Goal: Task Accomplishment & Management: Complete application form

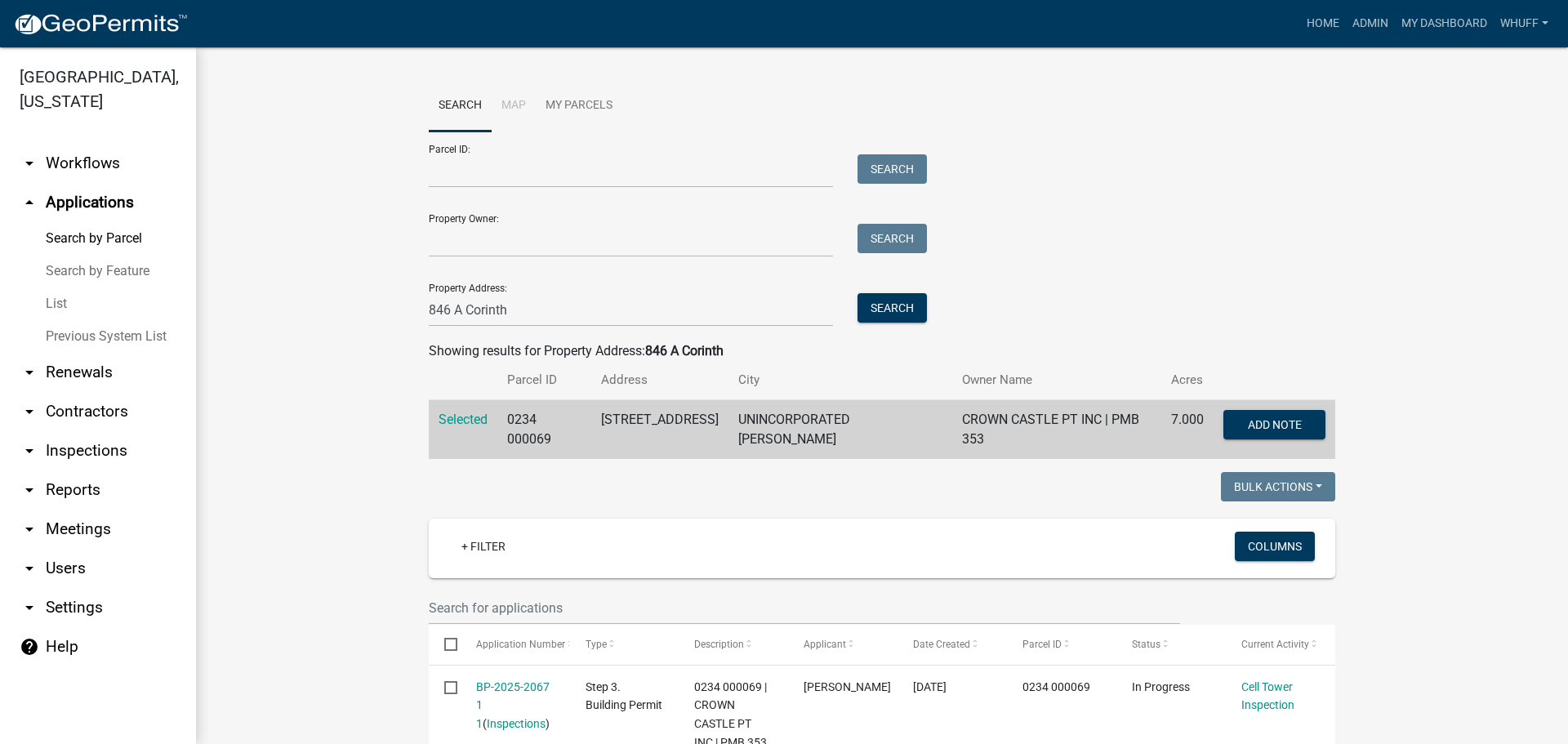
scroll to position [408, 0]
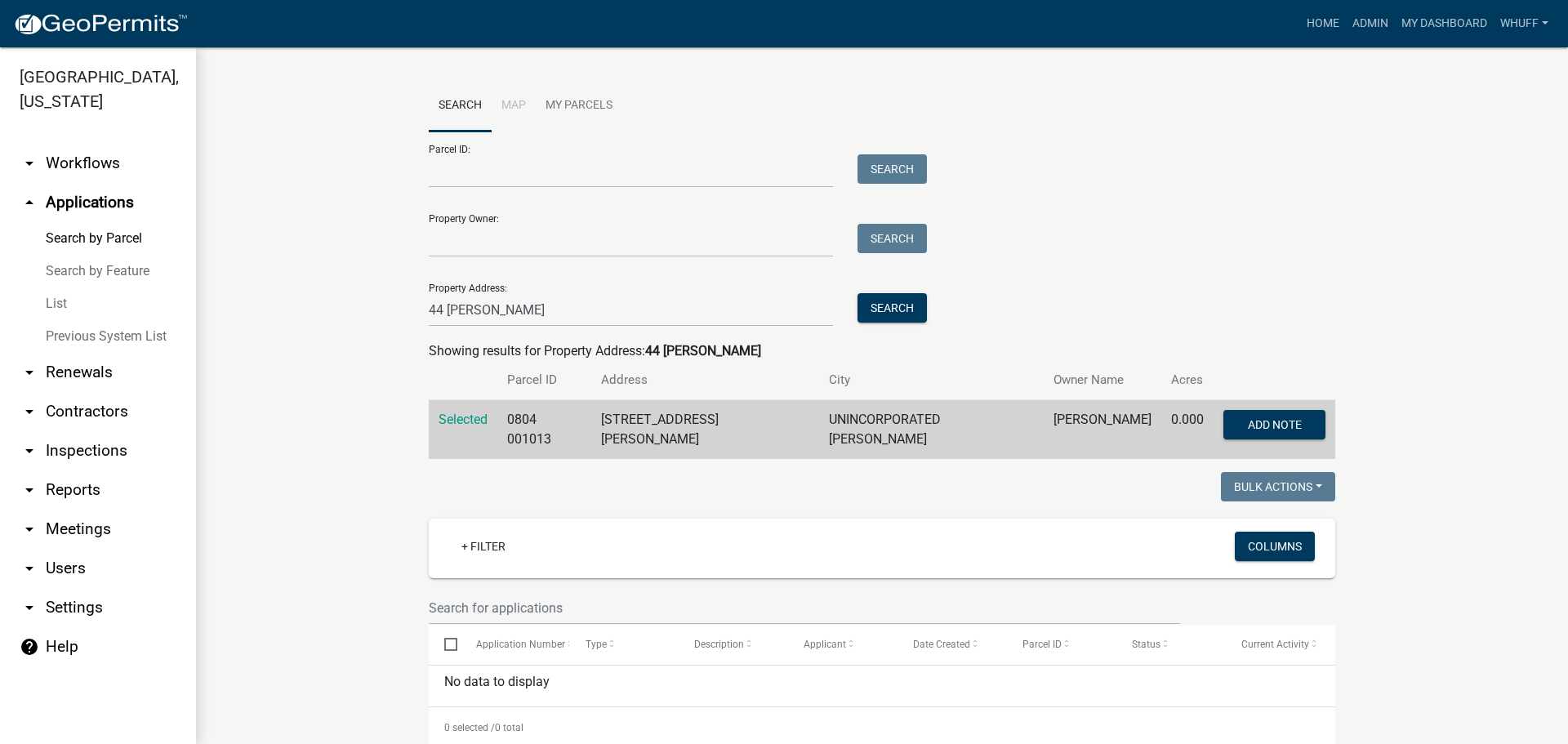
scroll to position [69, 0]
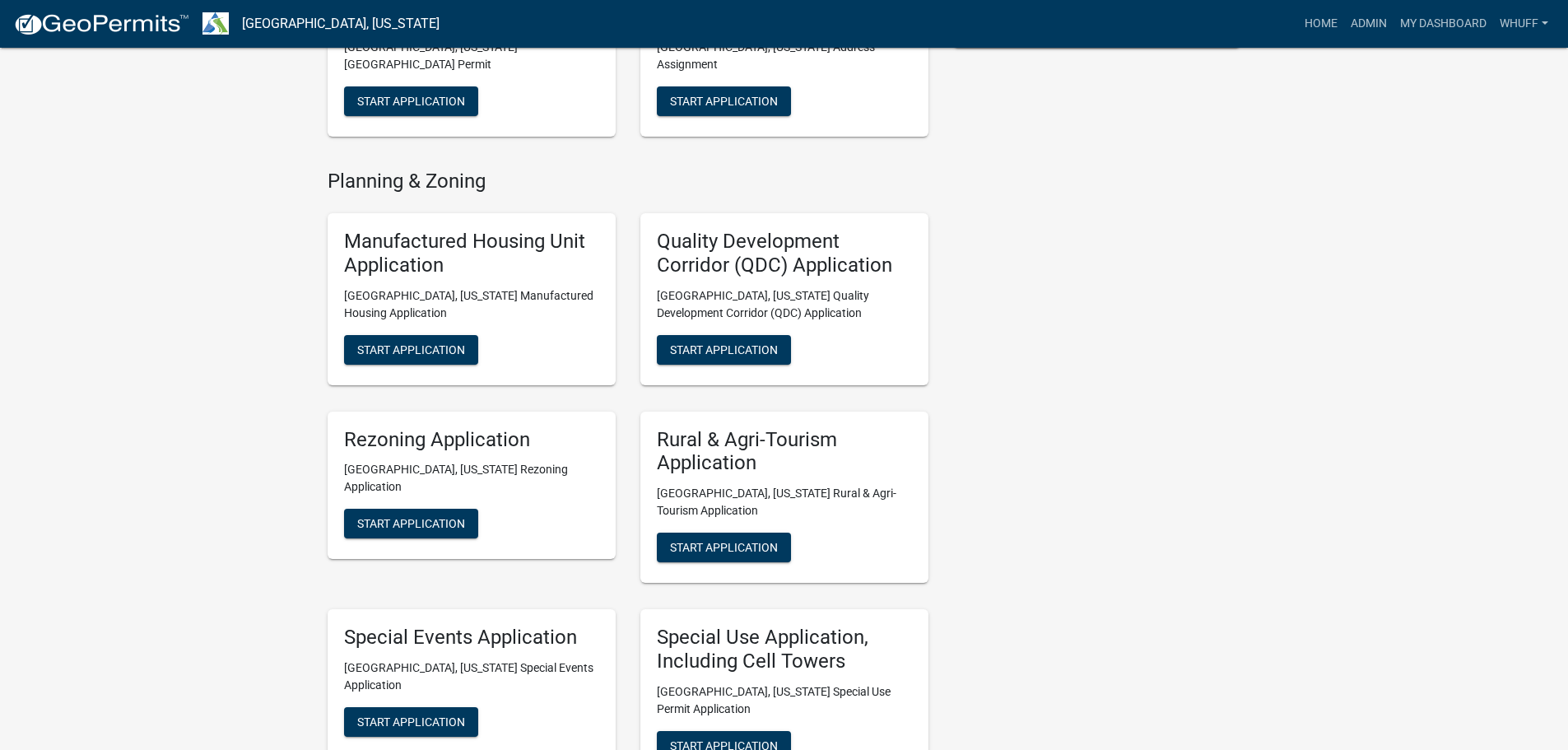
scroll to position [823, 0]
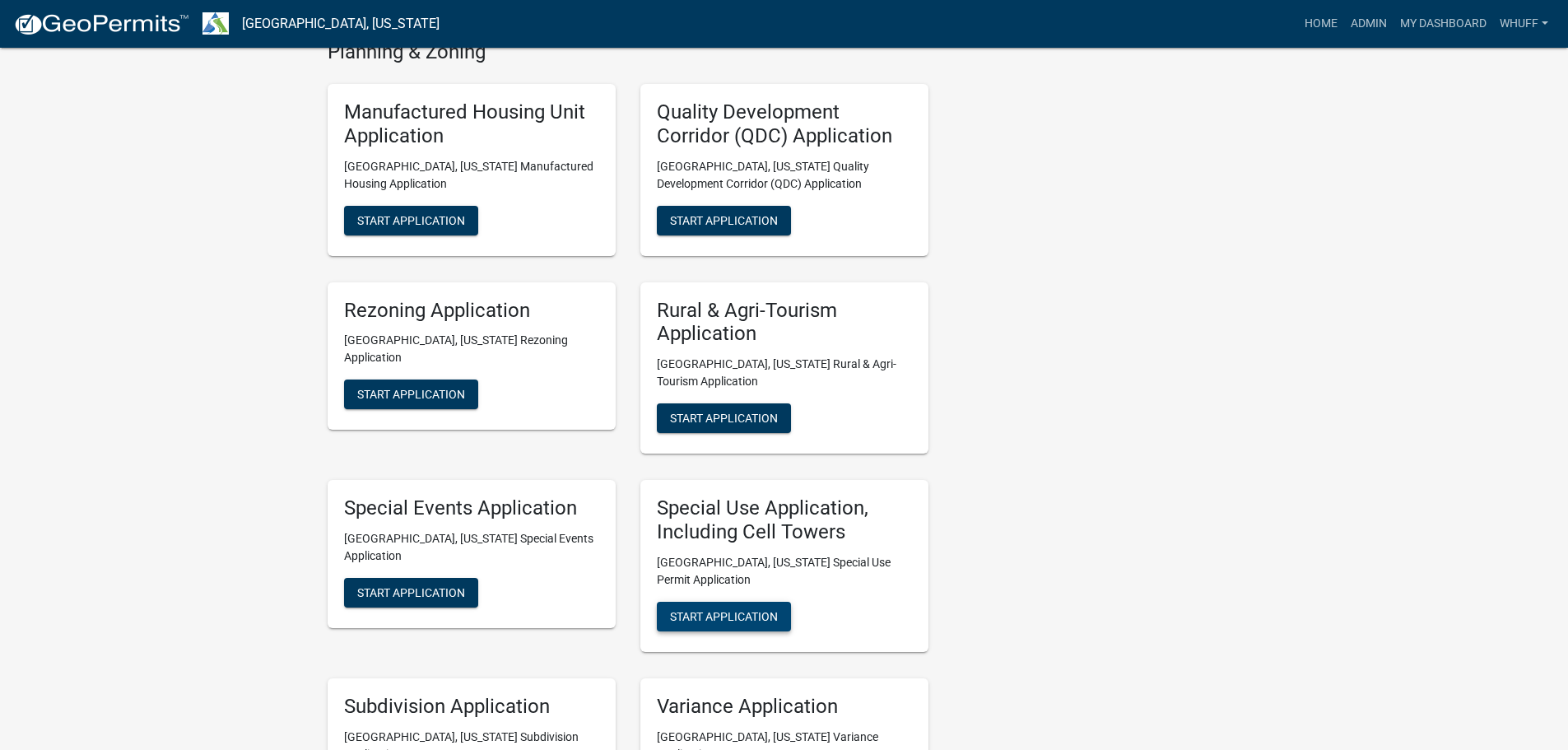
click at [757, 610] on span "Start Application" at bounding box center [724, 616] width 108 height 13
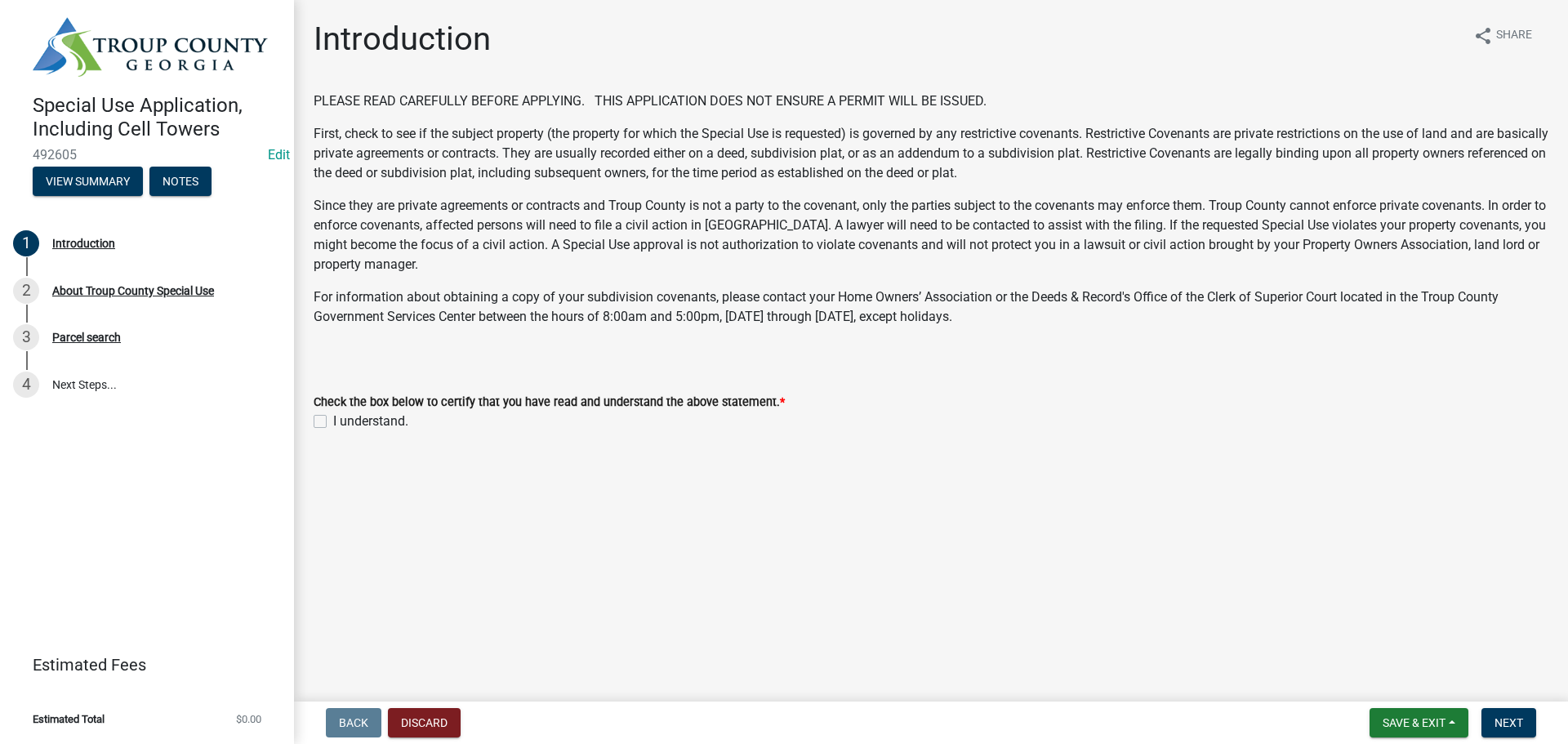
click at [381, 419] on label "I understand." at bounding box center [371, 422] width 75 height 19
click at [344, 419] on input "I understand." at bounding box center [338, 417] width 11 height 11
checkbox input "true"
drag, startPoint x: 1063, startPoint y: 507, endPoint x: 1316, endPoint y: 504, distance: 253.0
click at [1064, 505] on main "Introduction share Share PLEASE READ CAREFULLY BEFORE APPLYING. THIS APPLICATIO…" at bounding box center [932, 347] width 1274 height 695
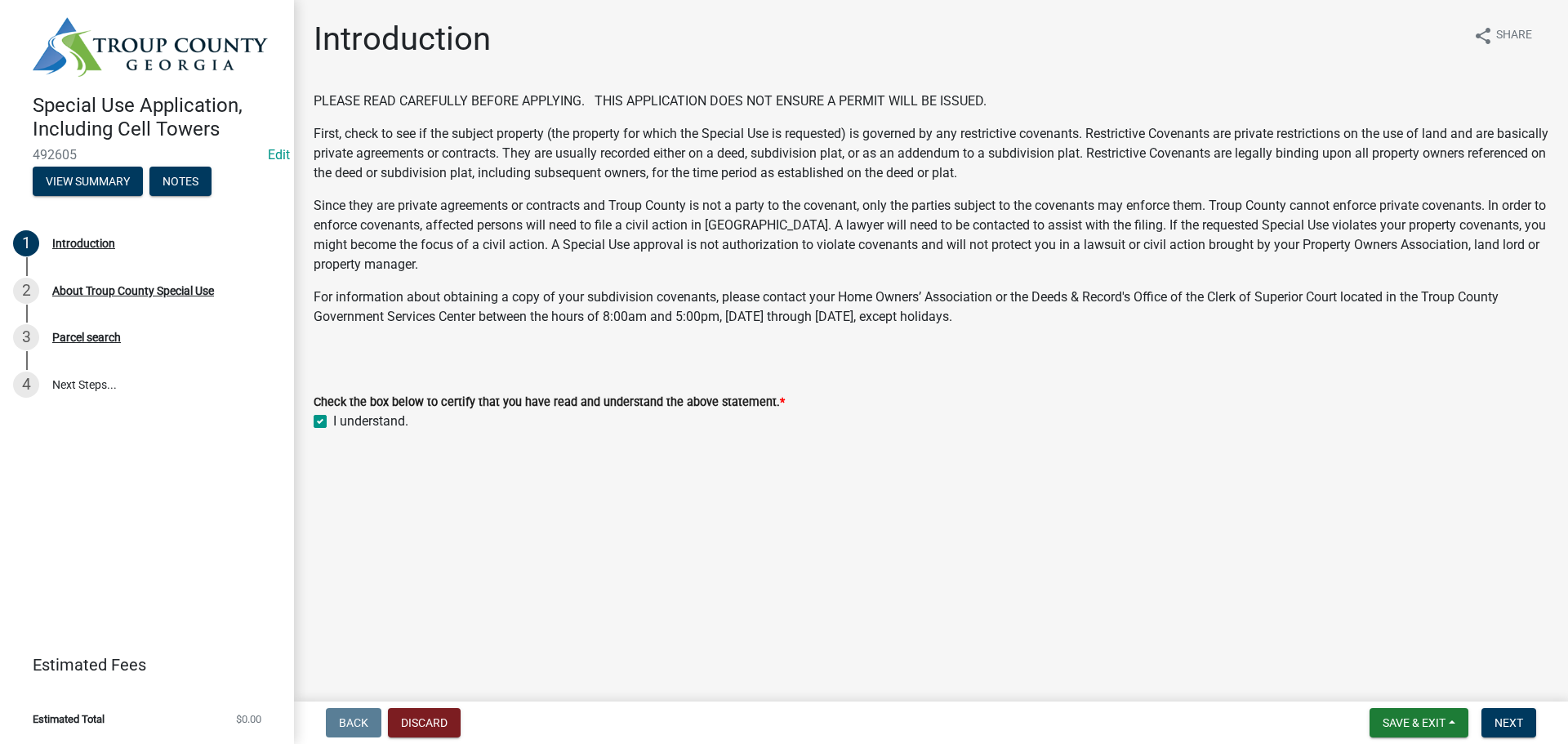
drag, startPoint x: 1316, startPoint y: 504, endPoint x: 1470, endPoint y: 738, distance: 280.1
click at [1318, 504] on main "Introduction share Share PLEASE READ CAREFULLY BEFORE APPLYING. THIS APPLICATIO…" at bounding box center [932, 347] width 1274 height 695
click at [1493, 720] on button "Next" at bounding box center [1509, 723] width 54 height 30
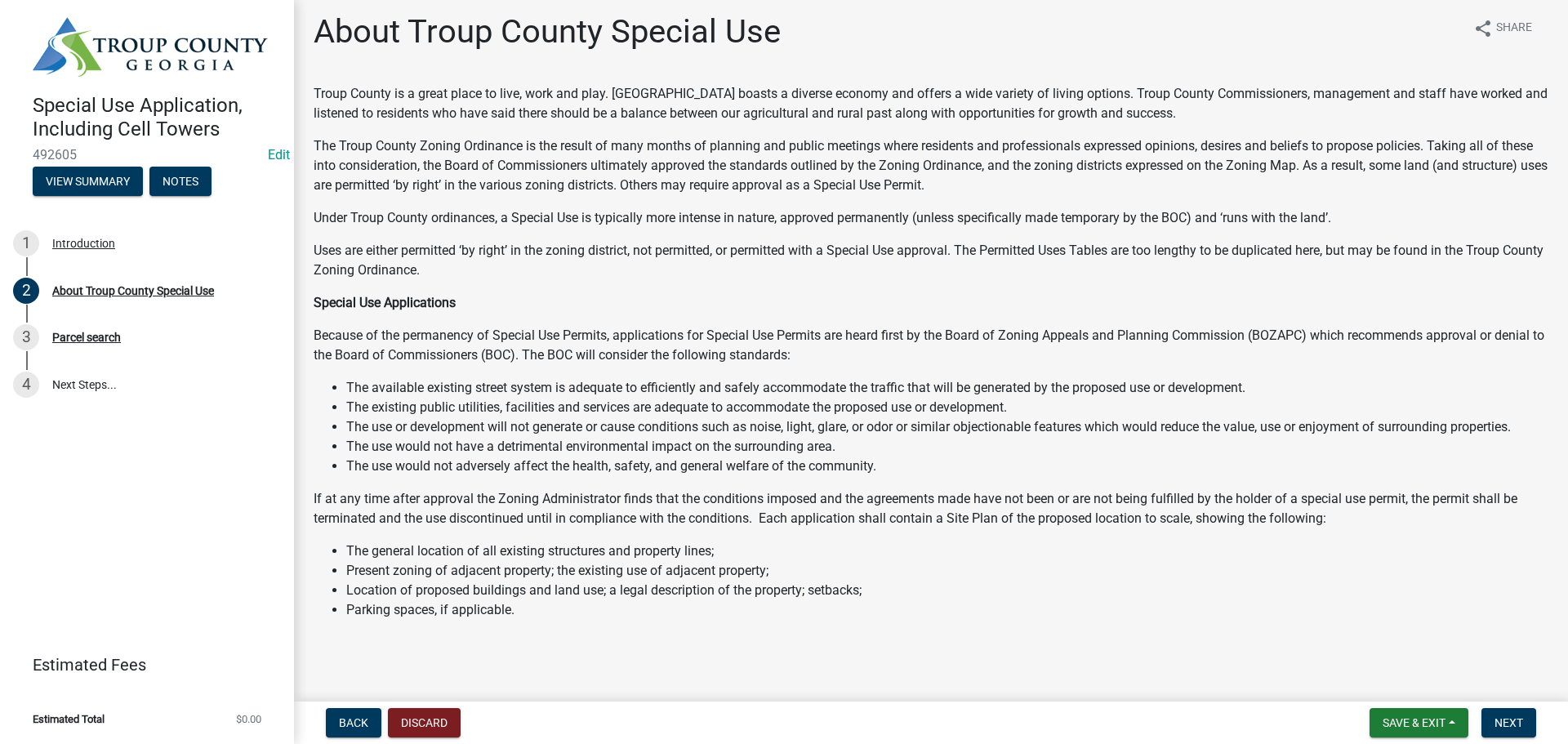
scroll to position [9, 0]
click at [1444, 654] on main "About Troup County Special Use share Share Troup County is a great place to liv…" at bounding box center [932, 347] width 1274 height 695
click at [1497, 726] on span "Next" at bounding box center [1509, 722] width 29 height 13
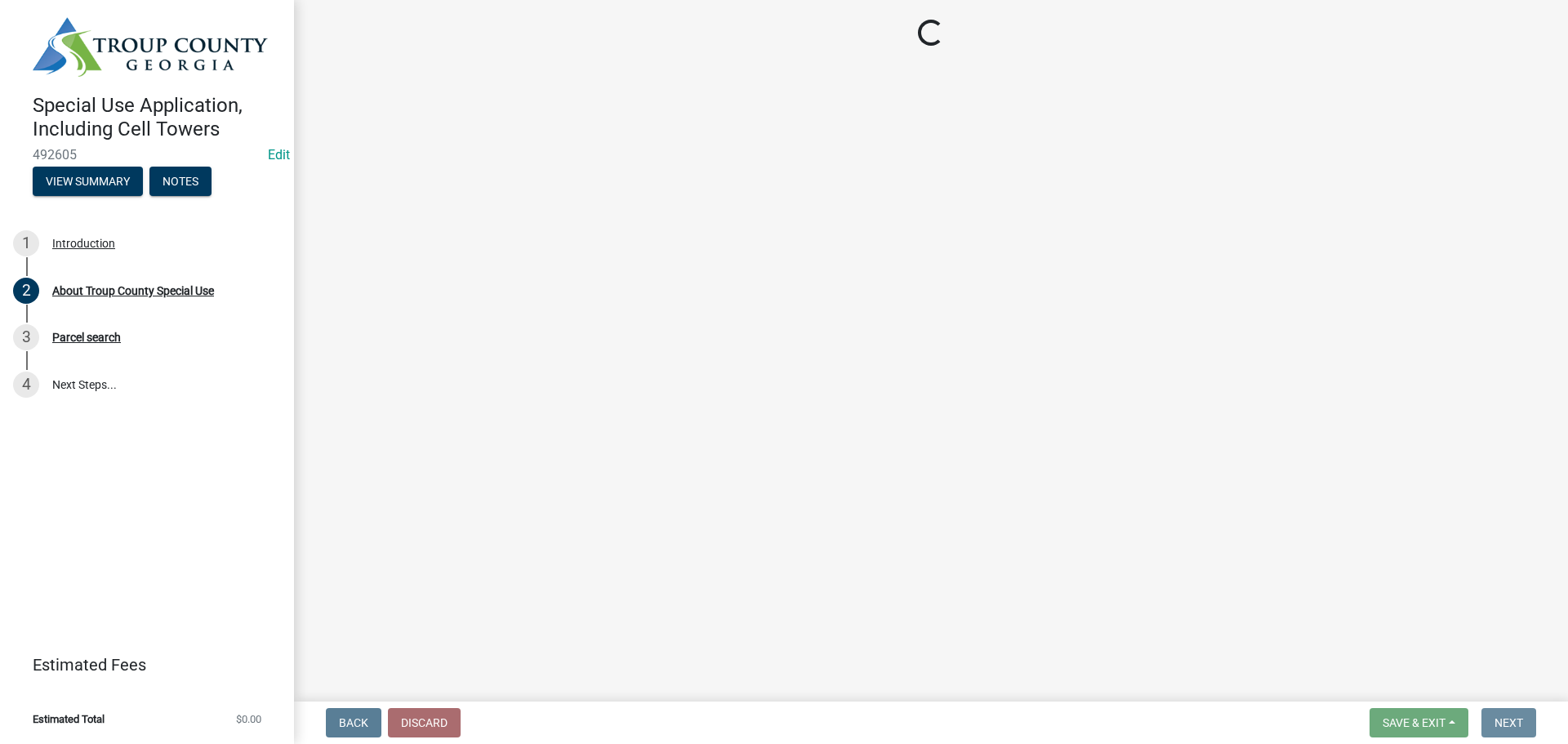
scroll to position [0, 0]
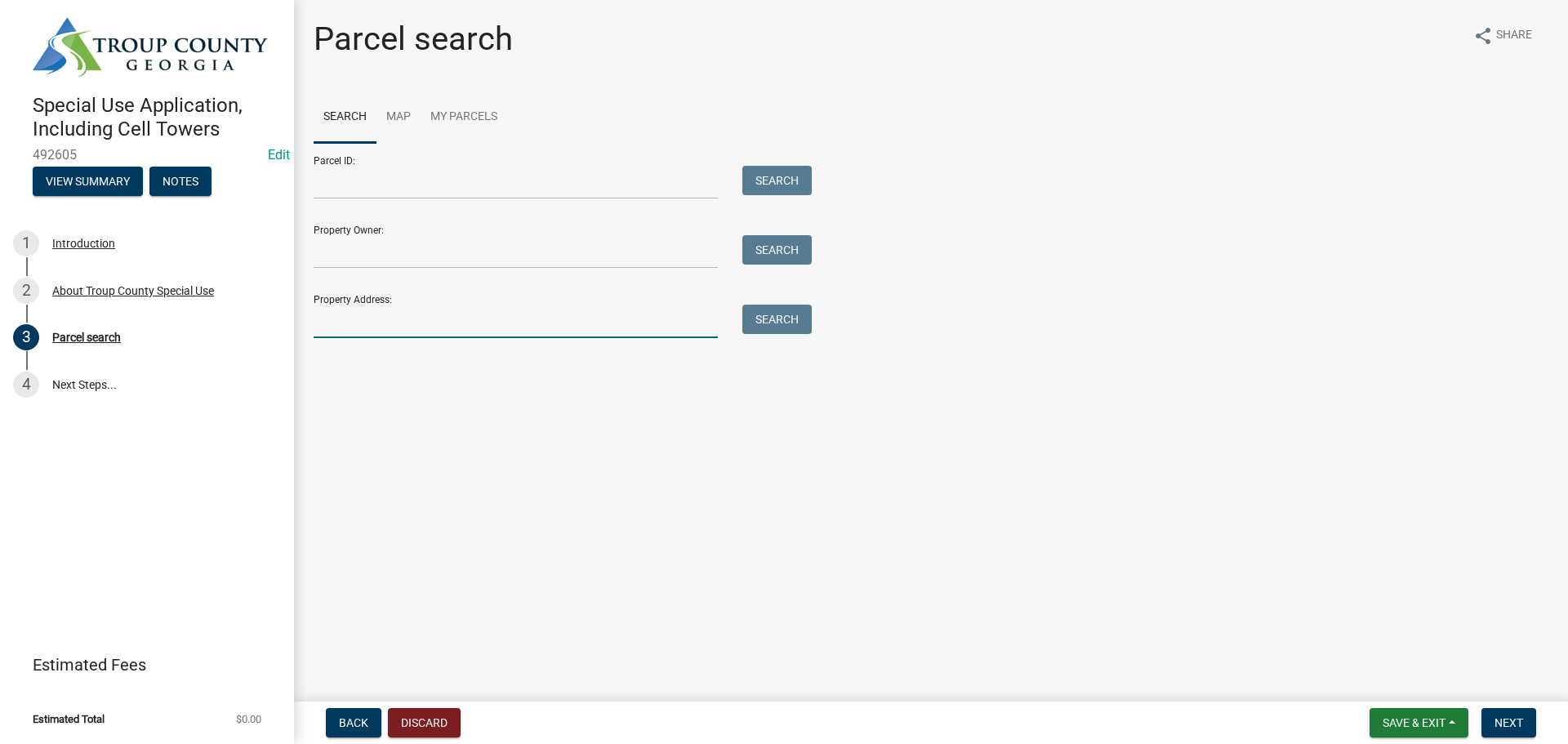
click at [446, 322] on input "Property Address:" at bounding box center [515, 322] width 404 height 33
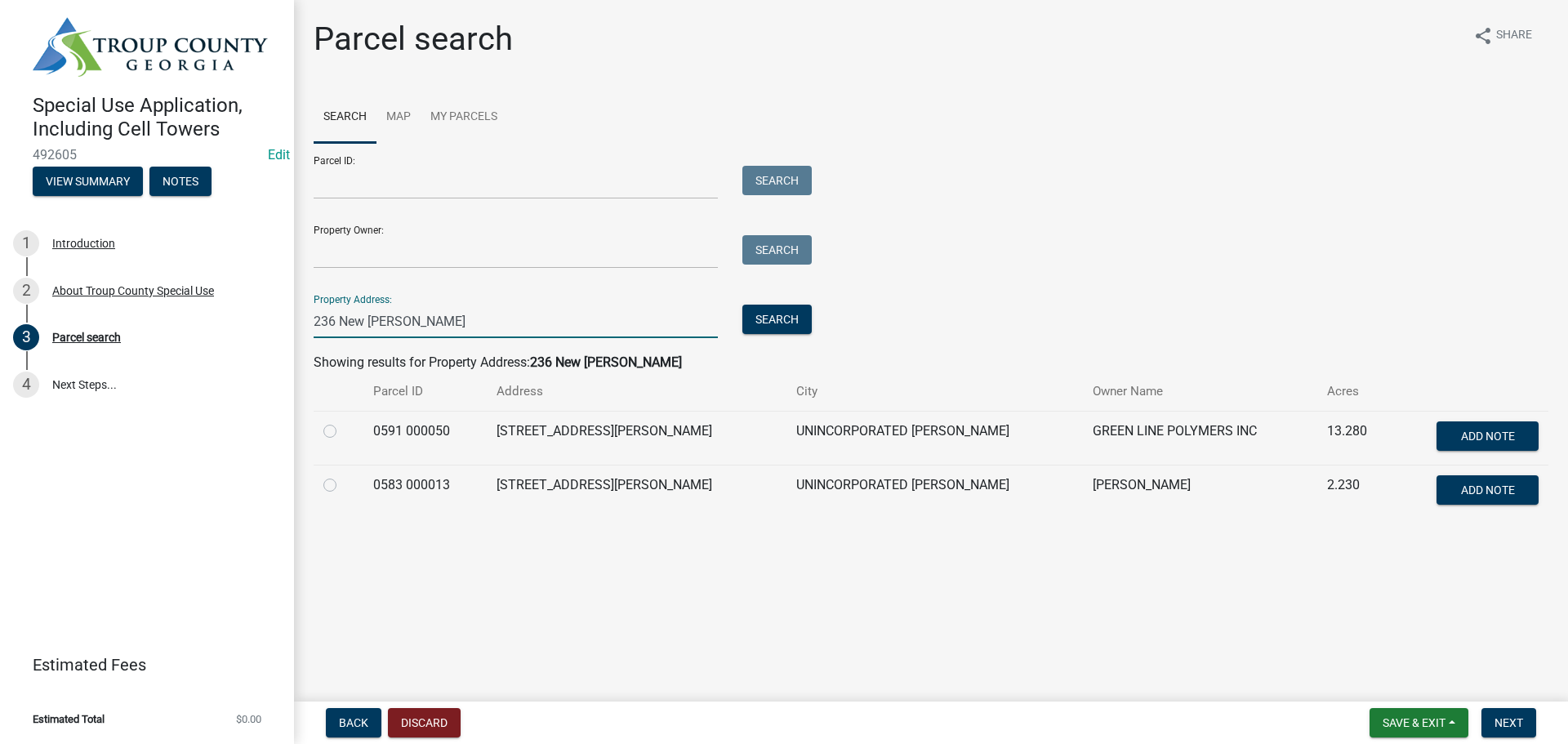
click at [334, 317] on input "236 New [PERSON_NAME]" at bounding box center [515, 322] width 404 height 33
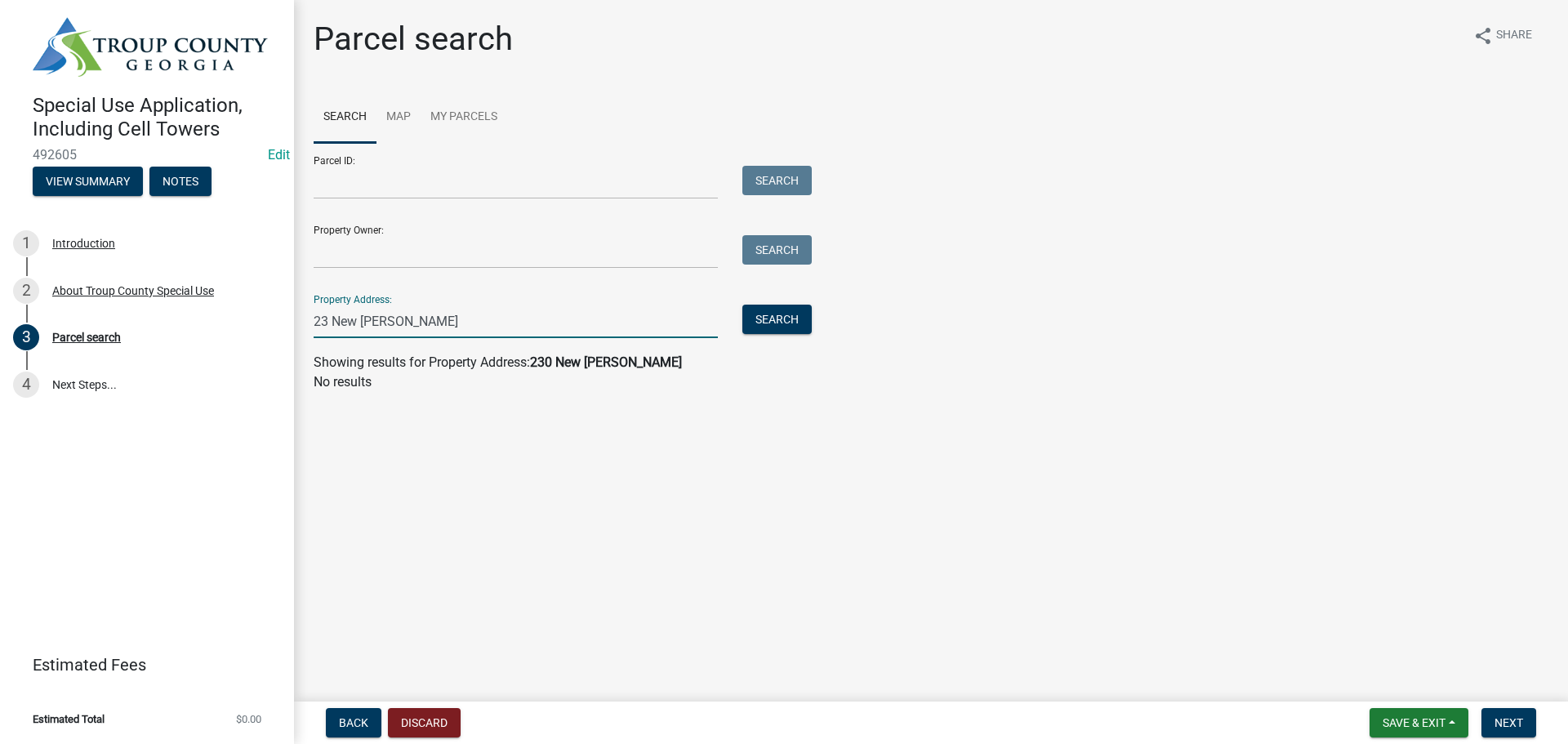
type input "236 New [PERSON_NAME]"
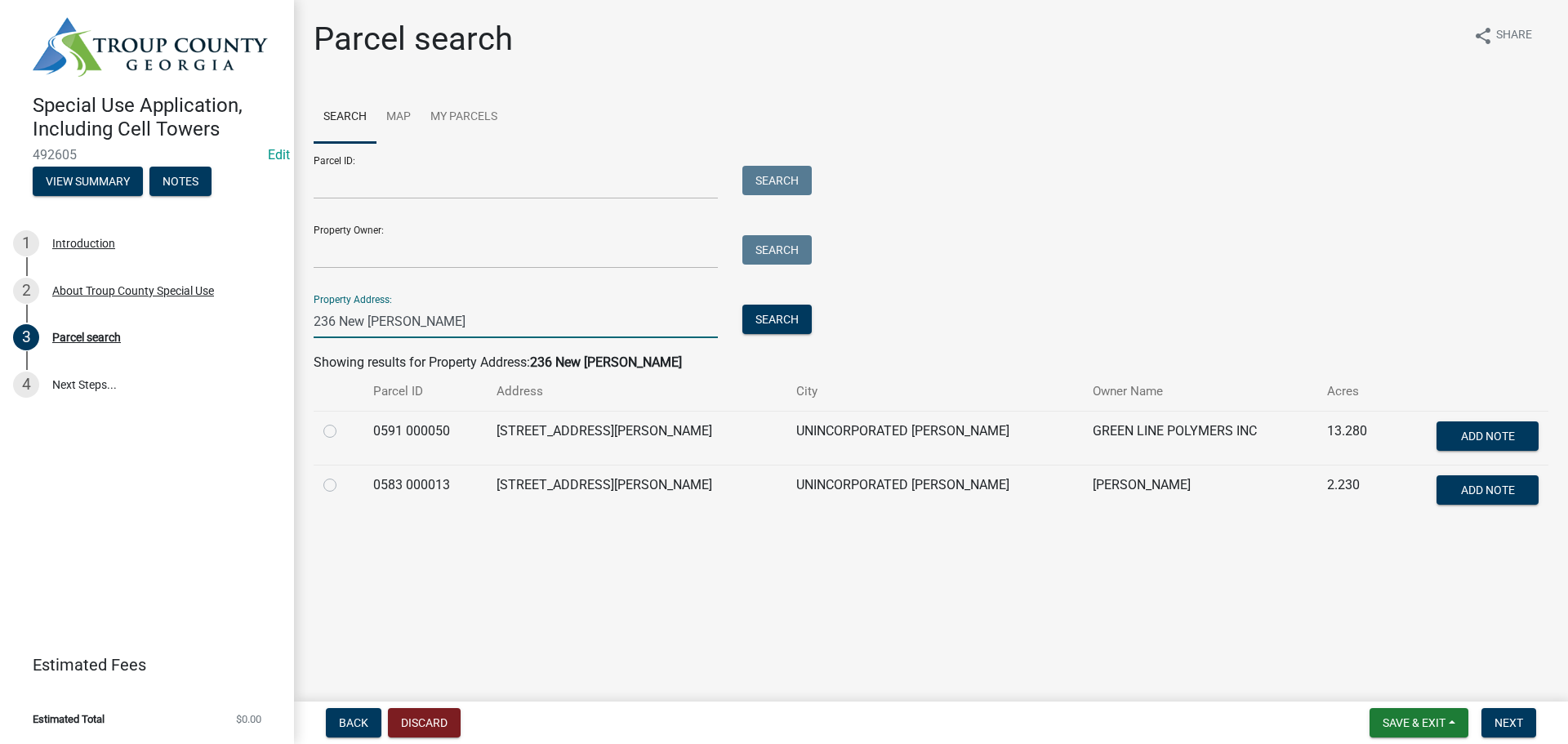
click at [321, 427] on td at bounding box center [338, 438] width 50 height 54
drag, startPoint x: 330, startPoint y: 432, endPoint x: 352, endPoint y: 444, distance: 25.1
click at [343, 422] on label at bounding box center [343, 422] width 0 height 0
click at [343, 432] on 000050 "radio" at bounding box center [348, 427] width 11 height 11
radio 000050 "true"
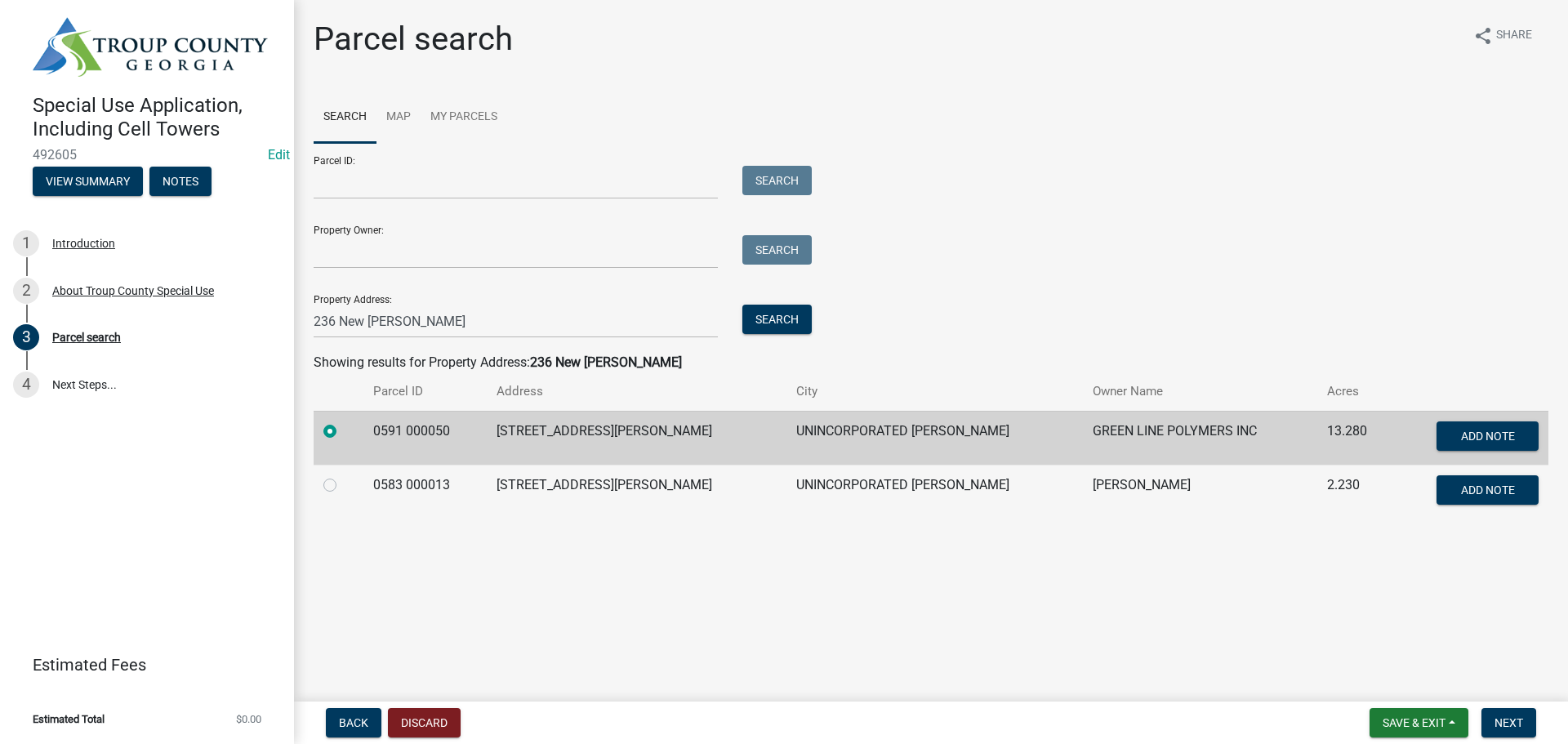
drag, startPoint x: 862, startPoint y: 591, endPoint x: 1000, endPoint y: 601, distance: 138.4
click at [887, 594] on main "Parcel search share Share Search Map My Parcels Parcel ID: Search Property Owne…" at bounding box center [932, 347] width 1274 height 695
click at [1498, 719] on span "Next" at bounding box center [1509, 722] width 29 height 13
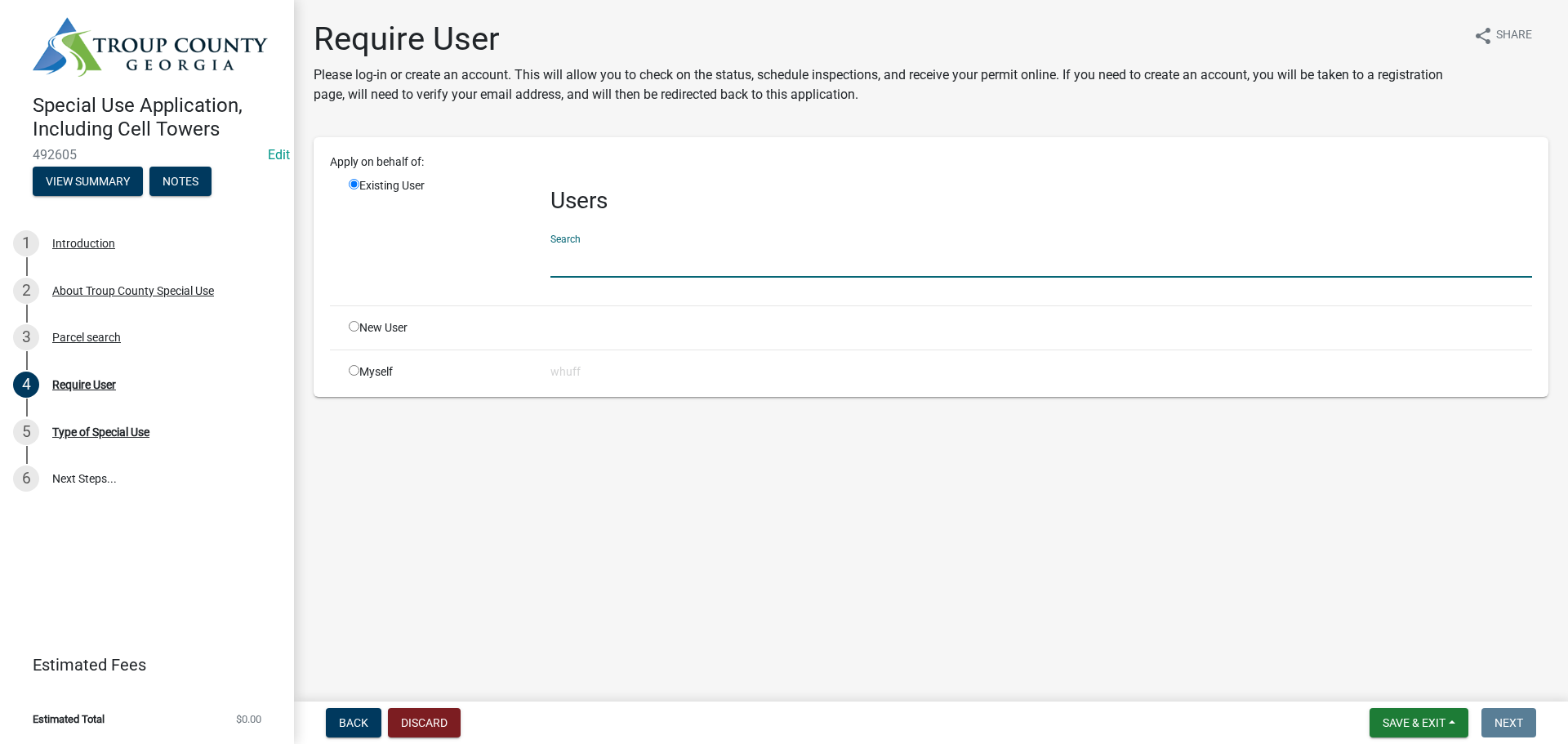
click at [629, 265] on input "text" at bounding box center [1041, 261] width 982 height 33
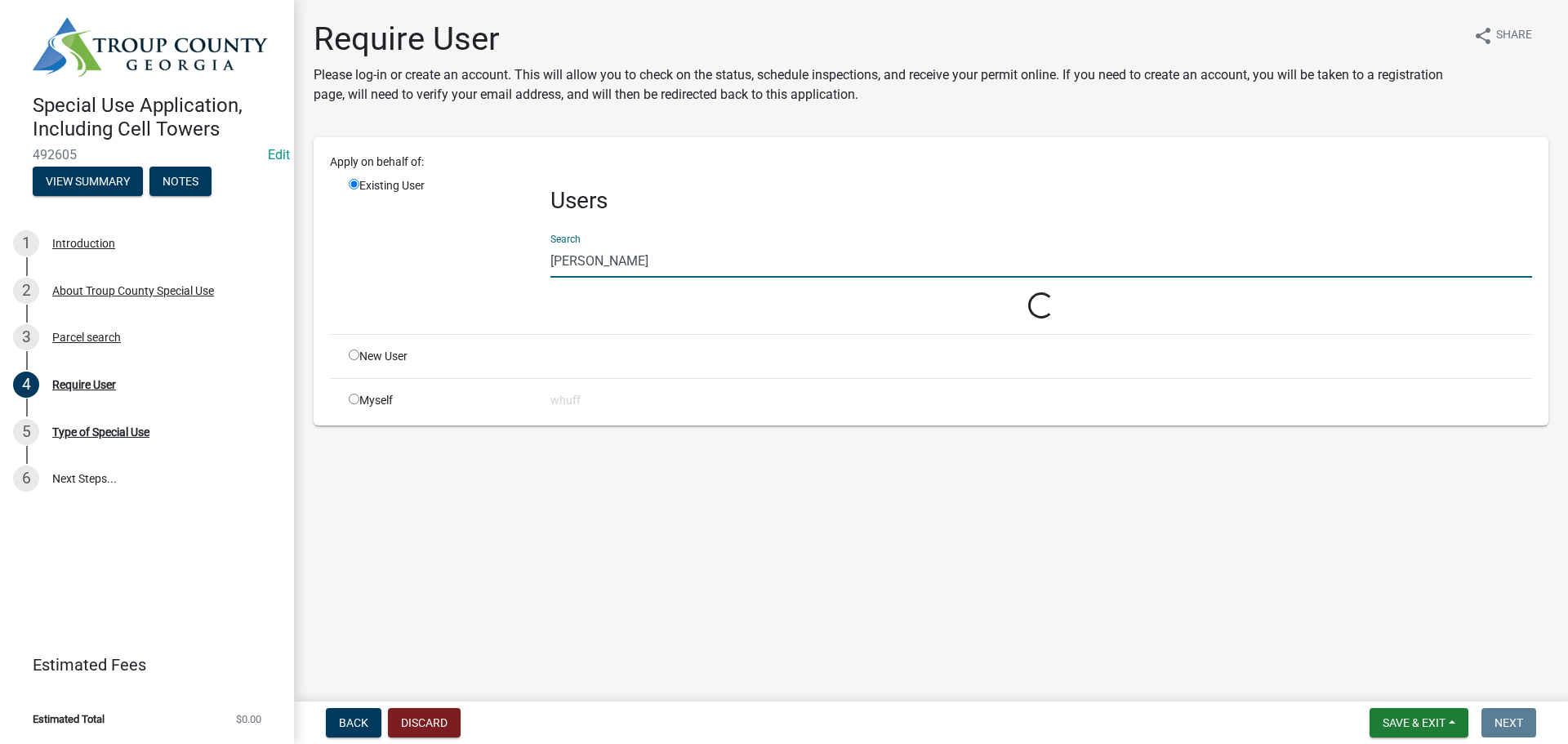
type input "[PERSON_NAME]"
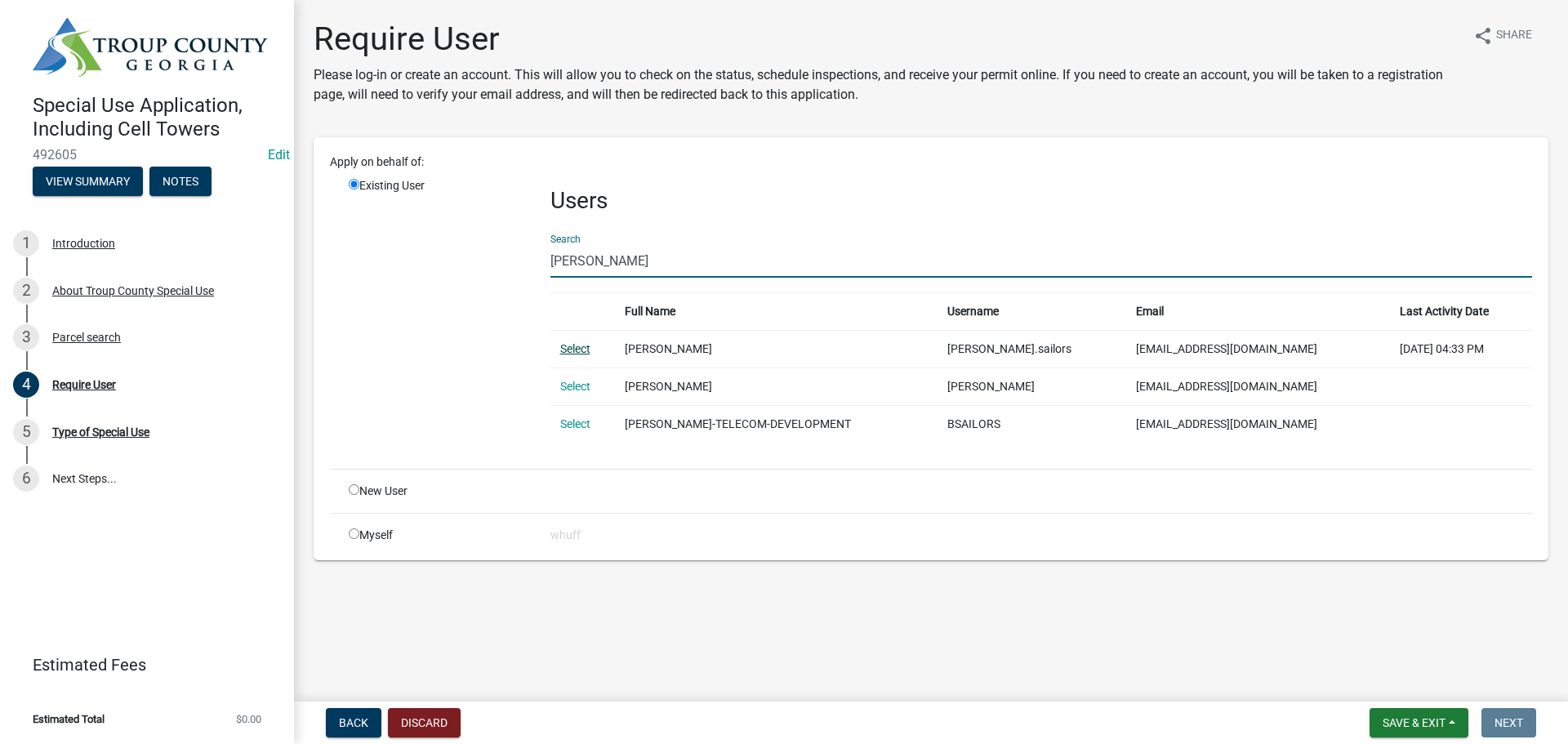
click at [576, 351] on link "Select" at bounding box center [575, 349] width 30 height 13
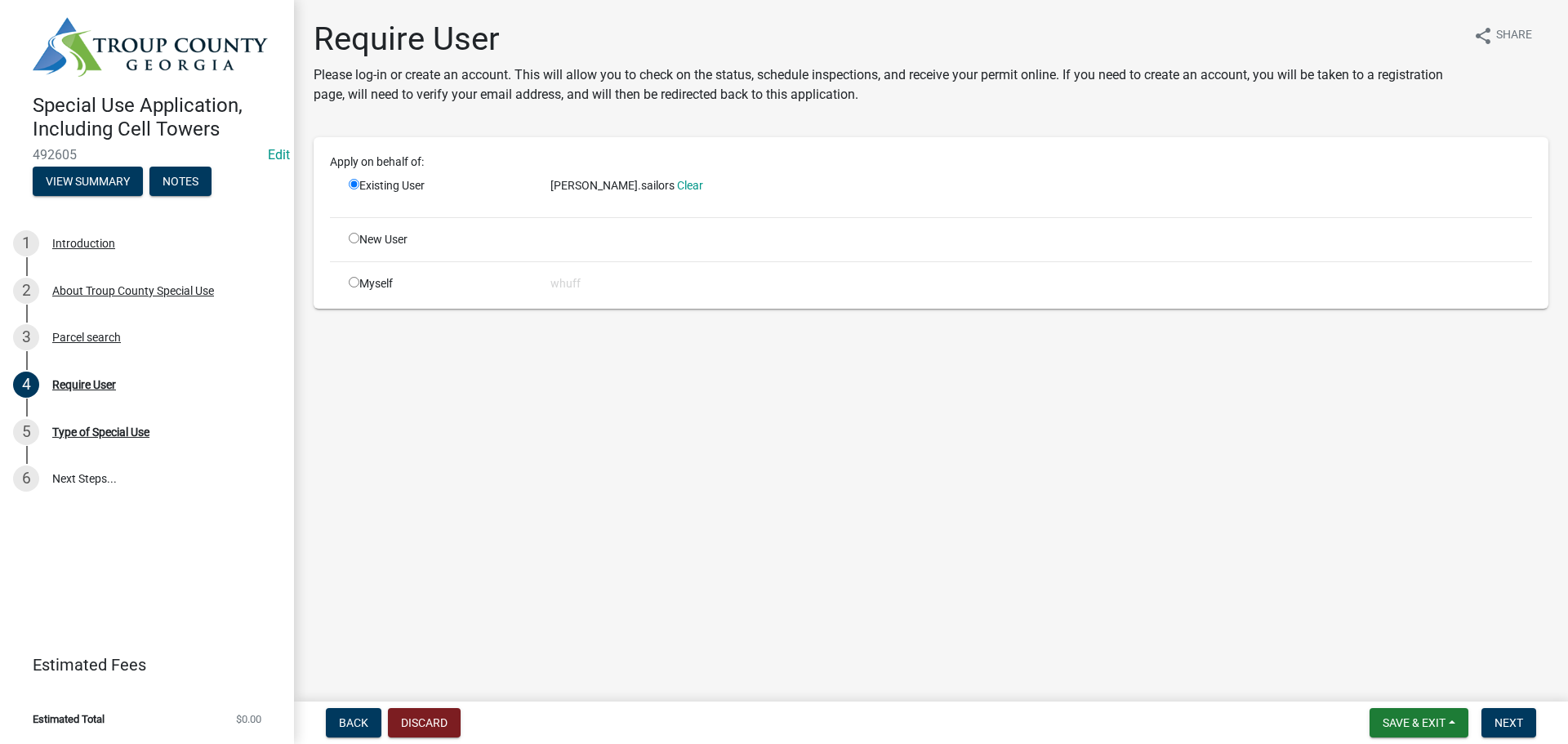
click at [1190, 511] on main "Require User Please log-in or create an account. This will allow you to check o…" at bounding box center [932, 347] width 1274 height 695
click at [1502, 709] on button "Next" at bounding box center [1509, 723] width 54 height 30
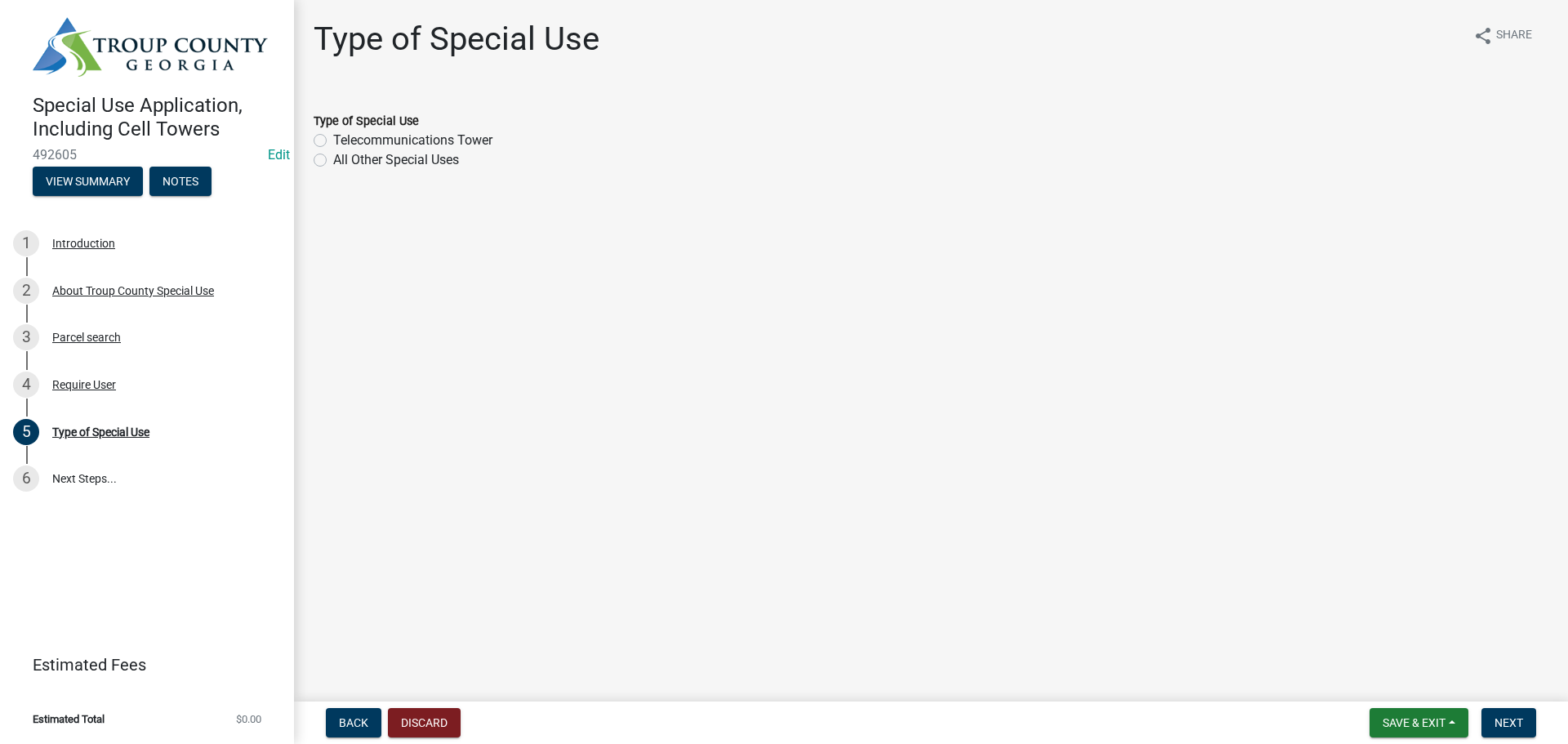
click at [427, 134] on label "Telecommunications Tower" at bounding box center [413, 140] width 160 height 19
click at [344, 134] on input "Telecommunications Tower" at bounding box center [338, 136] width 11 height 11
radio input "true"
drag, startPoint x: 1089, startPoint y: 343, endPoint x: 1423, endPoint y: 740, distance: 518.8
click at [1091, 344] on main "Type of Special Use share Share Type of Special Use Telecommunications Tower Al…" at bounding box center [932, 347] width 1274 height 695
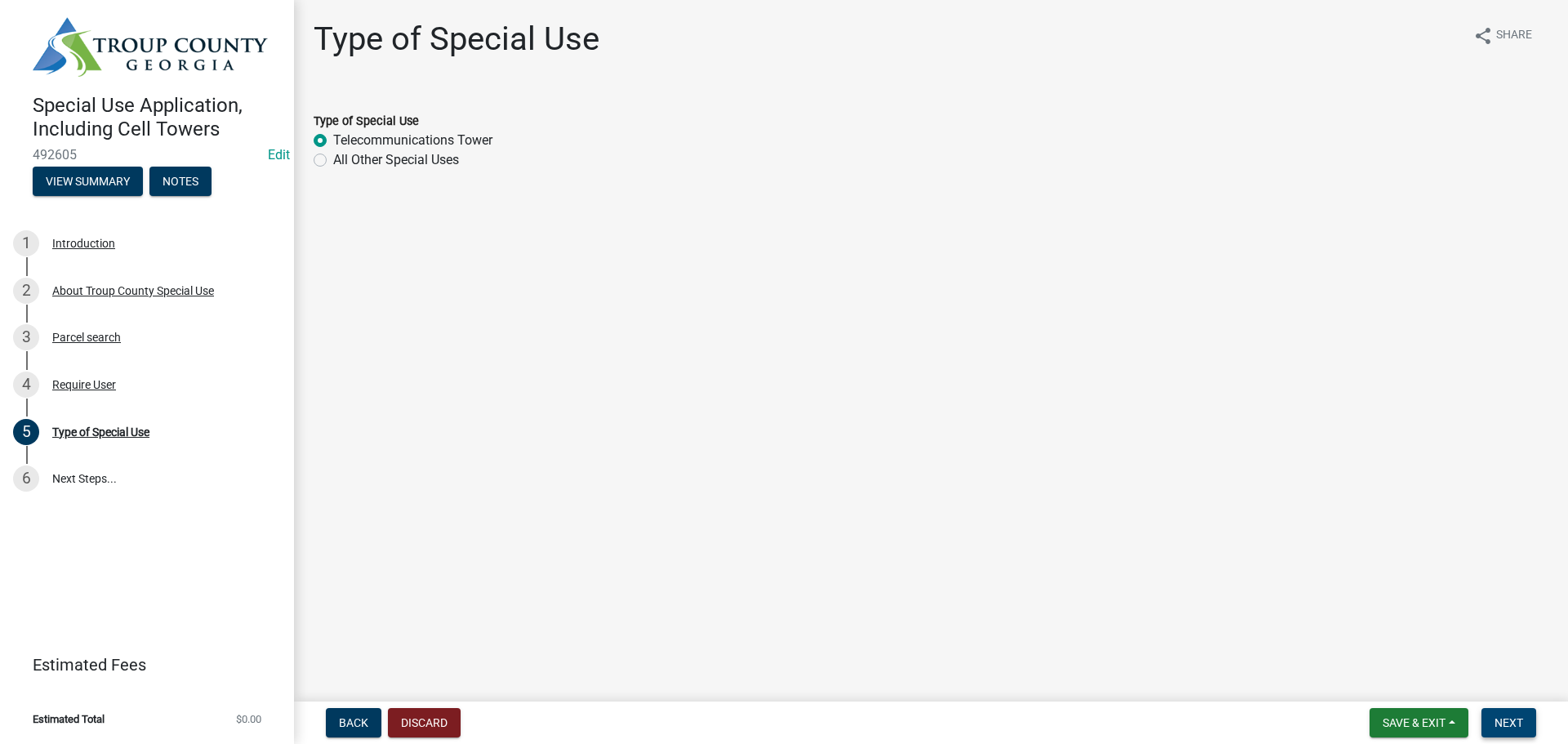
click at [1494, 717] on button "Next" at bounding box center [1509, 723] width 54 height 30
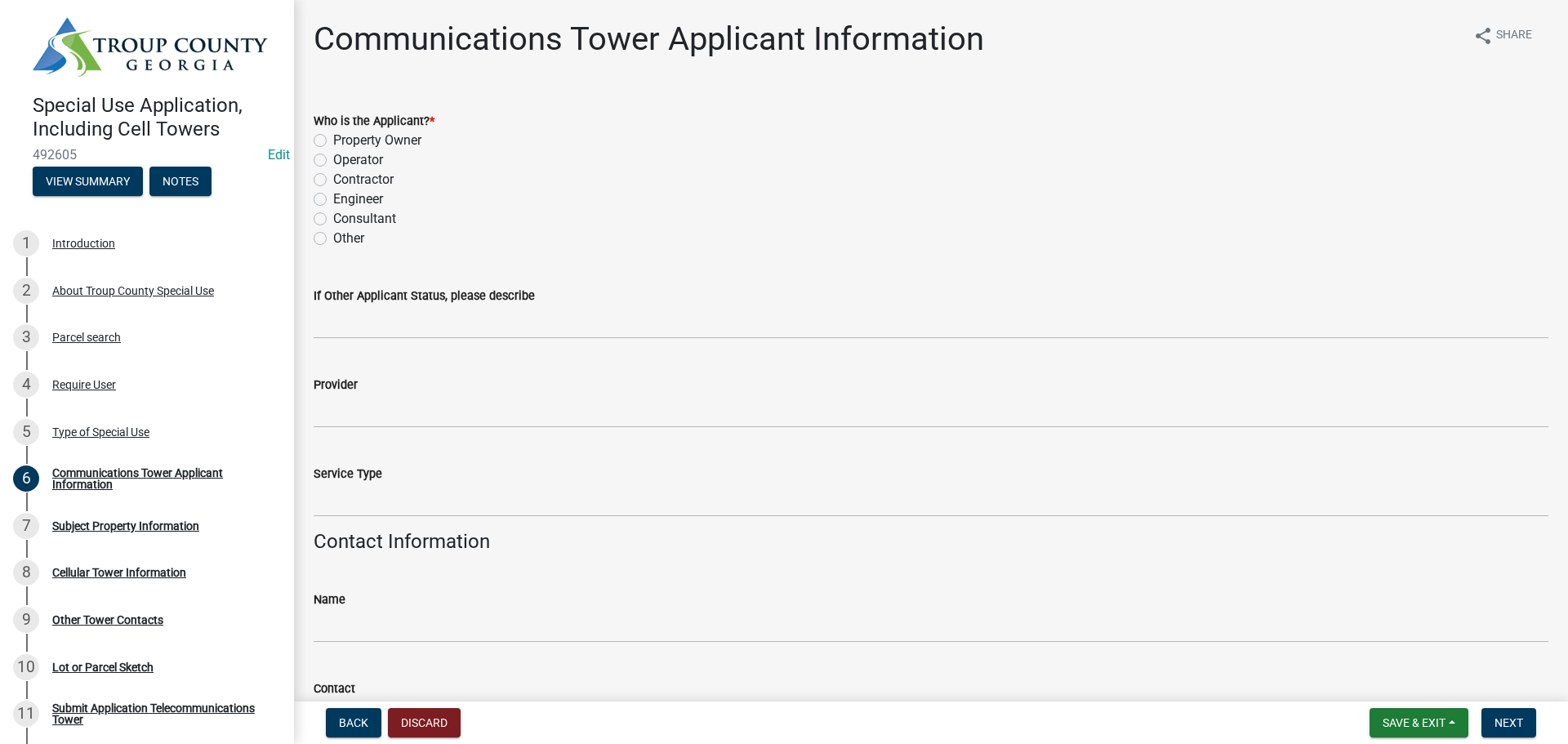
click at [384, 220] on label "Consultant" at bounding box center [365, 219] width 63 height 19
click at [344, 220] on input "Consultant" at bounding box center [338, 215] width 11 height 11
radio input "true"
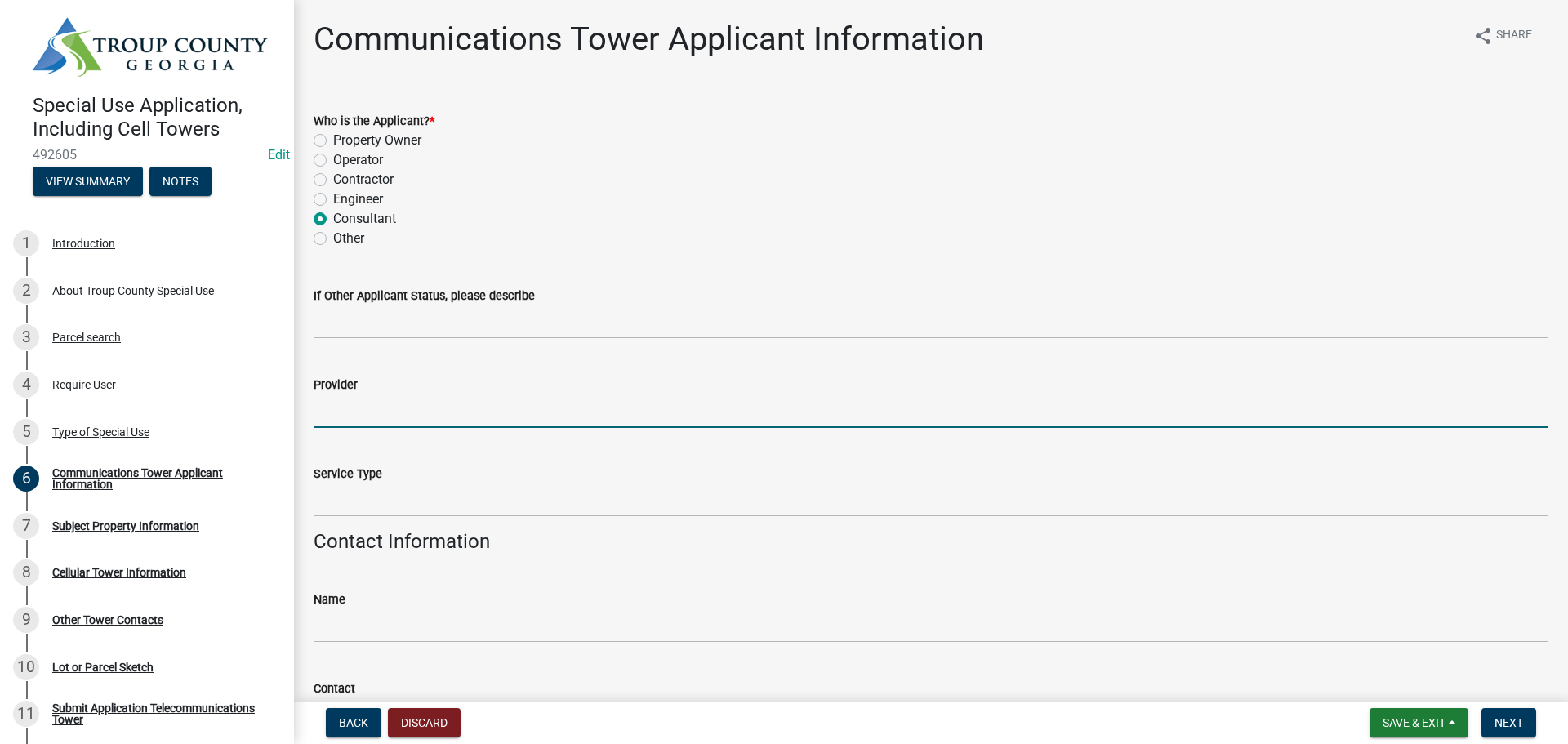
click at [395, 415] on input "Provider" at bounding box center [931, 411] width 1235 height 33
type input "Verizon"
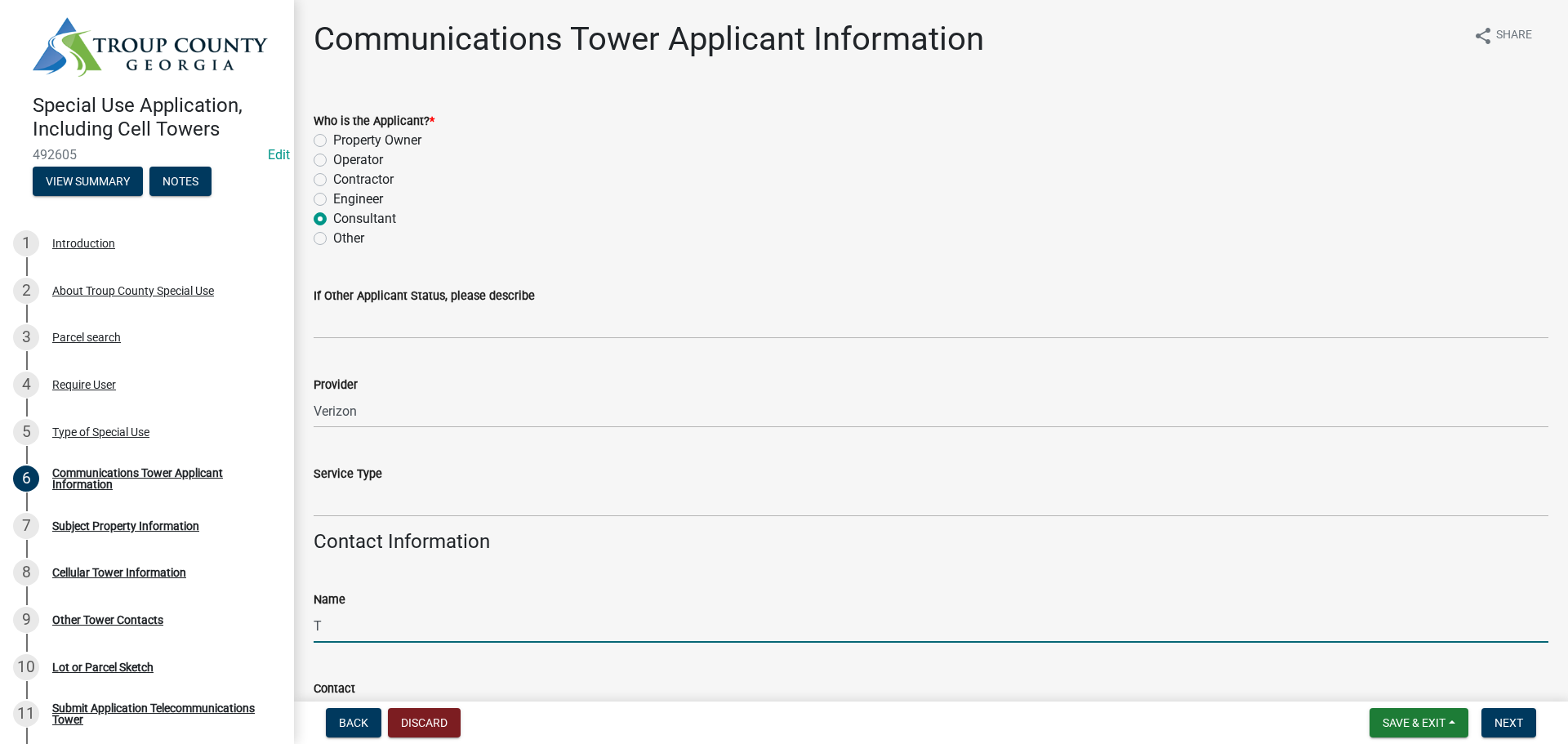
type input "Telecom Development Services, LLC"
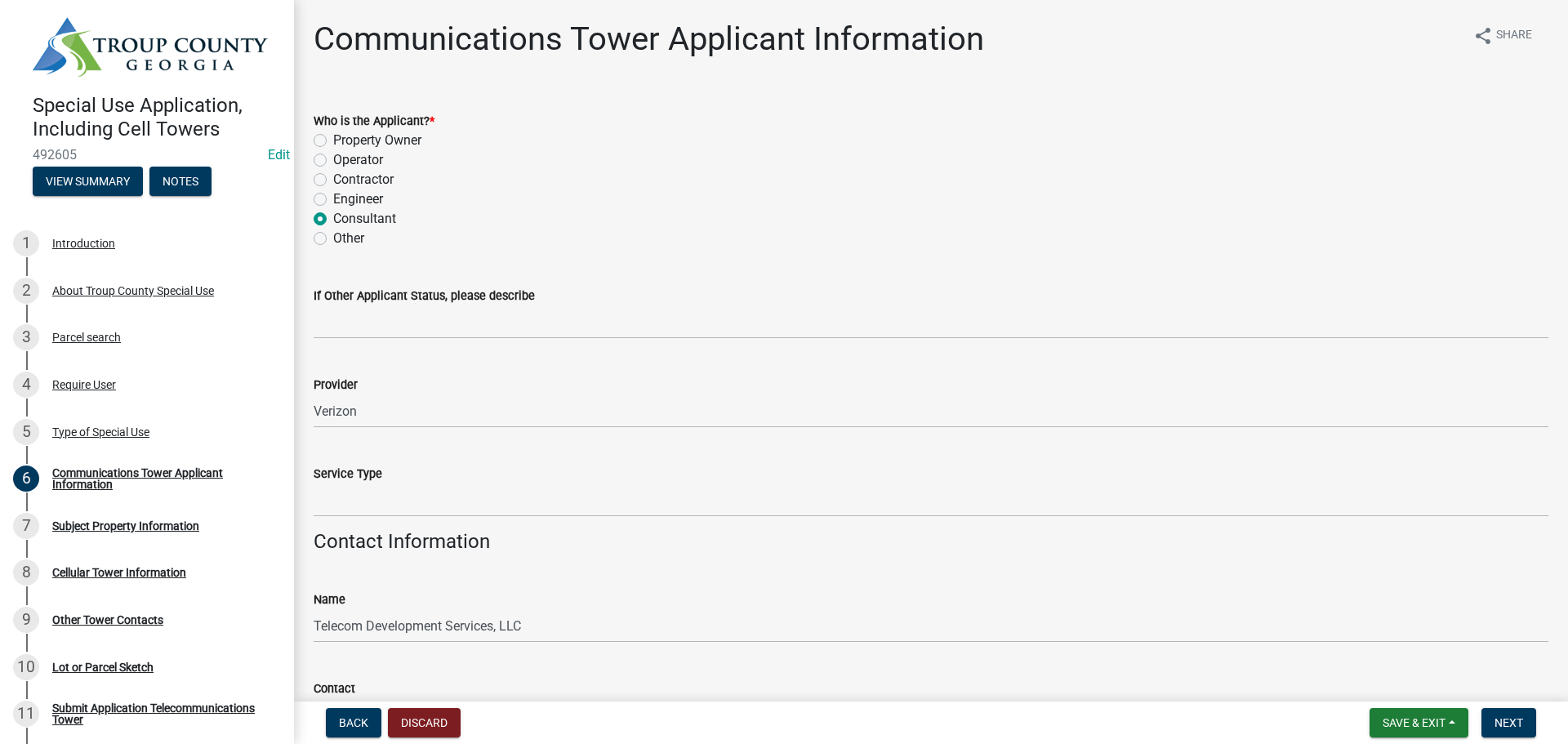
scroll to position [367, 0]
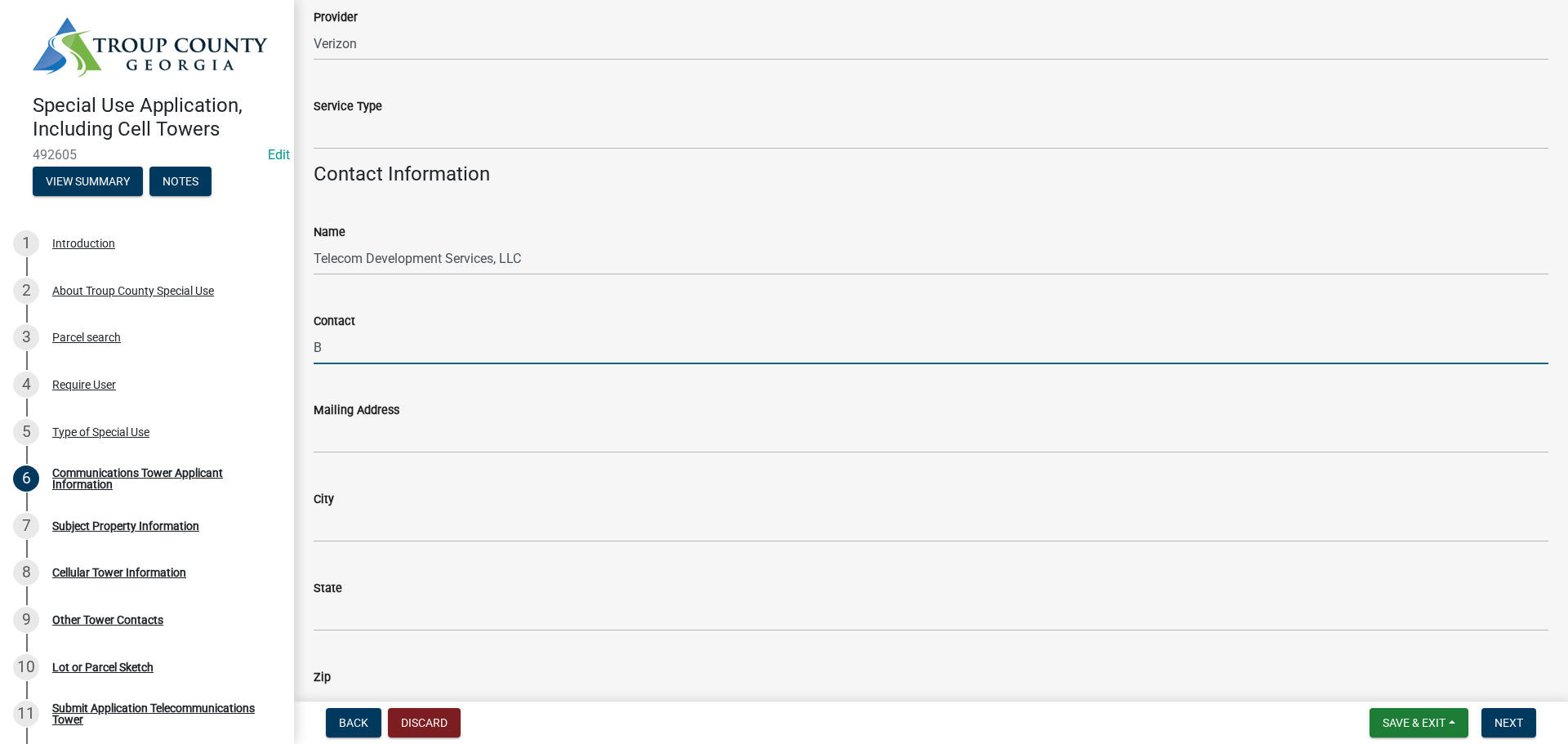
type input "[PERSON_NAME]"
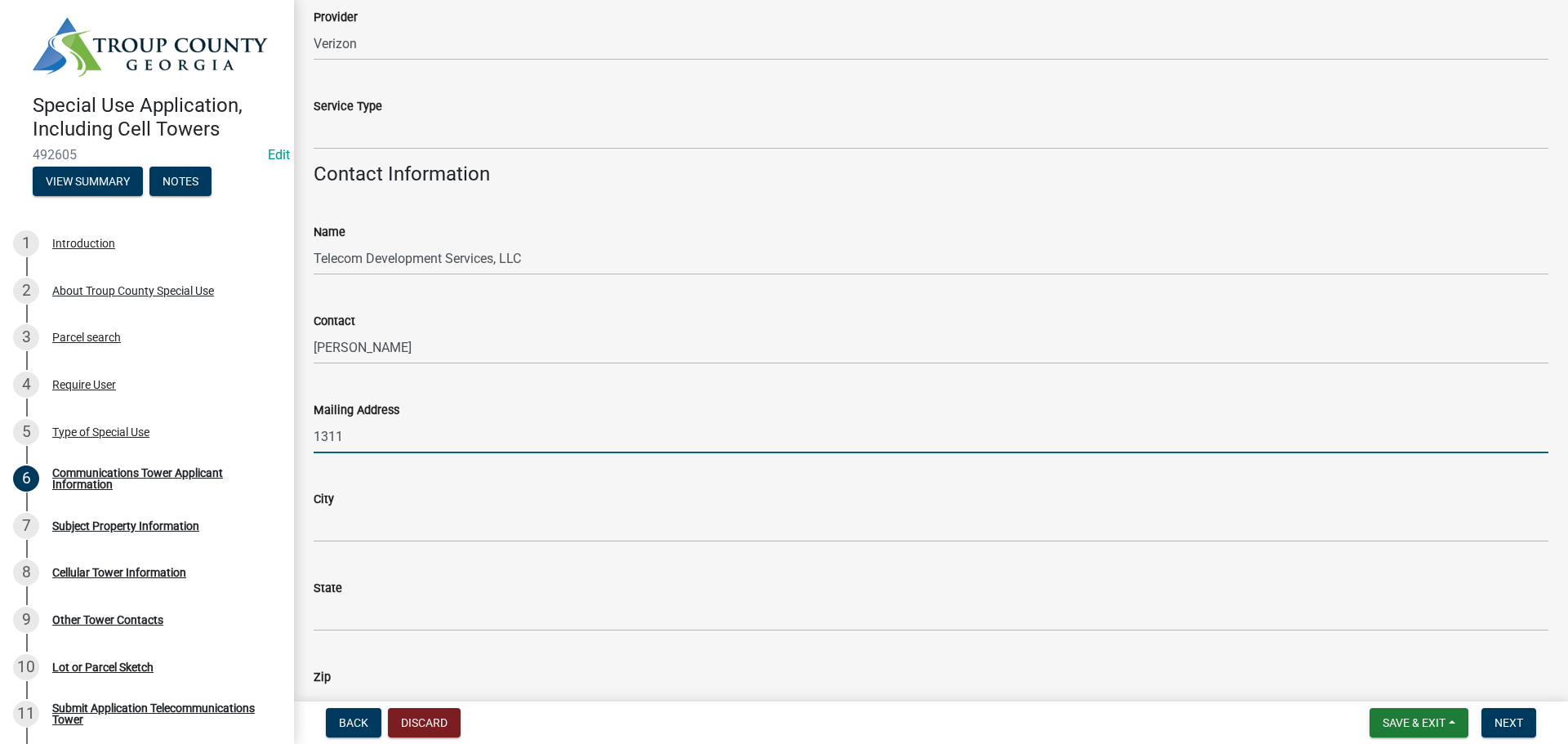
type input "[STREET_ADDRESS]"
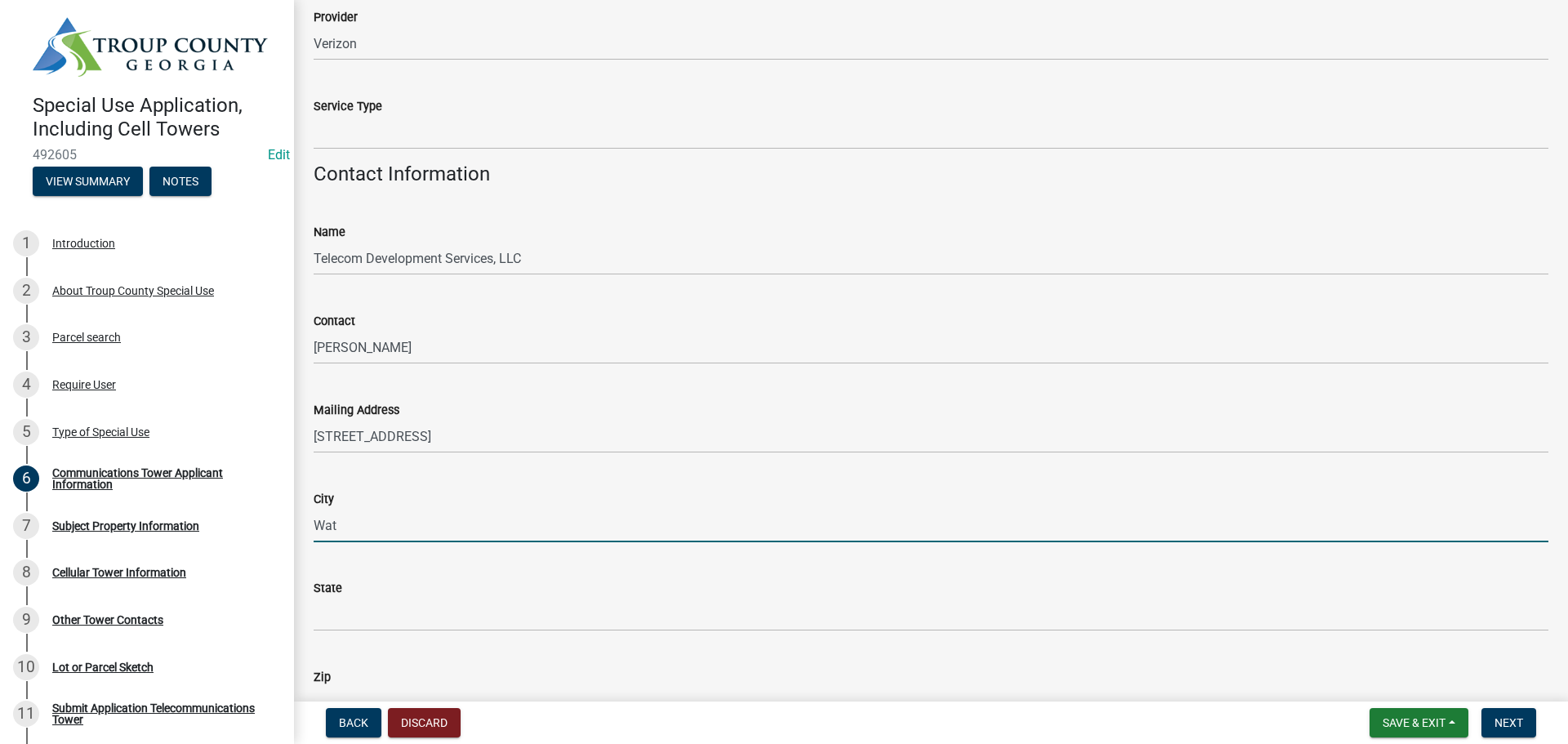
type input "[GEOGRAPHIC_DATA]"
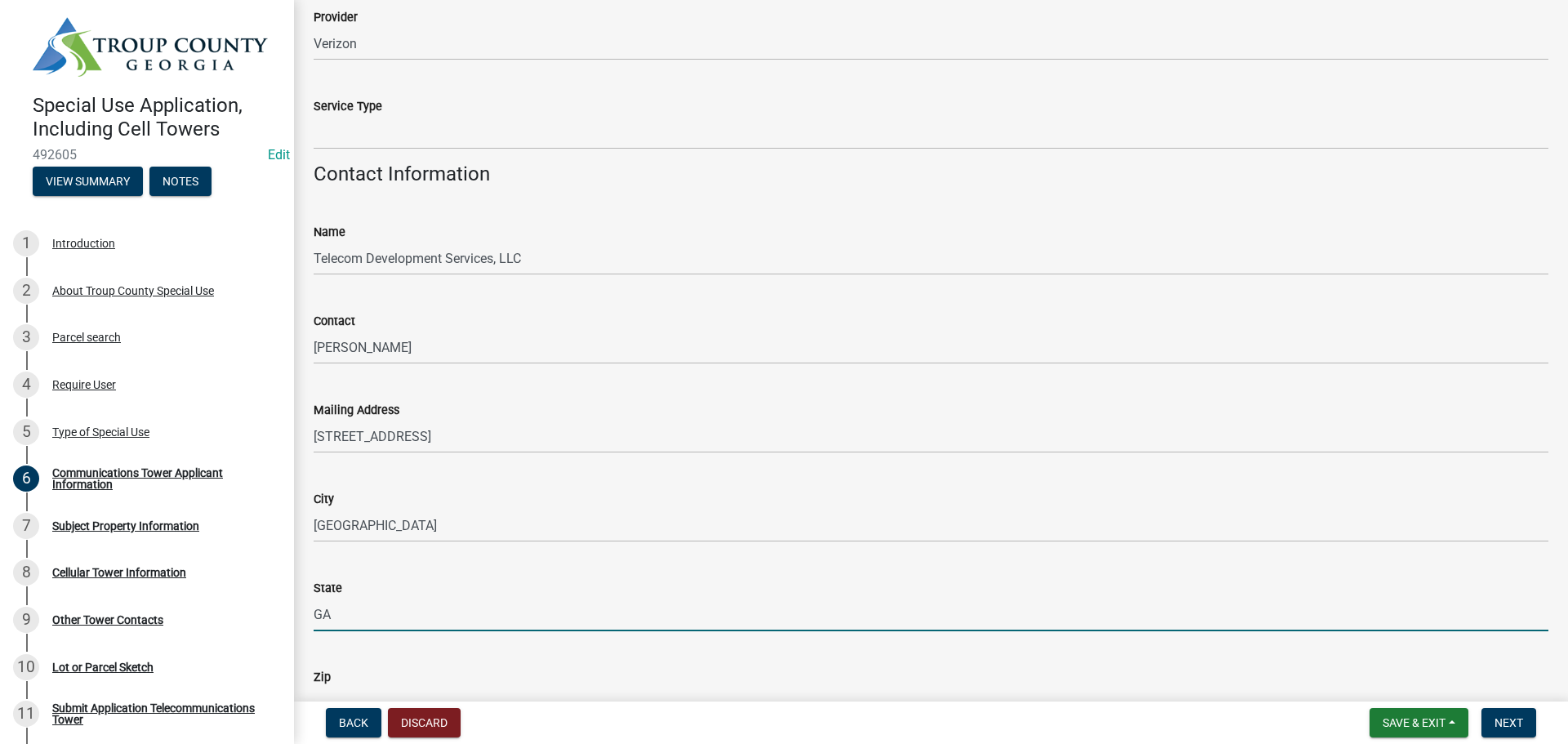
type input "GA"
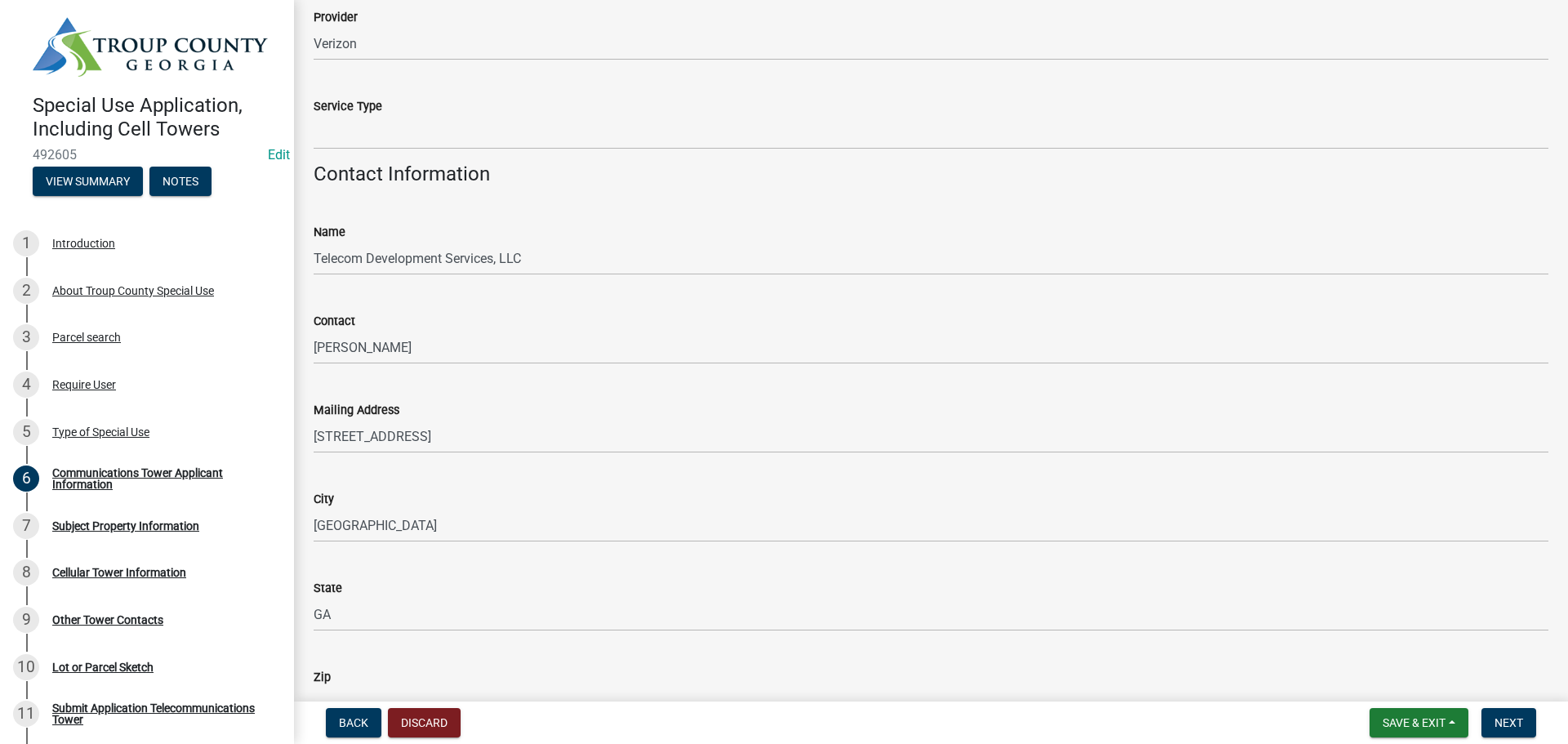
scroll to position [393, 0]
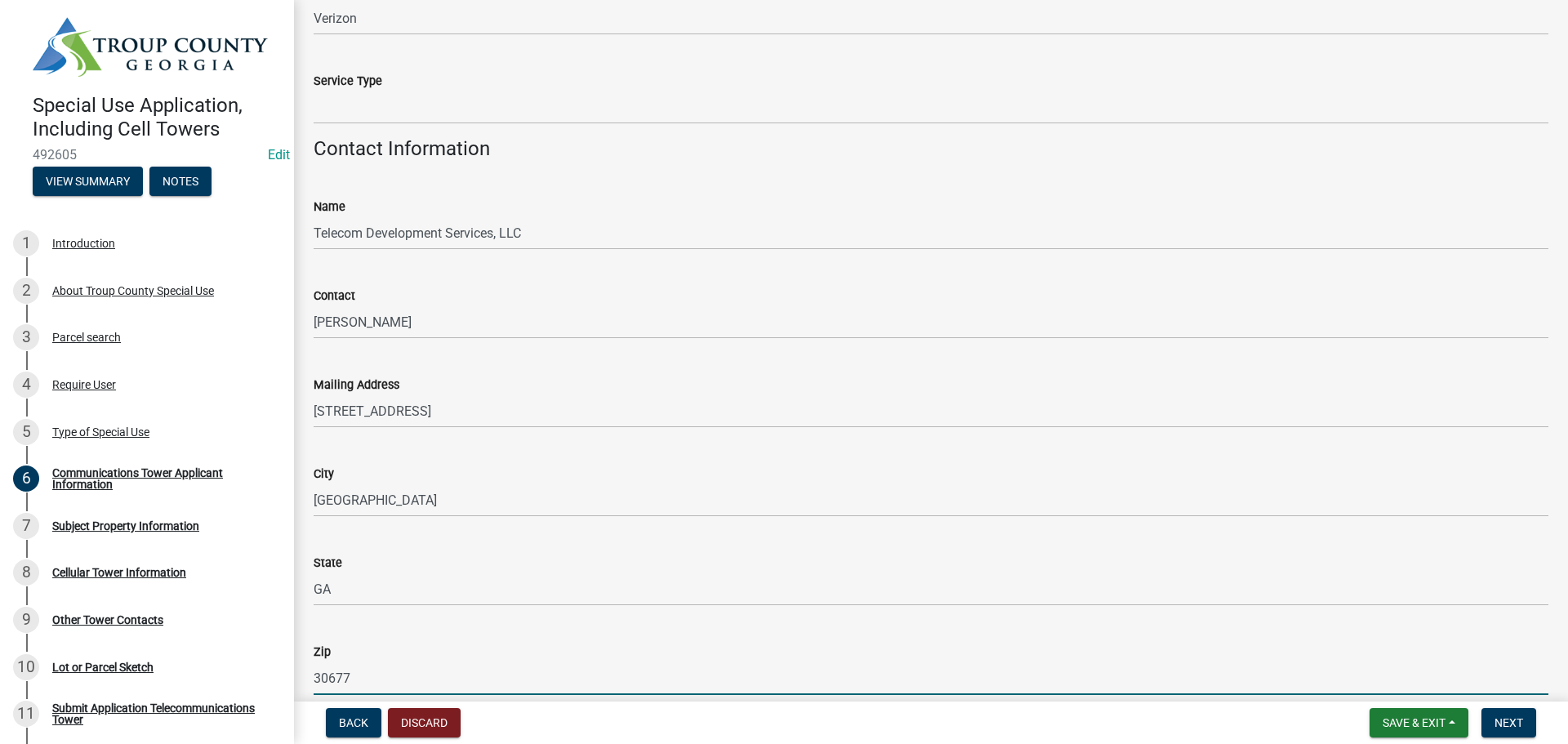
type input "30677"
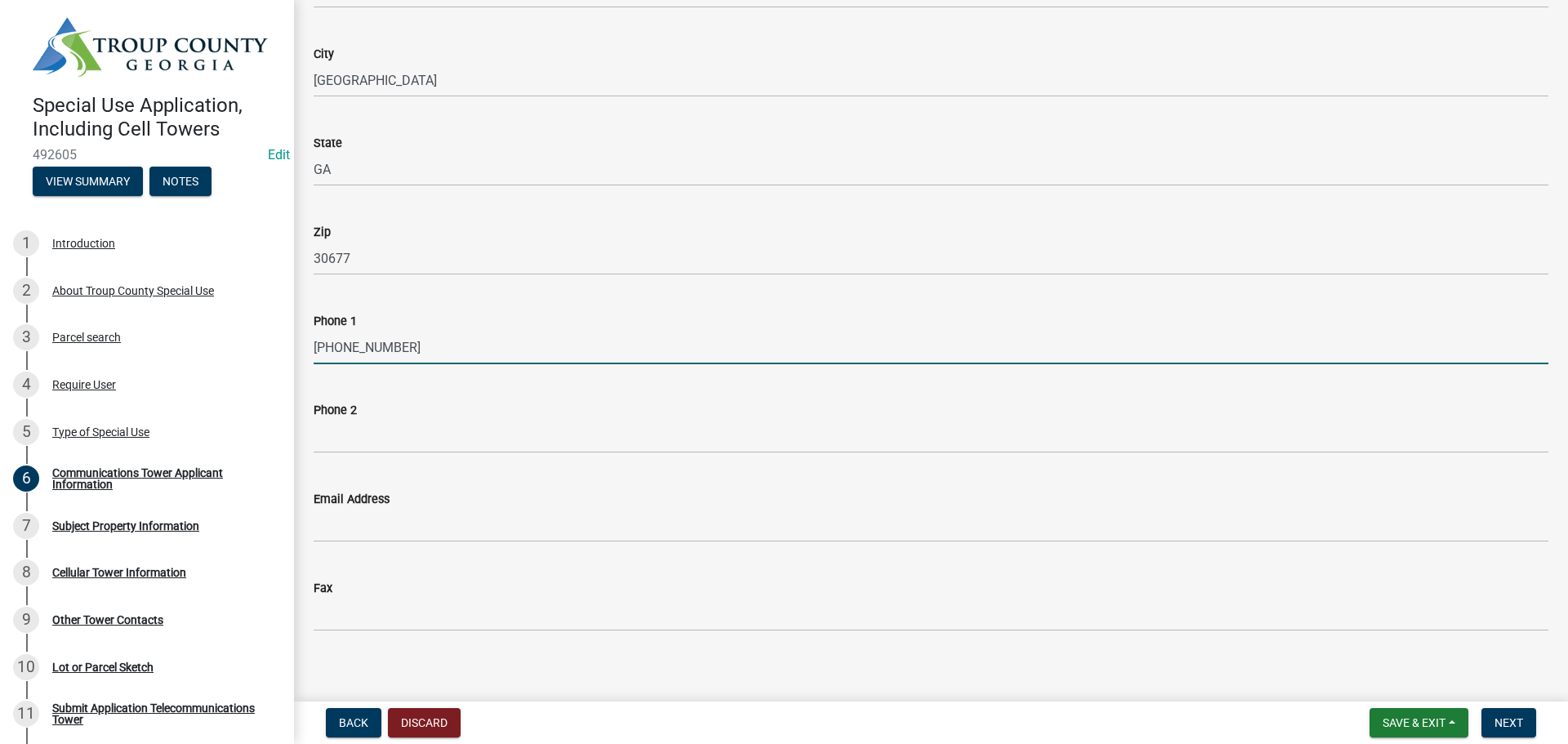
type input "[PHONE_NUMBER]"
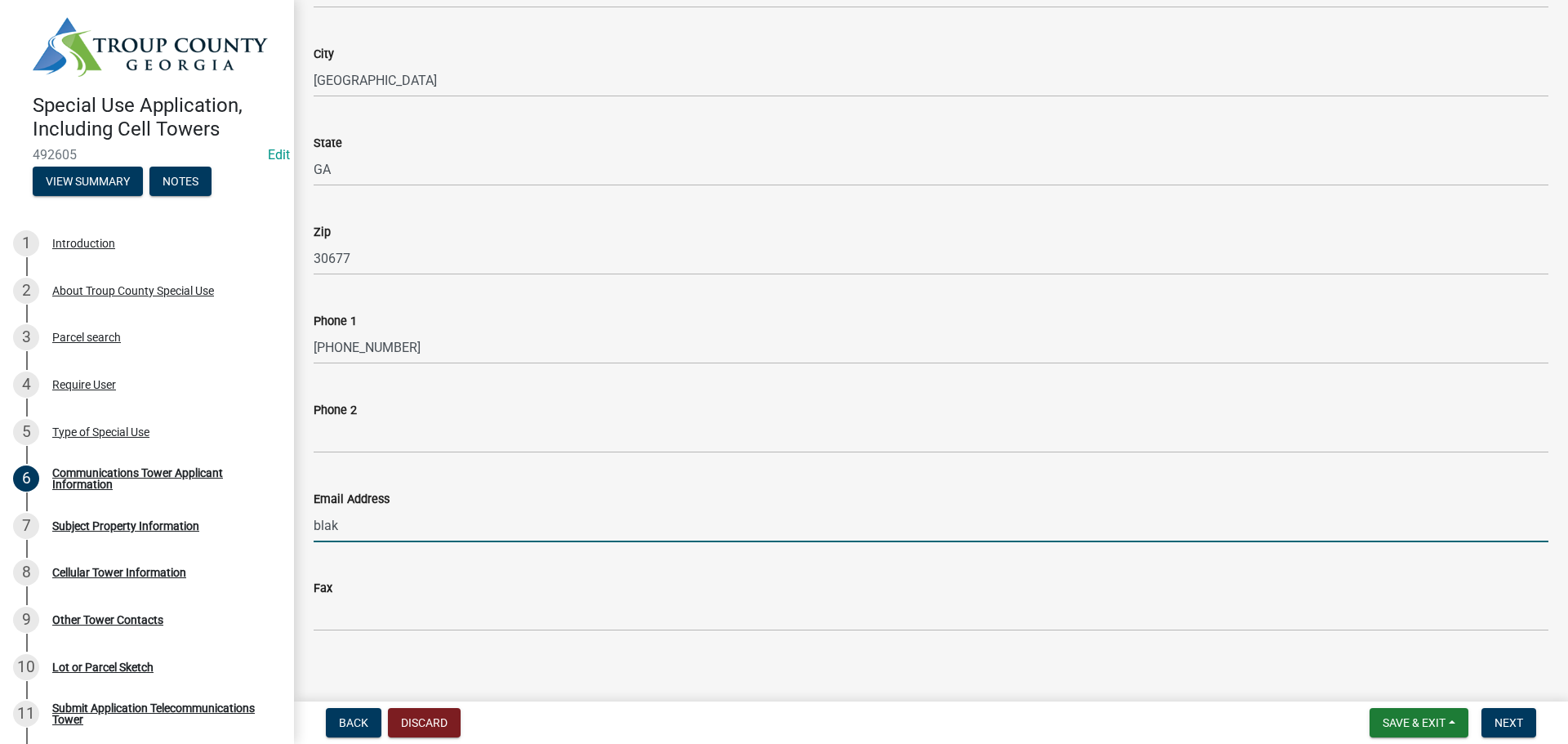
type input "[EMAIL_ADDRESS][DOMAIN_NAME]"
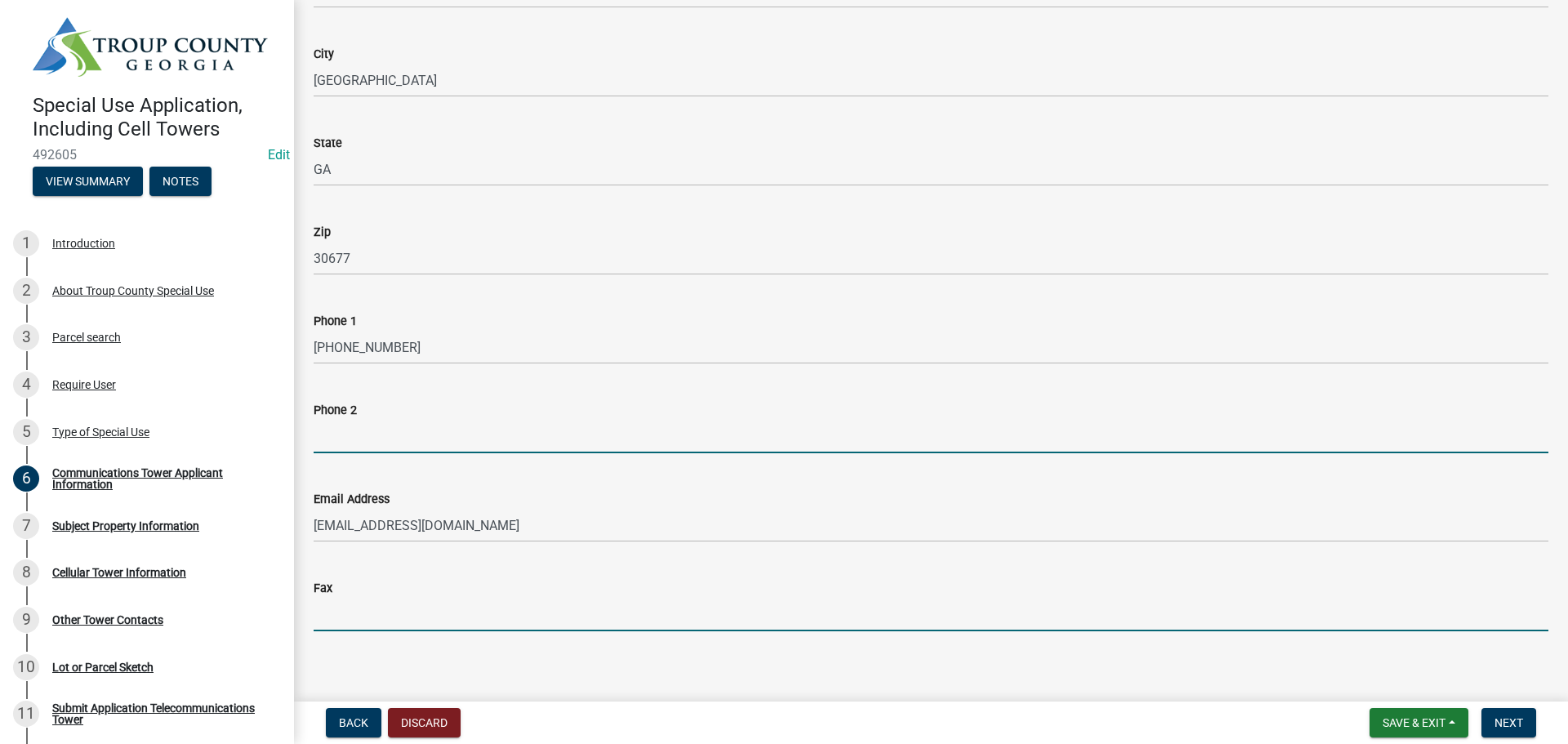
click at [369, 442] on input "Phone 2" at bounding box center [931, 436] width 1235 height 33
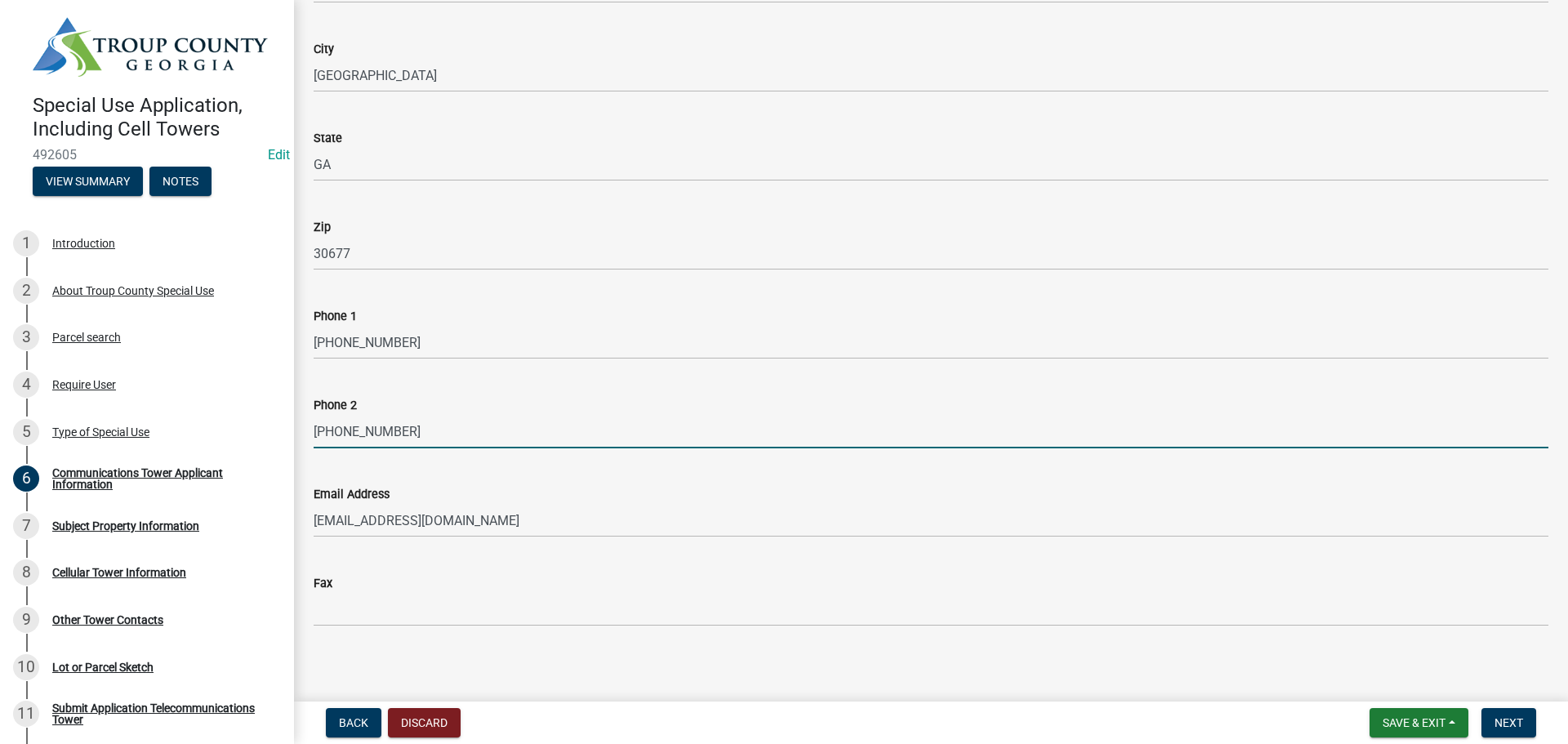
scroll to position [825, 0]
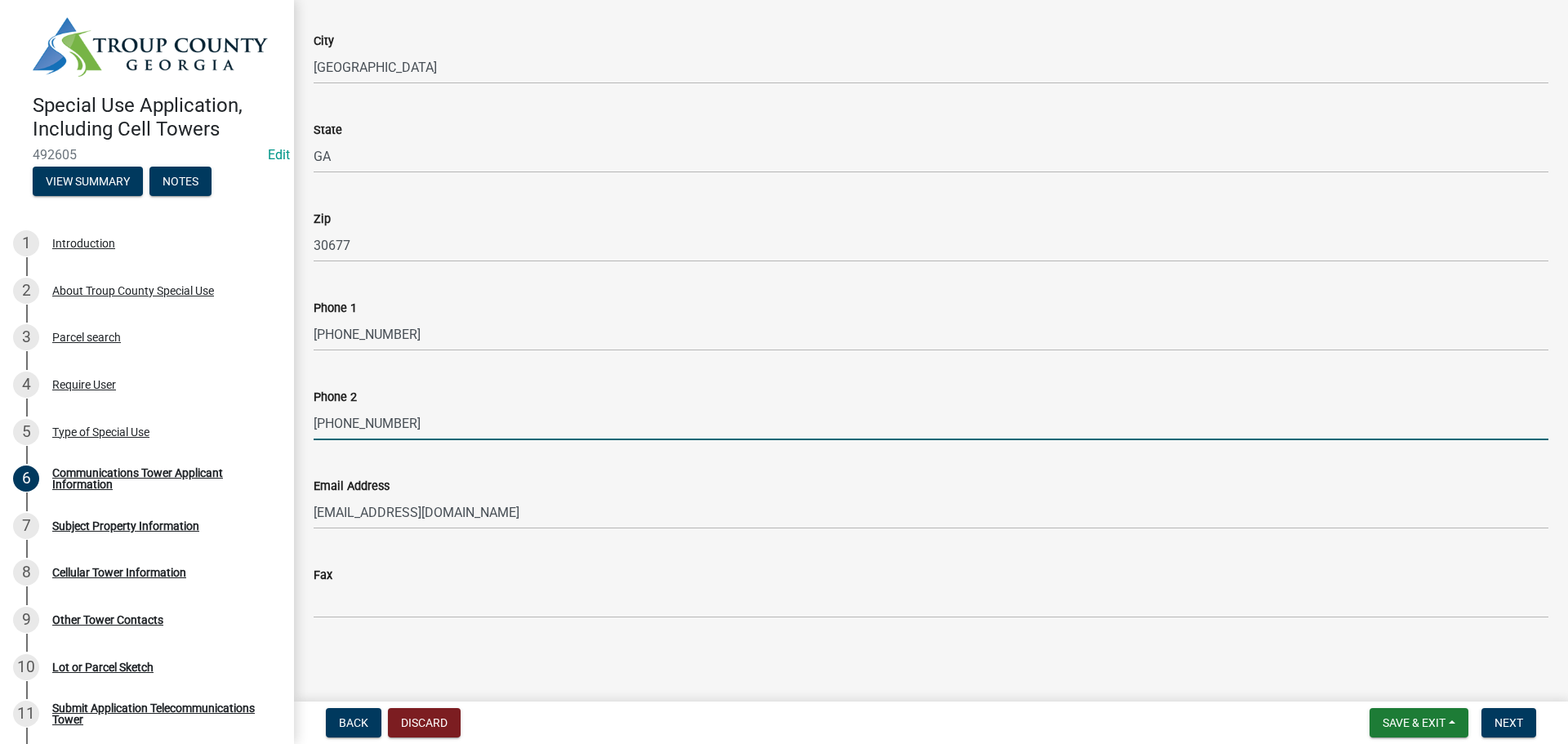
type input "[PHONE_NUMBER]"
drag, startPoint x: 1271, startPoint y: 677, endPoint x: 1293, endPoint y: 670, distance: 23.1
click at [1272, 676] on main "Communications Tower Applicant Information share Share Who is the Applicant? * …" at bounding box center [932, 347] width 1274 height 695
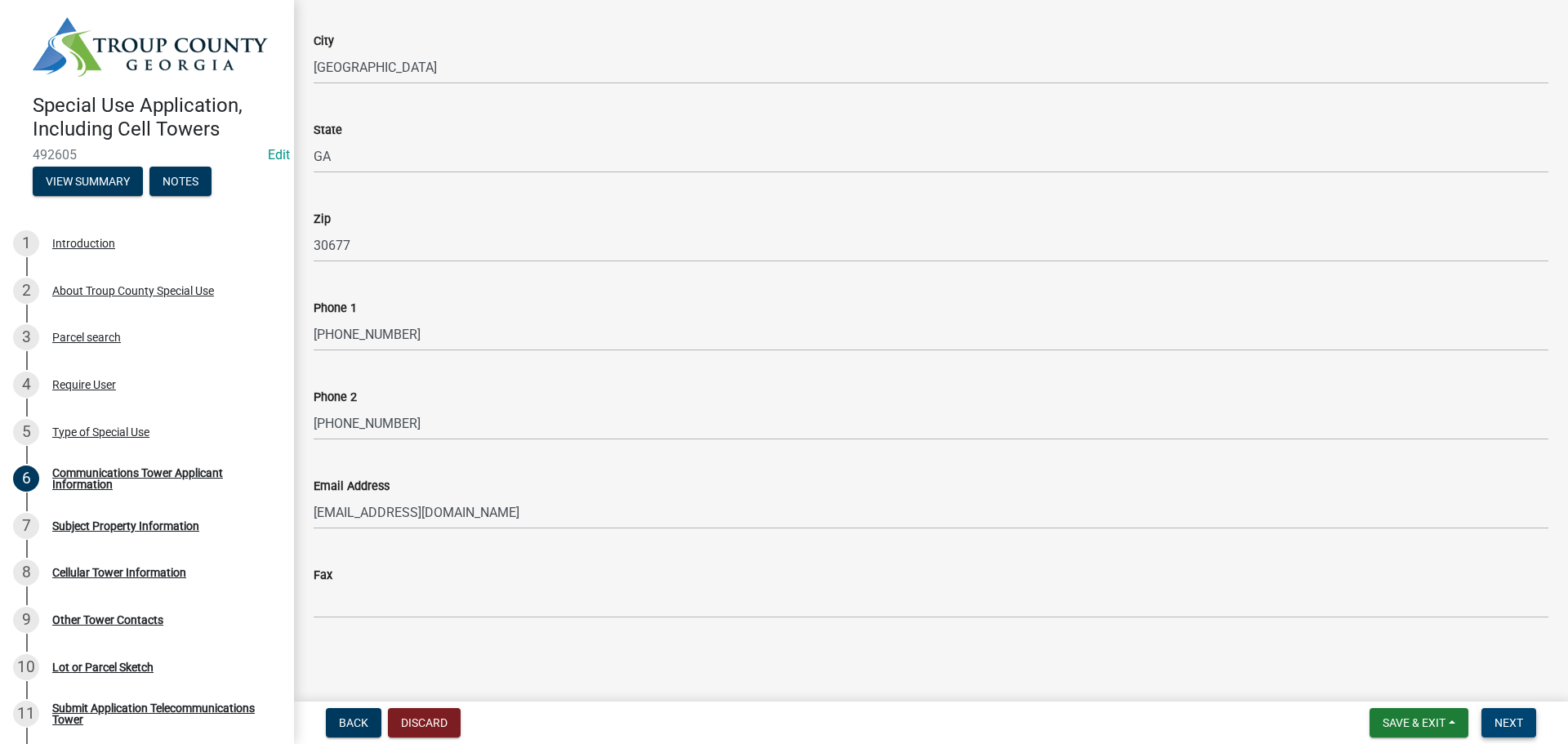
click at [1505, 730] on button "Next" at bounding box center [1509, 723] width 54 height 30
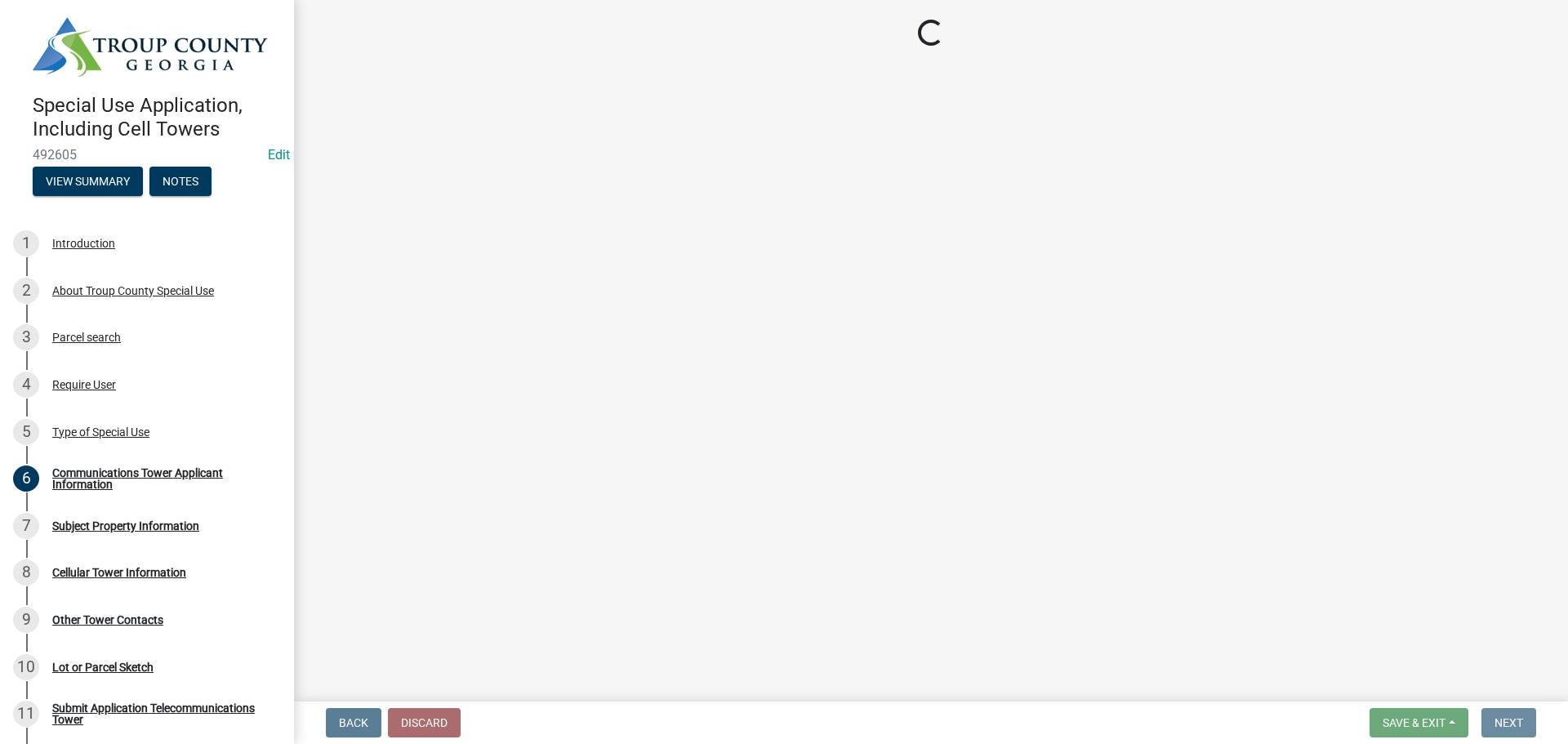
scroll to position [0, 0]
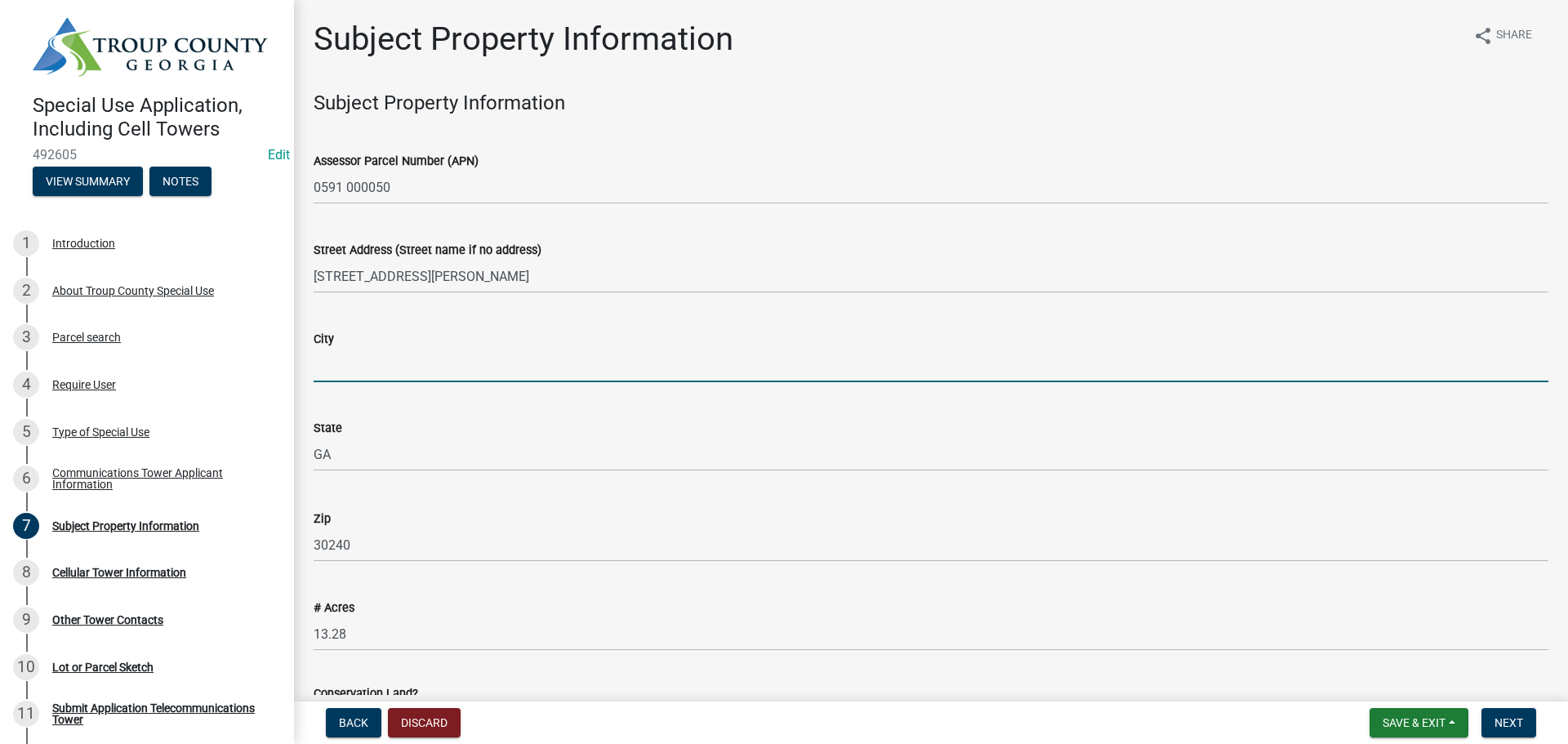
click at [487, 352] on input "City" at bounding box center [931, 365] width 1235 height 33
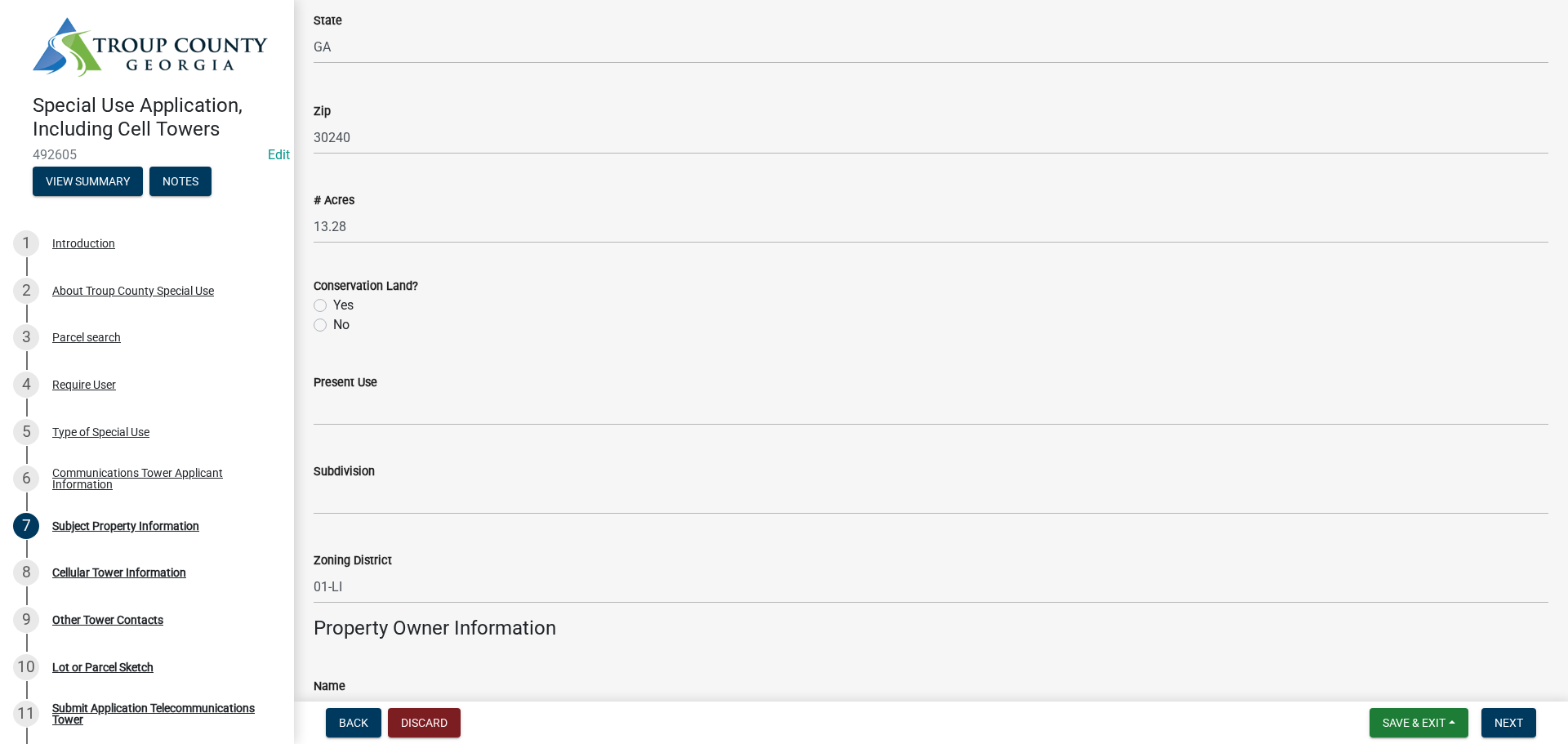
scroll to position [408, 0]
type input "LaGrange"
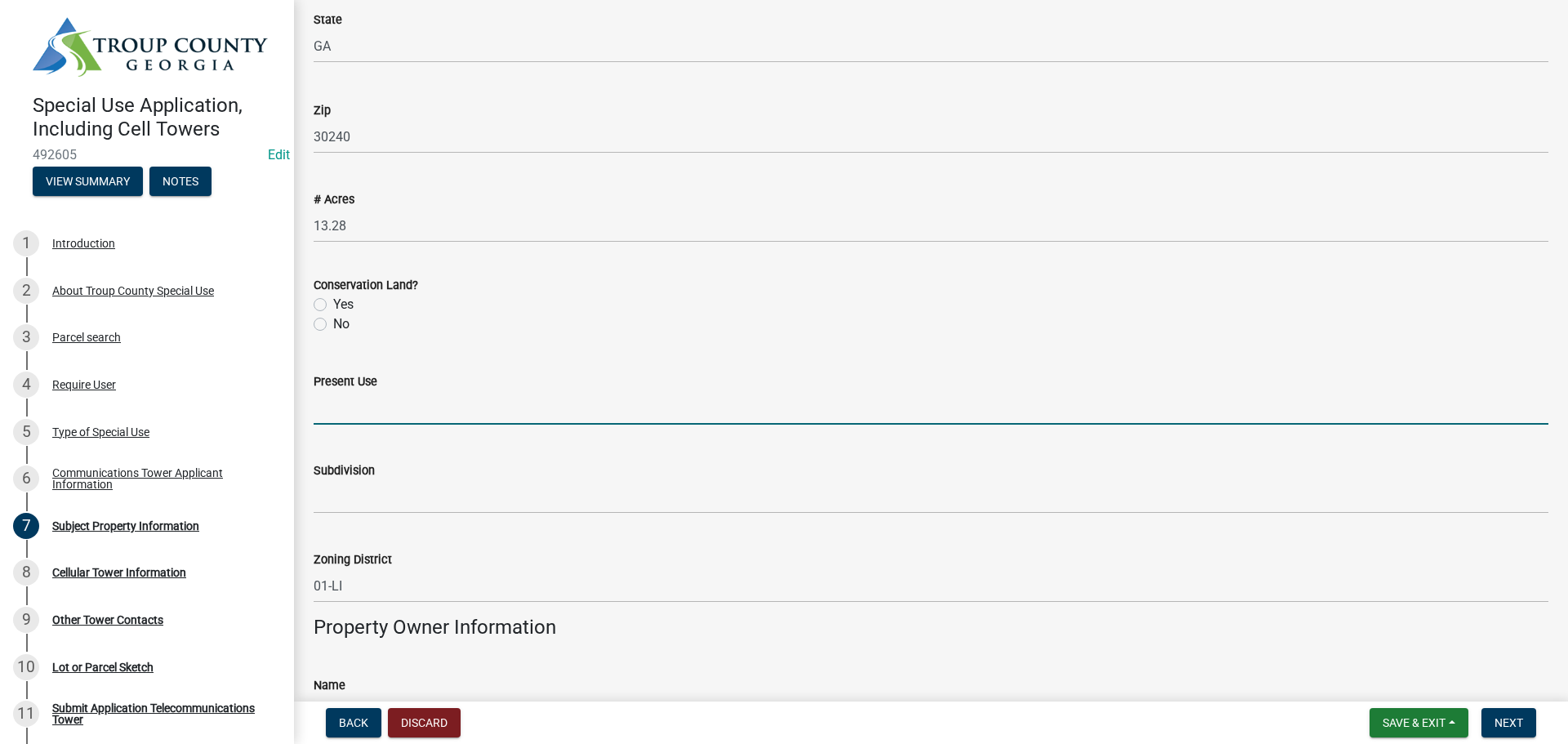
click at [343, 392] on input "Present Use" at bounding box center [931, 407] width 1235 height 33
type input "Existing cell tower on property"
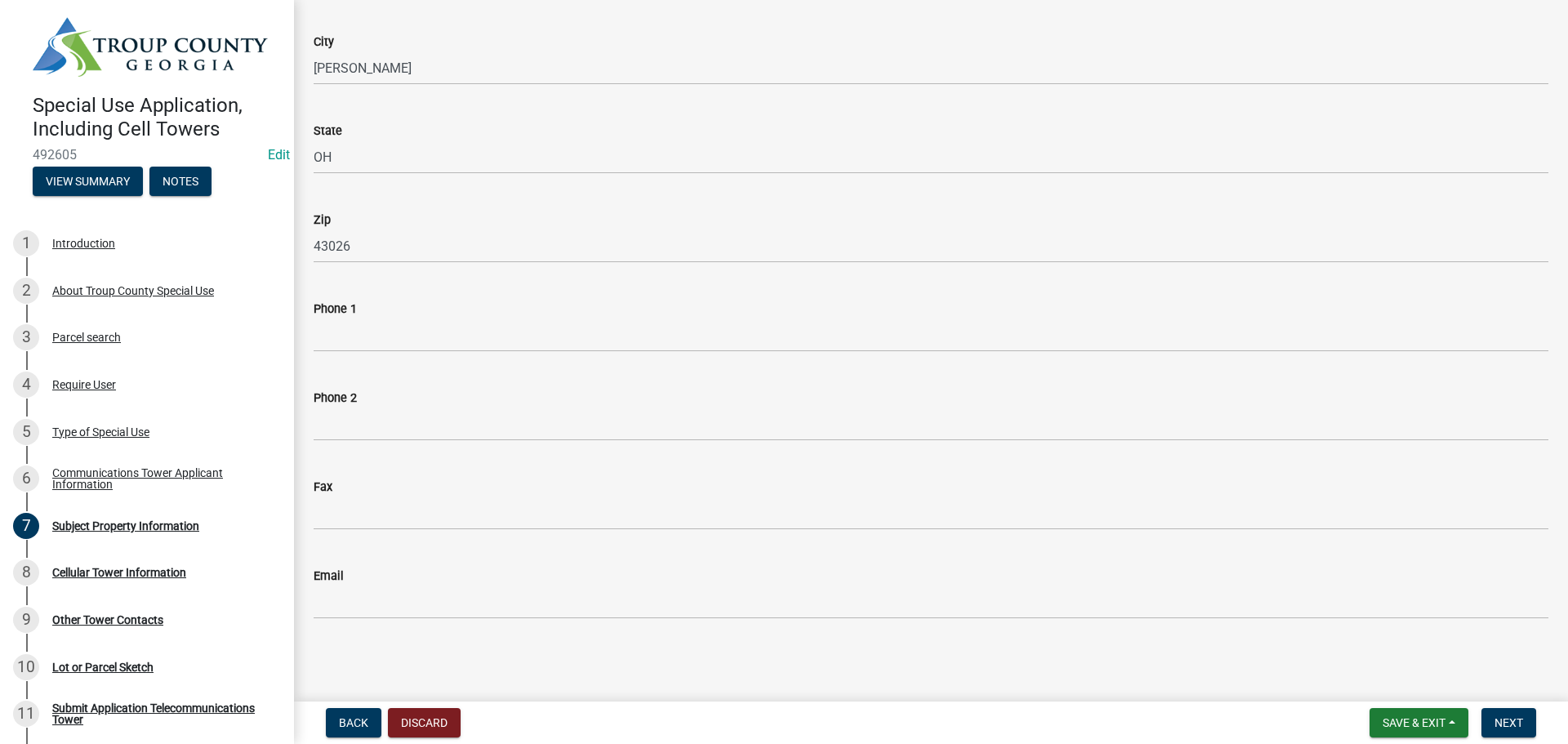
scroll to position [1231, 0]
drag, startPoint x: 939, startPoint y: 658, endPoint x: 1258, endPoint y: 662, distance: 319.0
click at [941, 658] on main "Subject Property Information share Share Subject Property Information Assessor …" at bounding box center [932, 347] width 1274 height 695
click at [1487, 718] on button "Next" at bounding box center [1509, 723] width 54 height 30
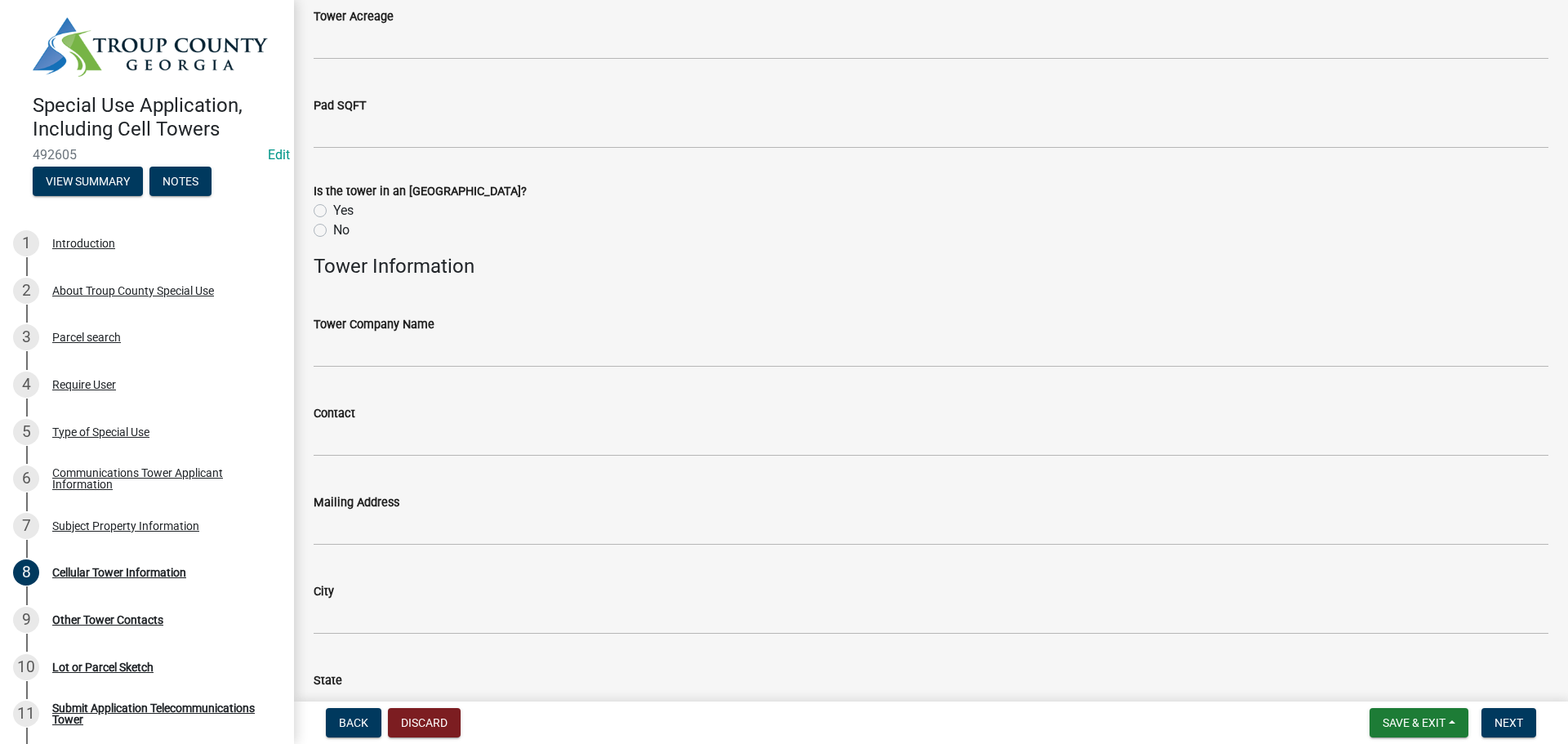
scroll to position [245, 0]
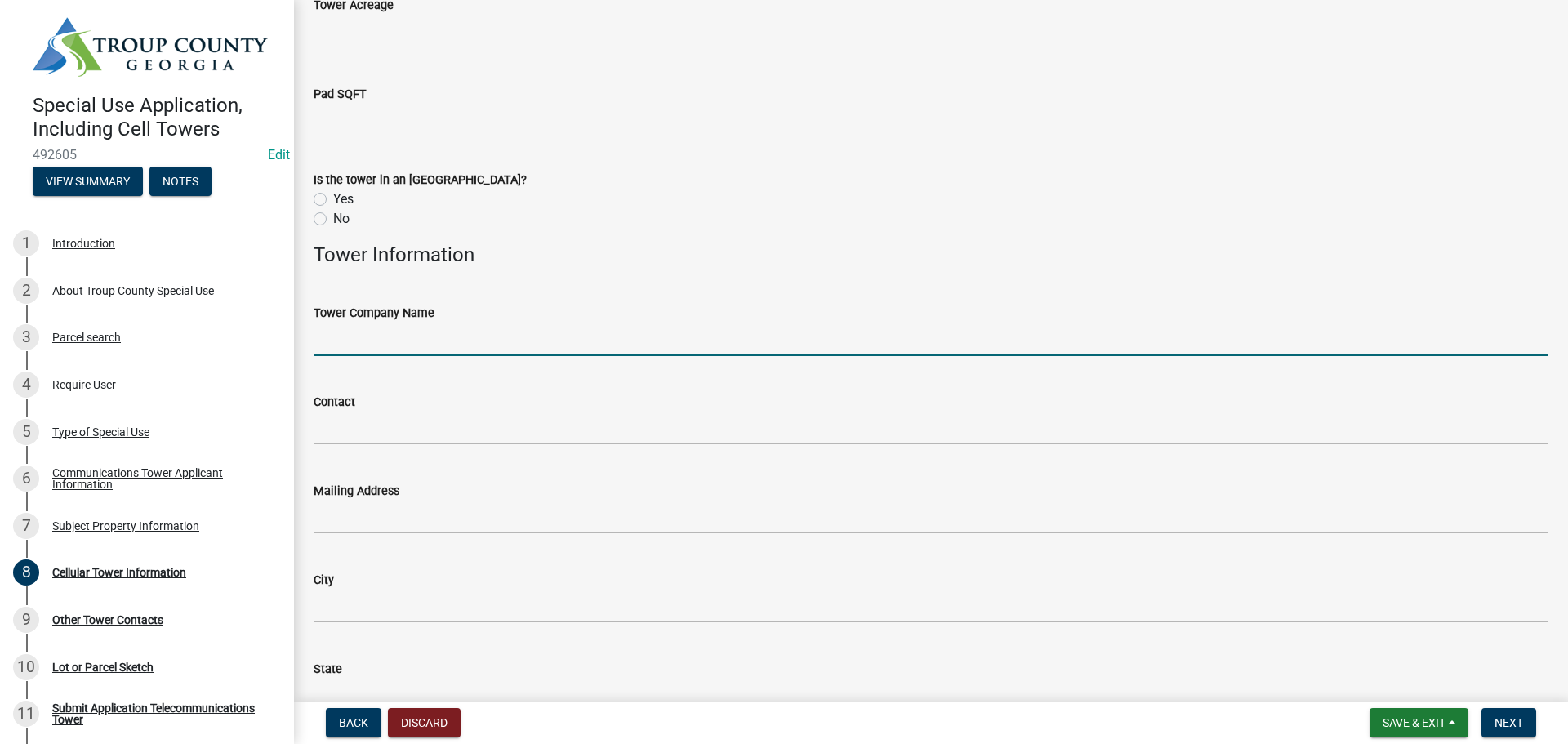
click at [513, 341] on input "Tower Company Name" at bounding box center [931, 339] width 1235 height 33
type input "American Tower"
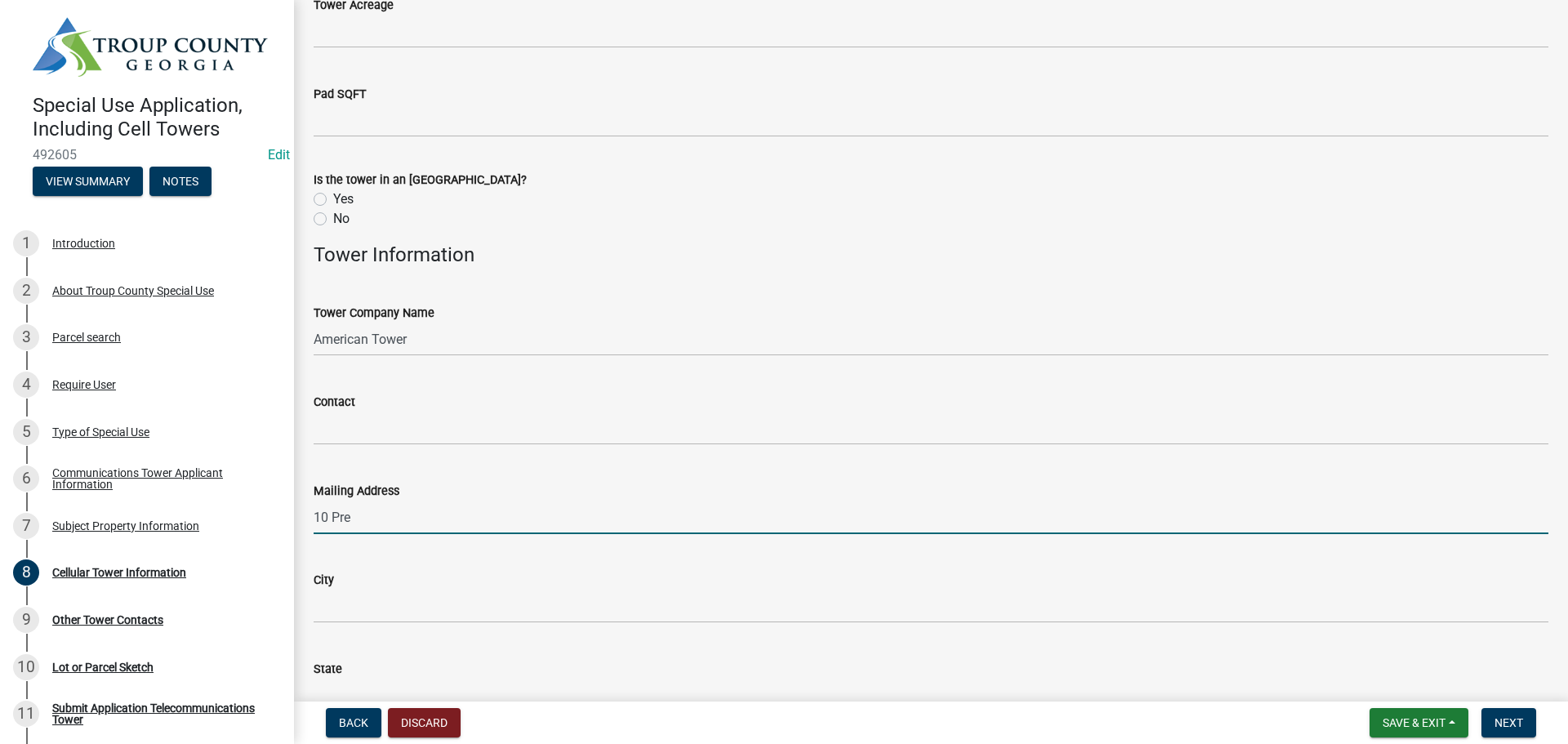
type input "[STREET_ADDRESS]"
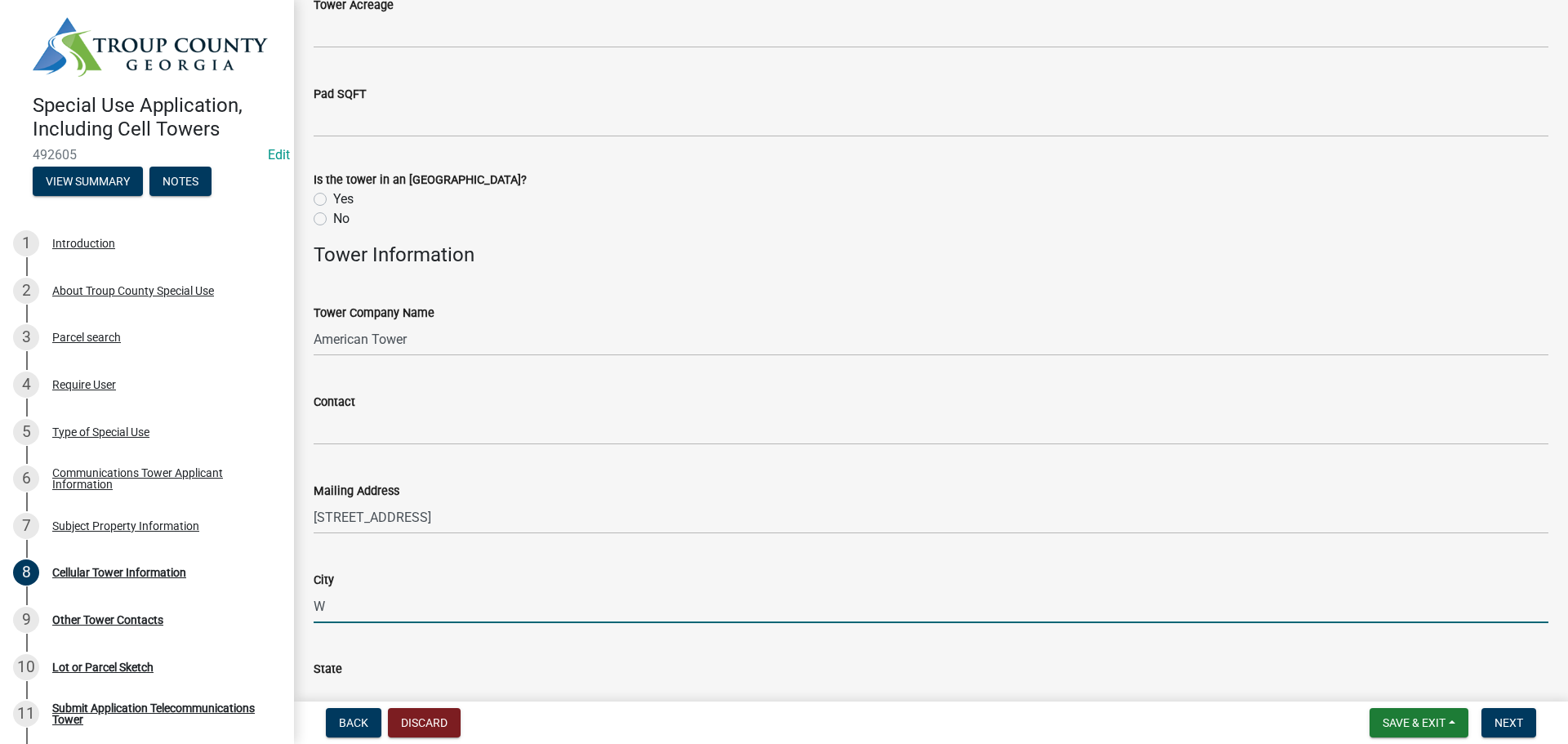
type input "Woburn"
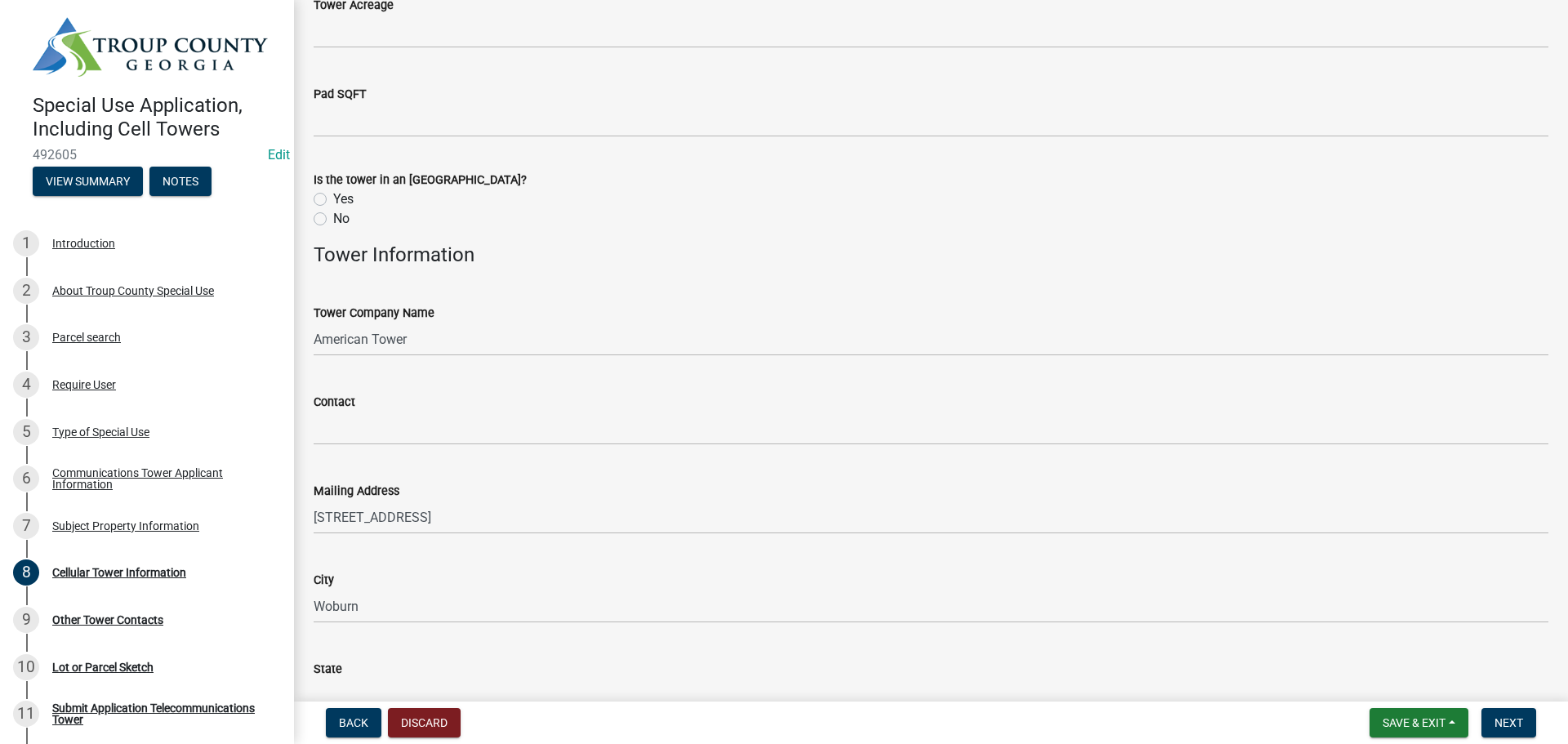
scroll to position [262, 0]
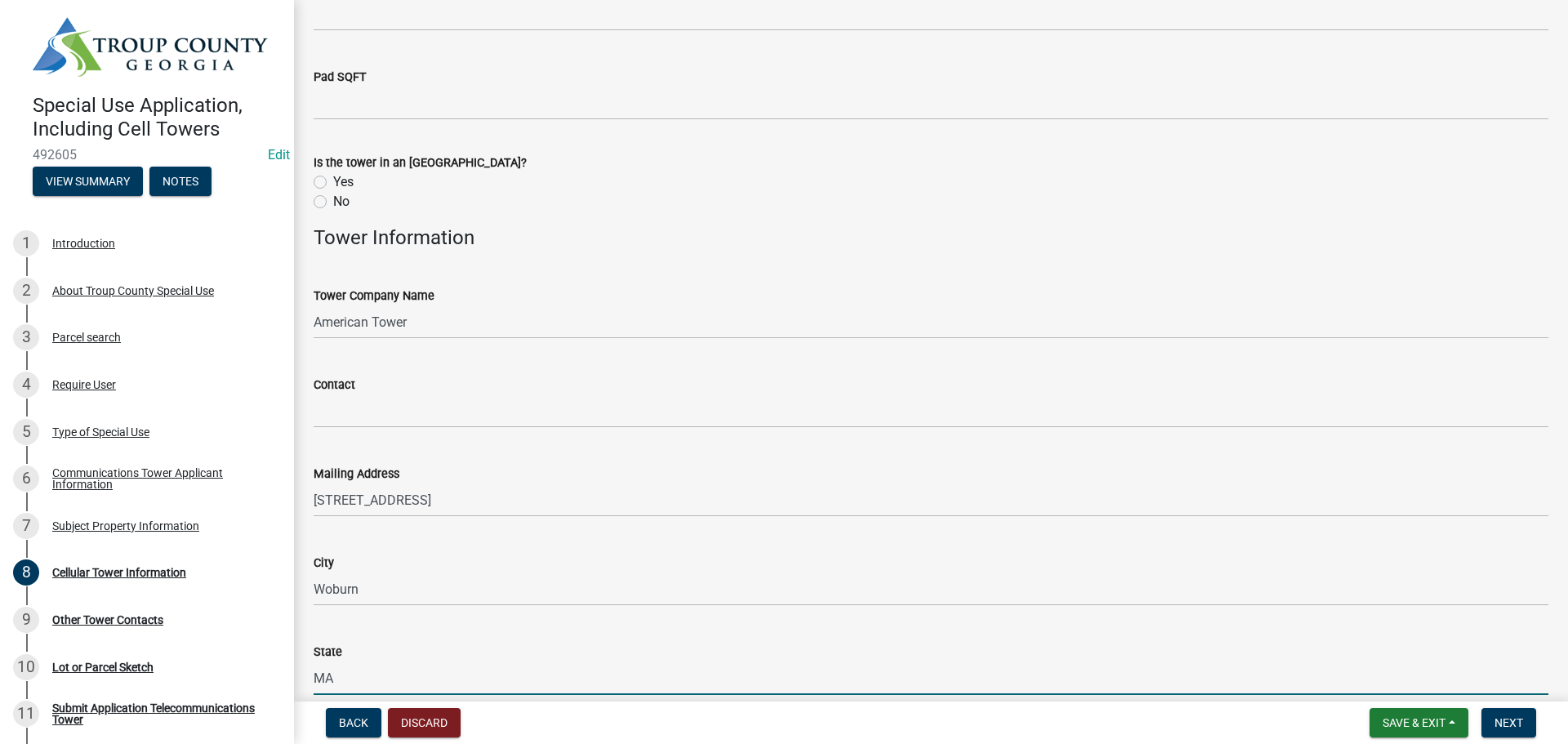
type input "MA"
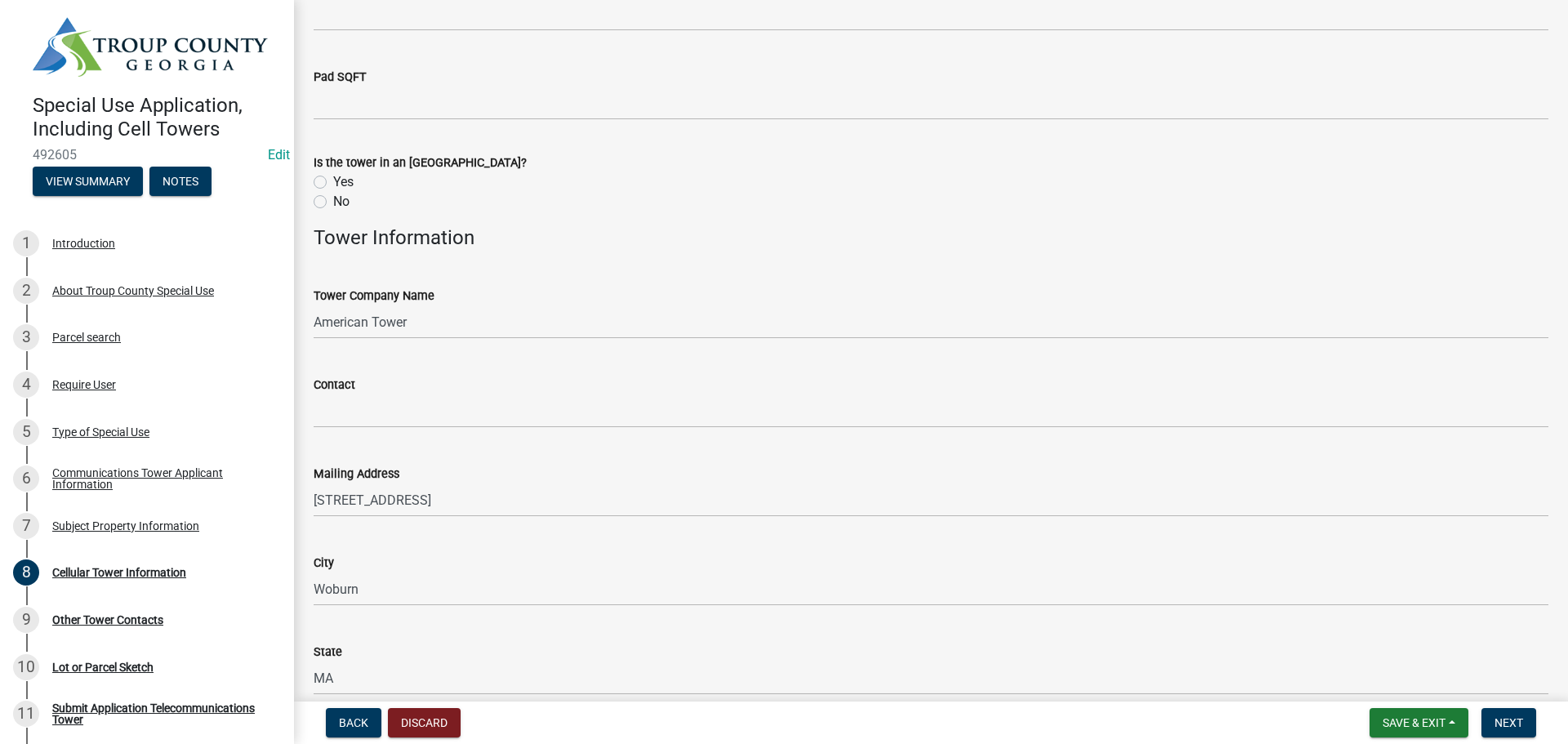
scroll to position [682, 0]
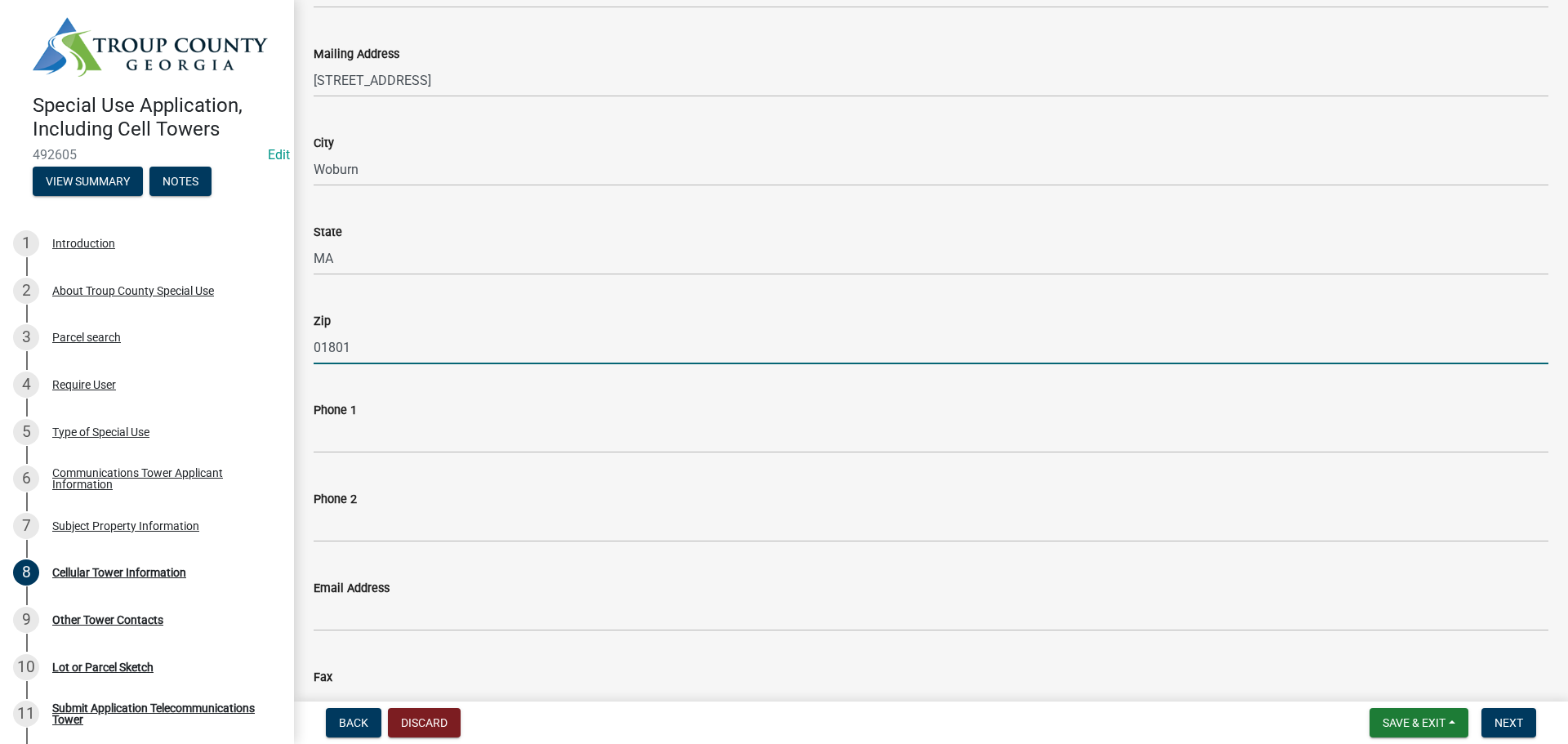
type input "01801"
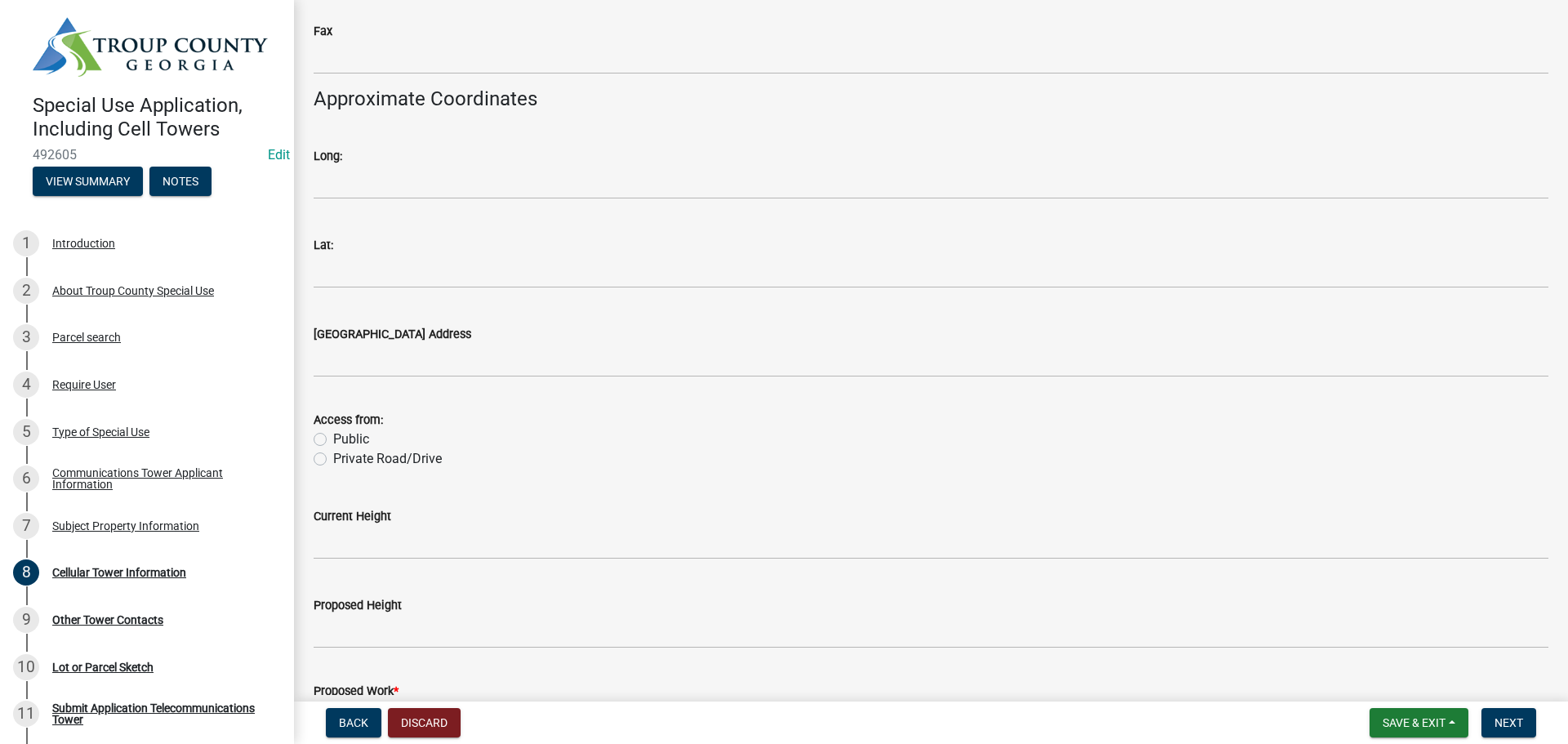
scroll to position [1336, 0]
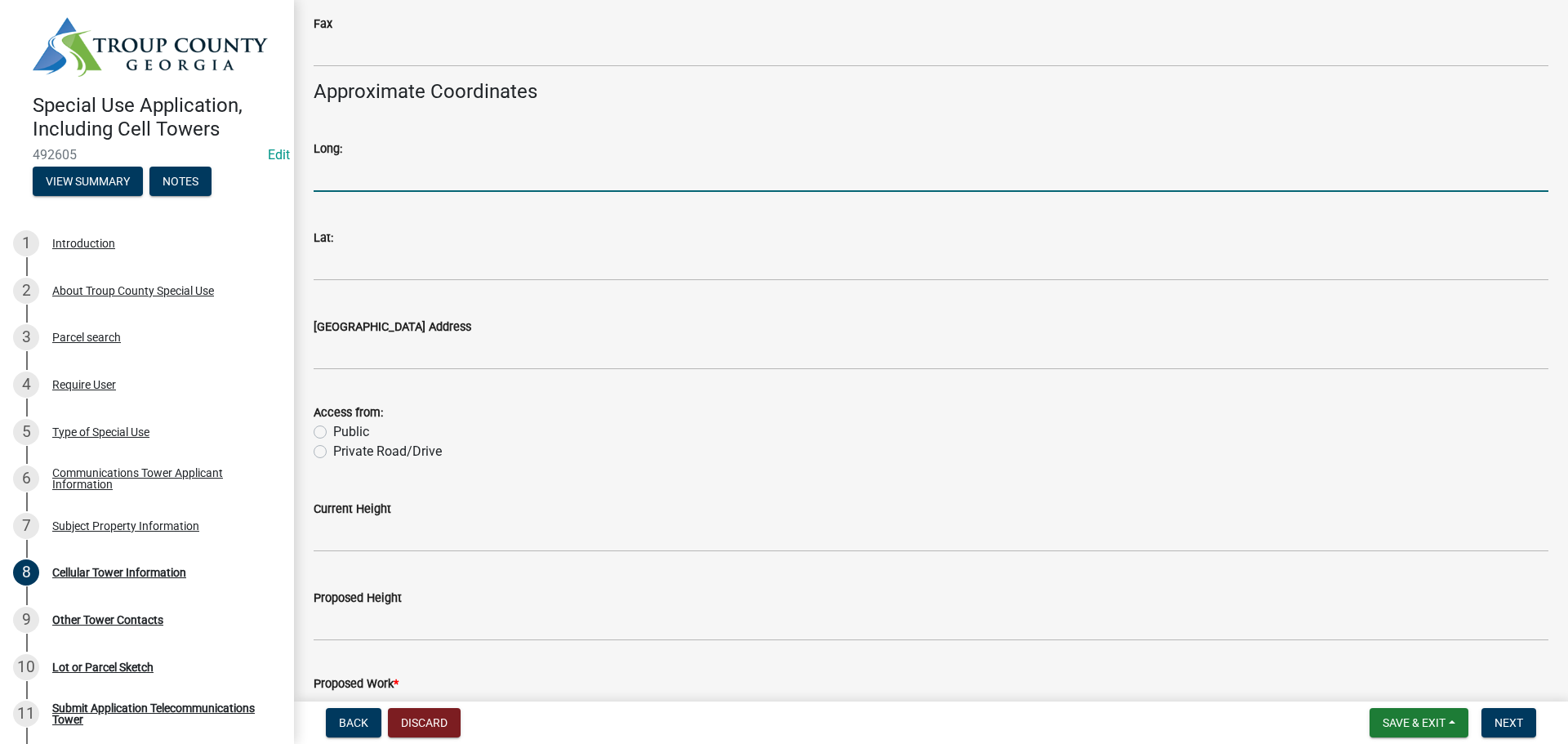
click at [436, 165] on input "Long:" at bounding box center [931, 175] width 1235 height 33
type input "85 degrees, 2 minutes, 7.9 seconds W (85*, 2', 7.9" W)"
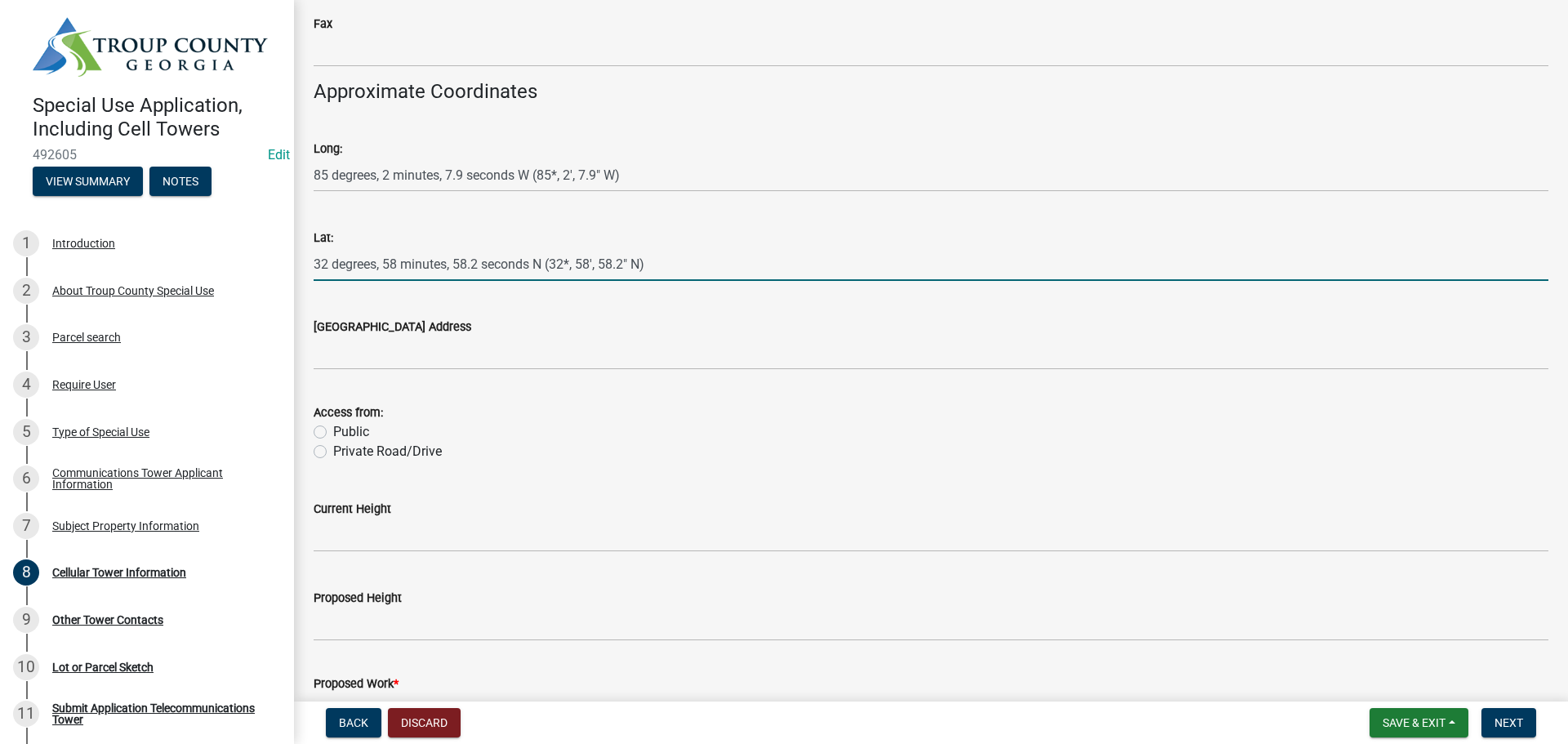
type input "32 degrees, 58 minutes, 58.2 seconds N (32*, 58', 58.2" N)"
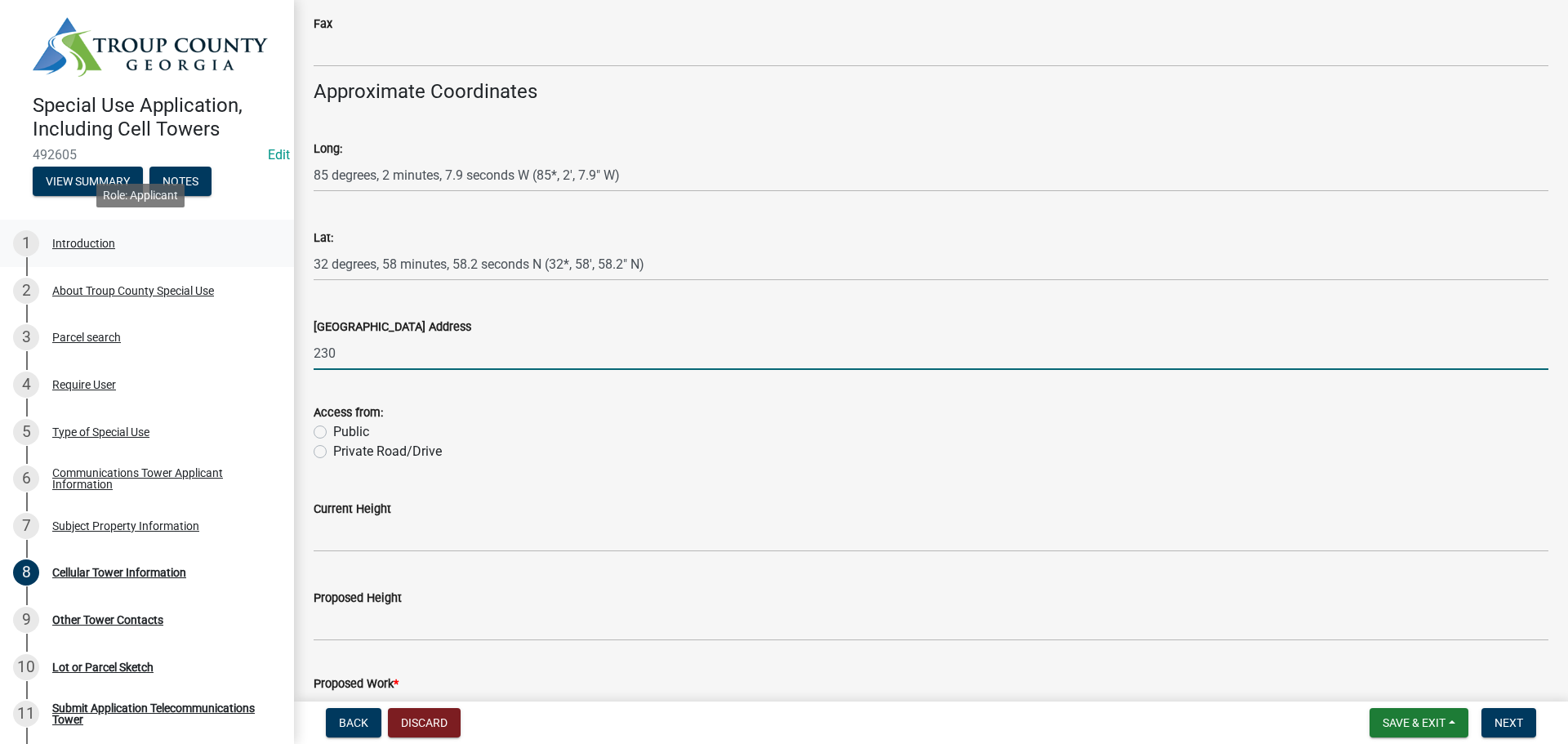
type input "[STREET_ADDRESS][PERSON_NAME]"
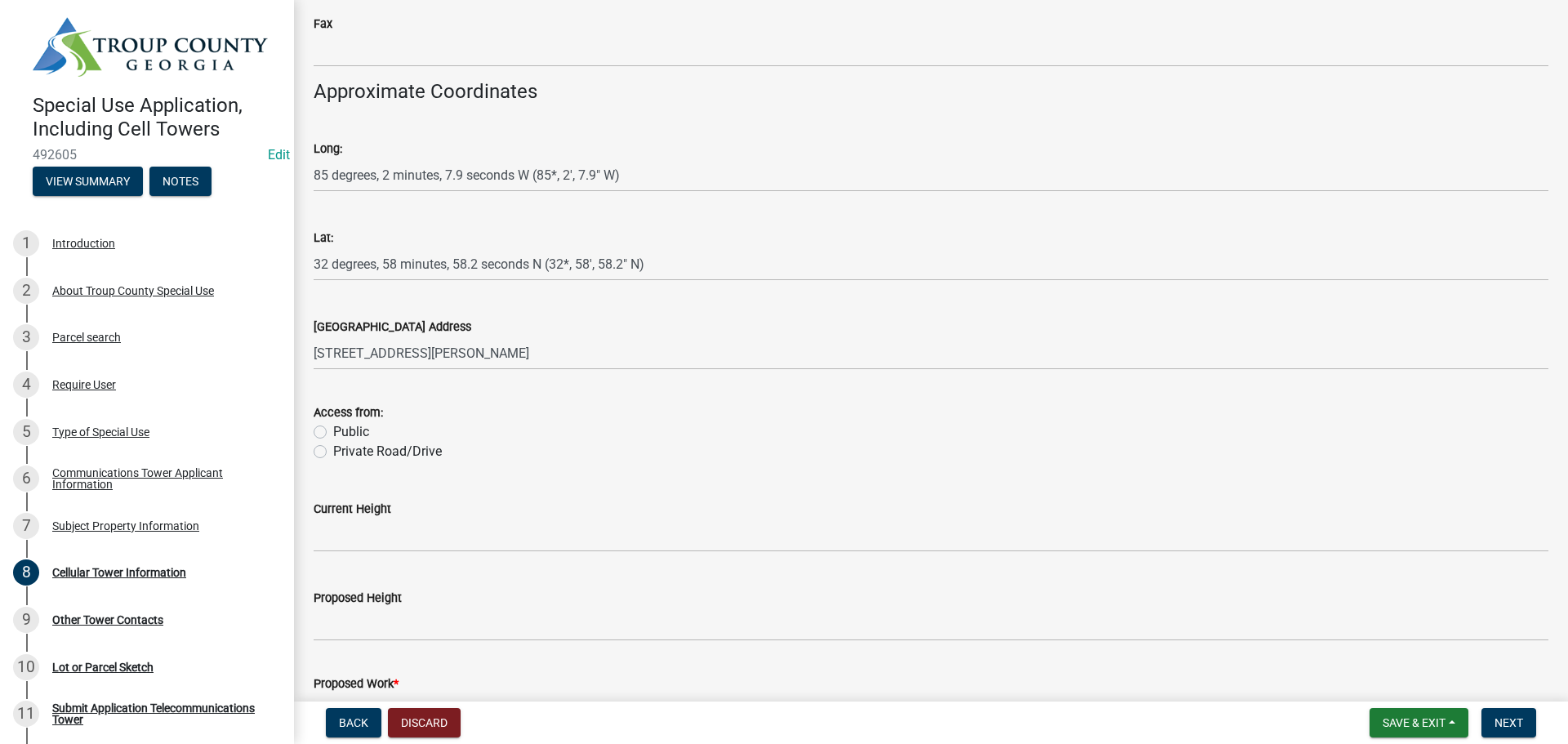
drag, startPoint x: 321, startPoint y: 429, endPoint x: 425, endPoint y: 546, distance: 156.5
click at [333, 429] on label "Public" at bounding box center [351, 432] width 36 height 19
click at [333, 429] on input "Public" at bounding box center [338, 428] width 11 height 11
radio input "true"
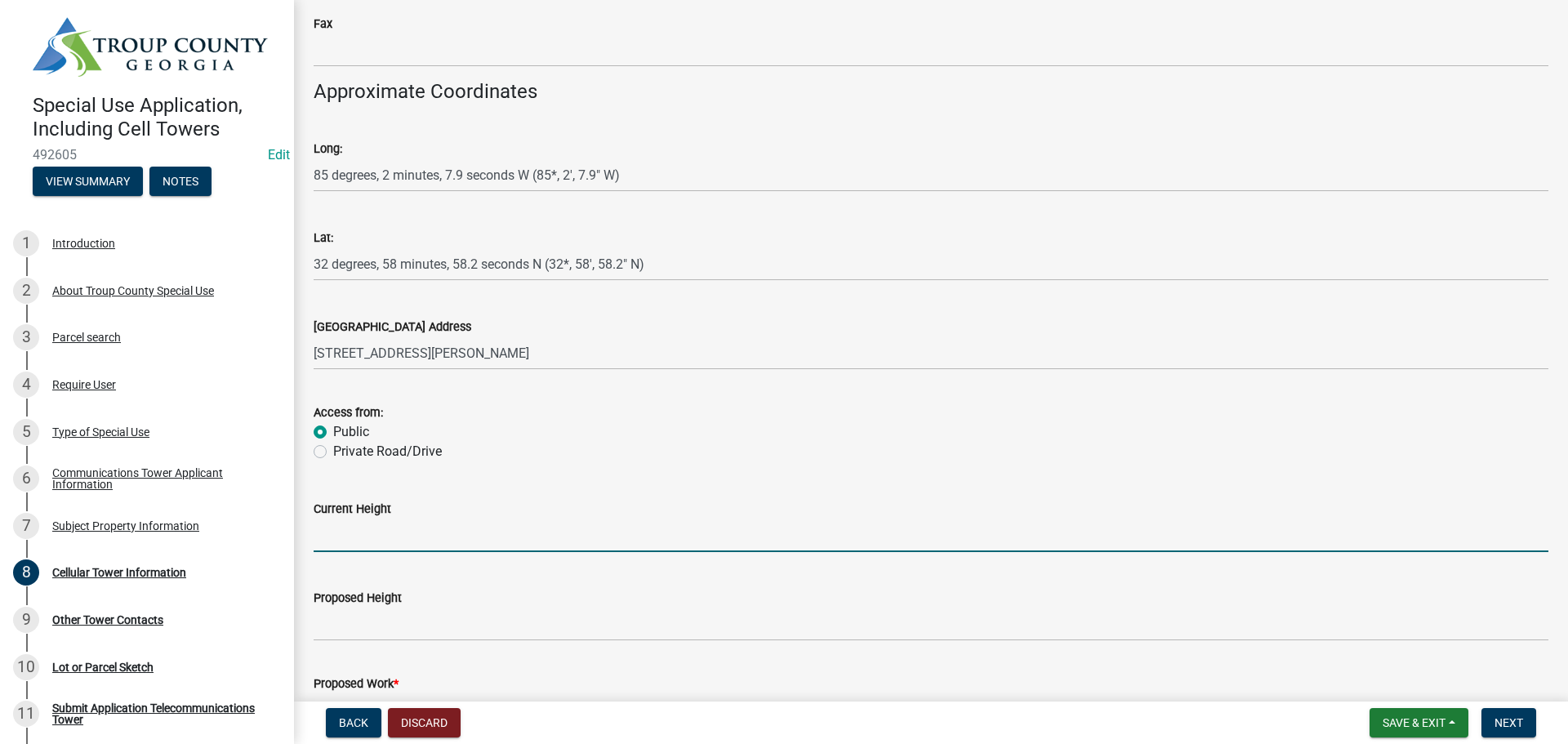
click at [429, 545] on input "Current Height" at bounding box center [931, 535] width 1235 height 33
type input "155.66'"
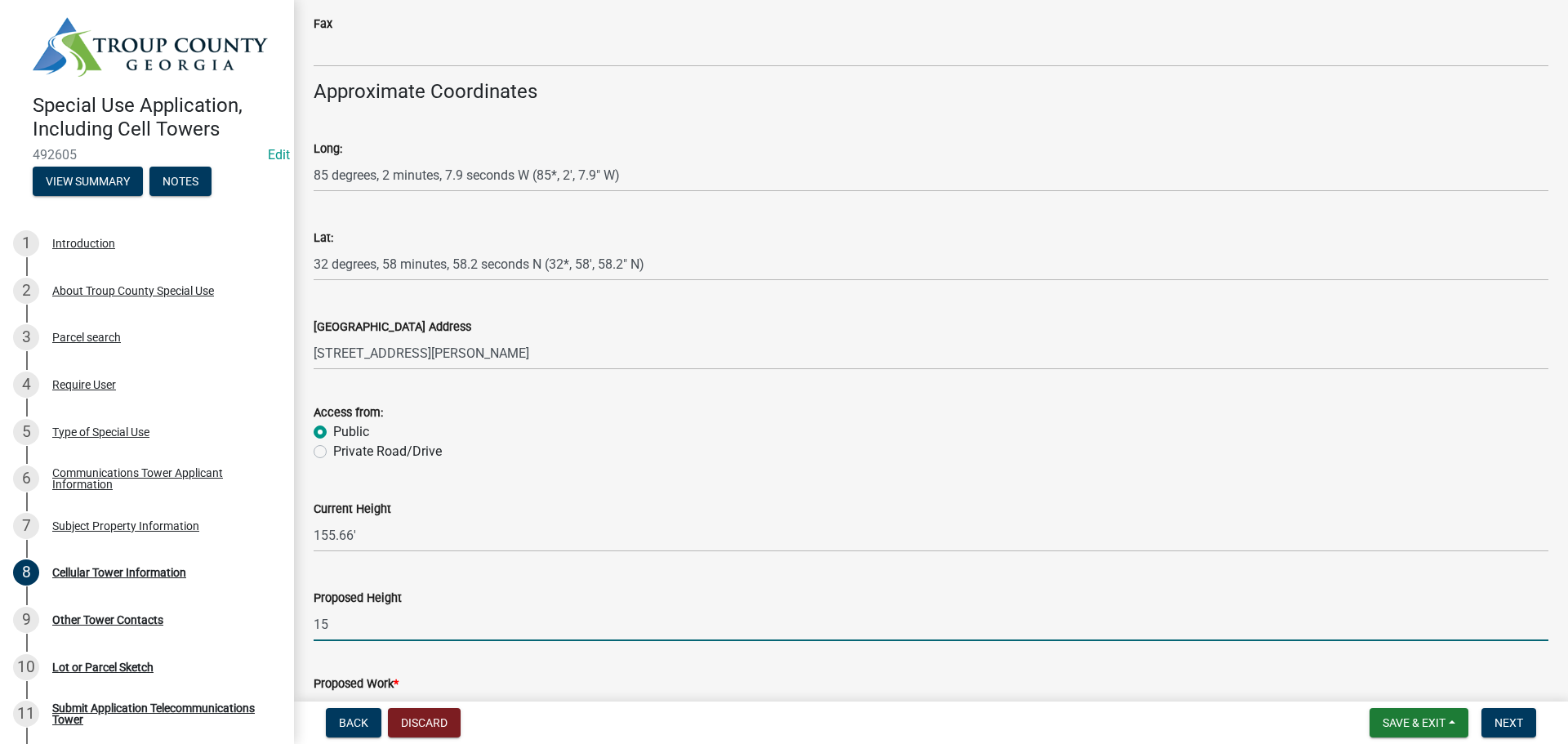
type input "1"
type input "5"
type input "150'"
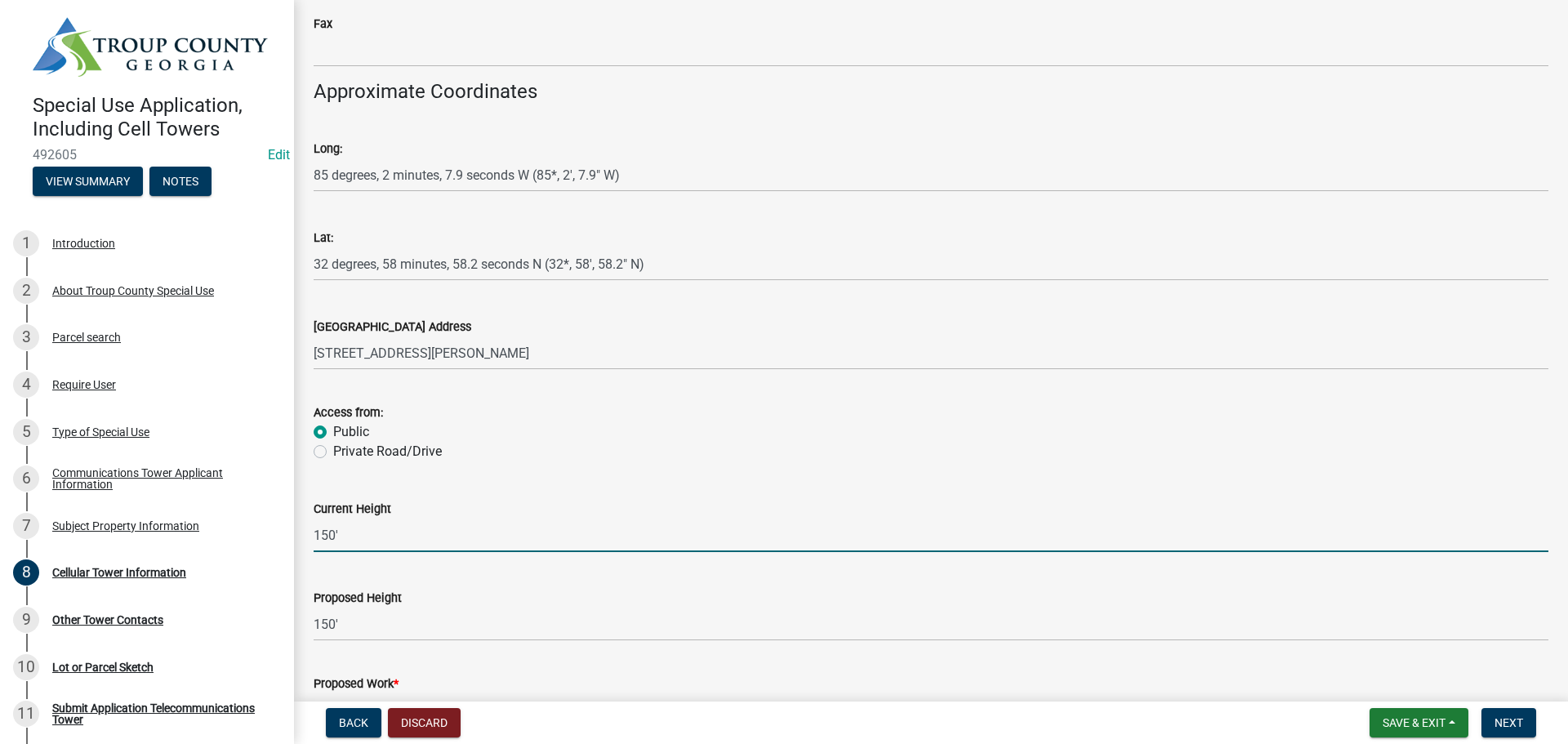
type input "150'"
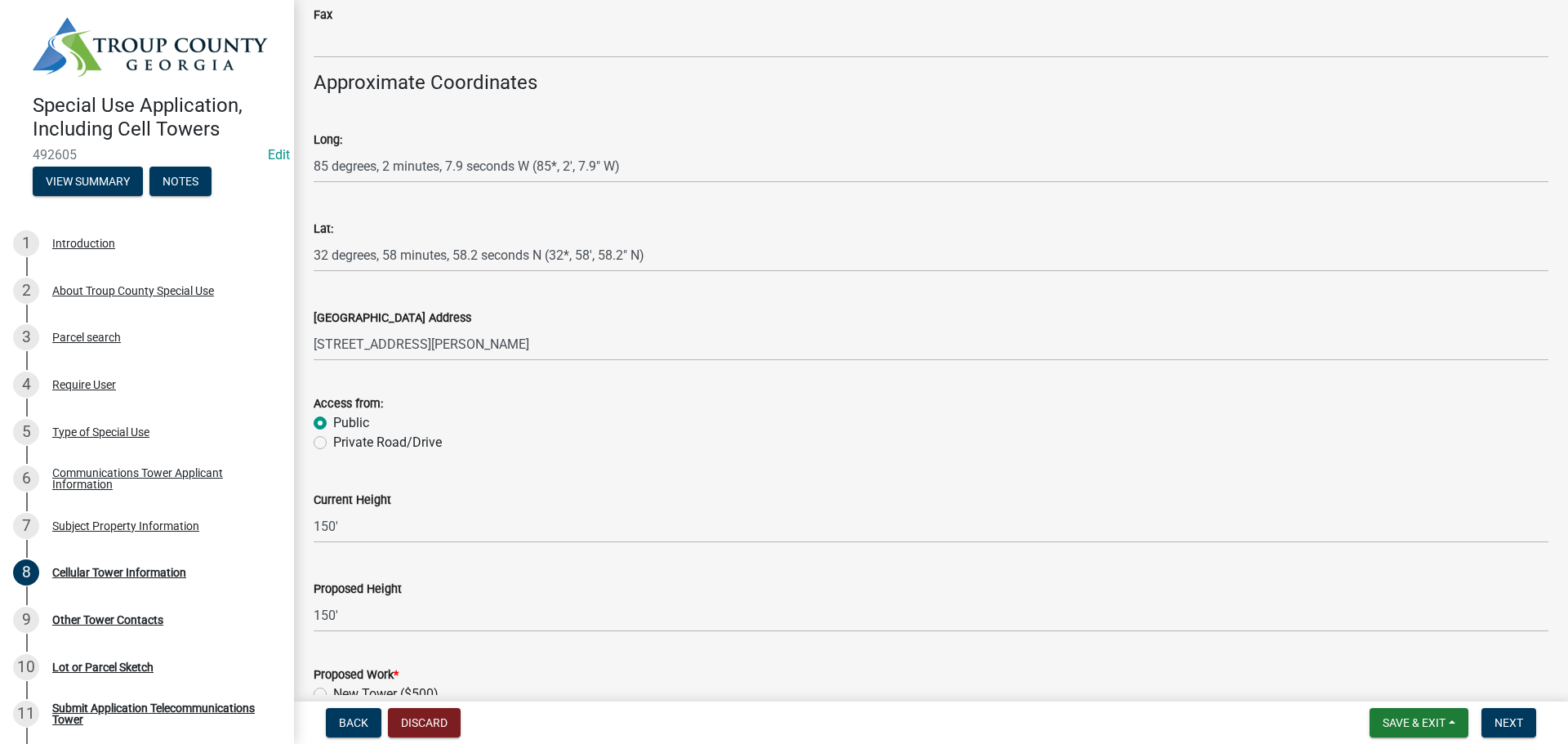
scroll to position [1846, 0]
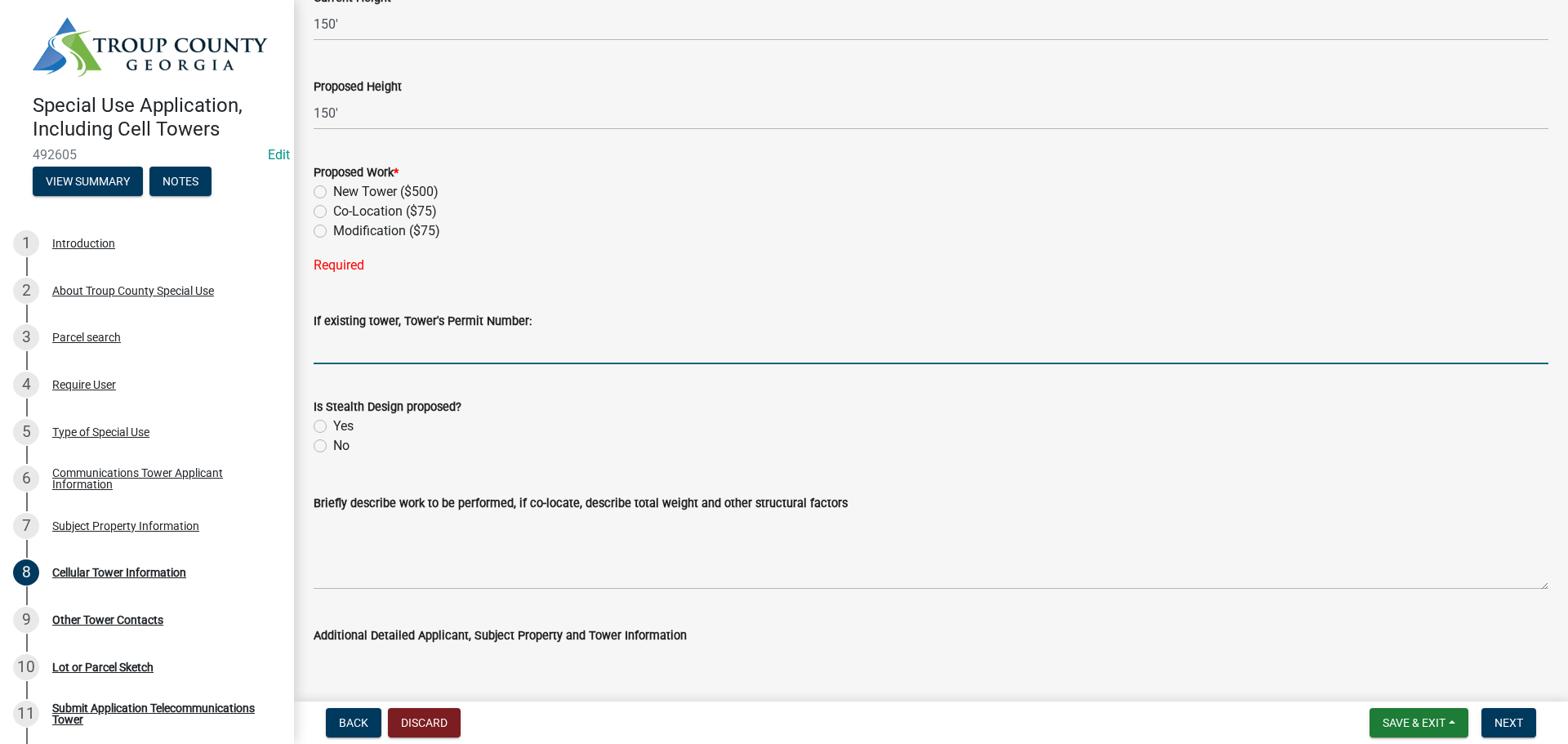
click at [333, 211] on label "Co-Location ($75)" at bounding box center [385, 211] width 103 height 19
click at [333, 211] on input "Co-Location ($75)" at bounding box center [338, 207] width 11 height 11
radio input "true"
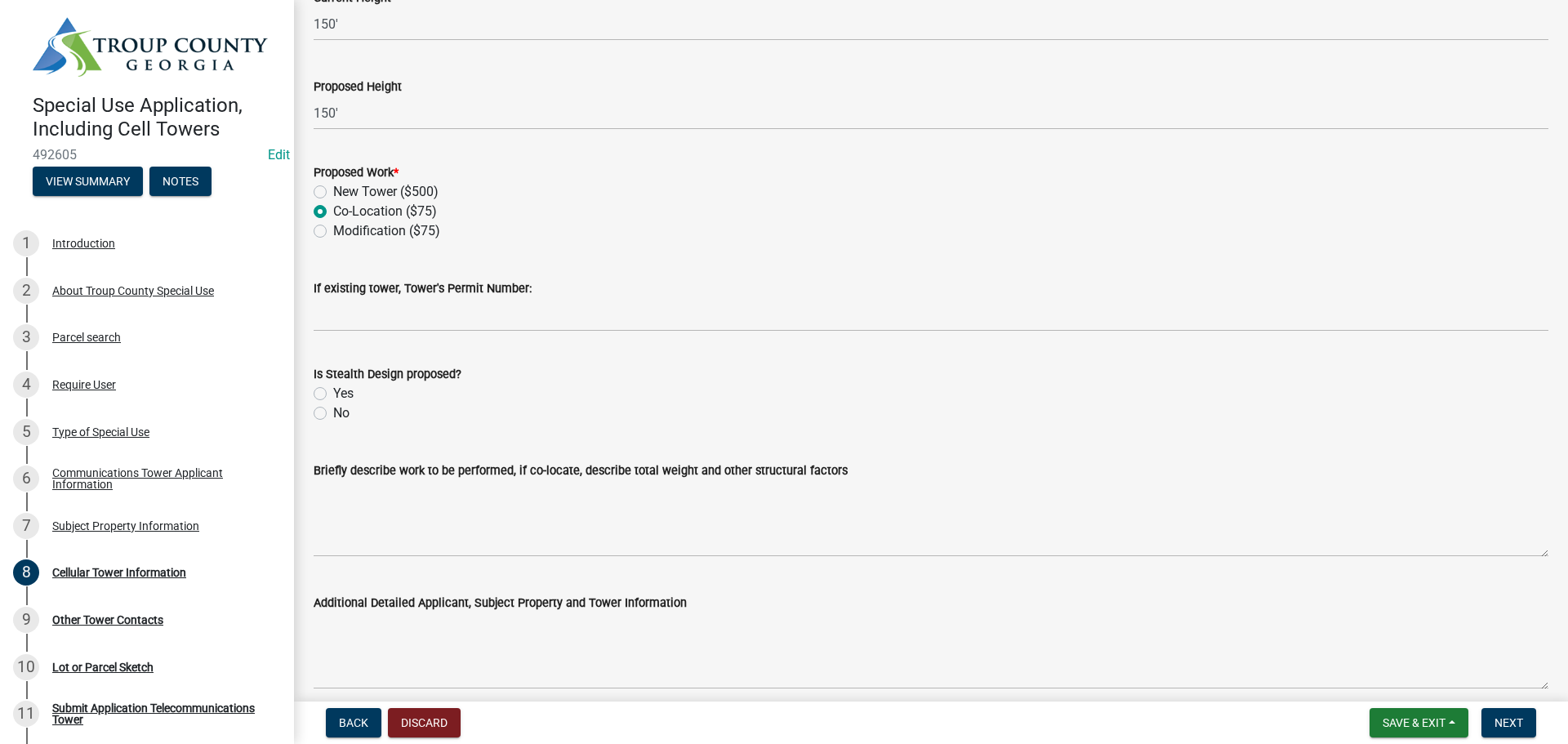
click at [333, 415] on label "No" at bounding box center [341, 413] width 17 height 19
click at [333, 415] on input "No" at bounding box center [338, 408] width 11 height 11
radio input "true"
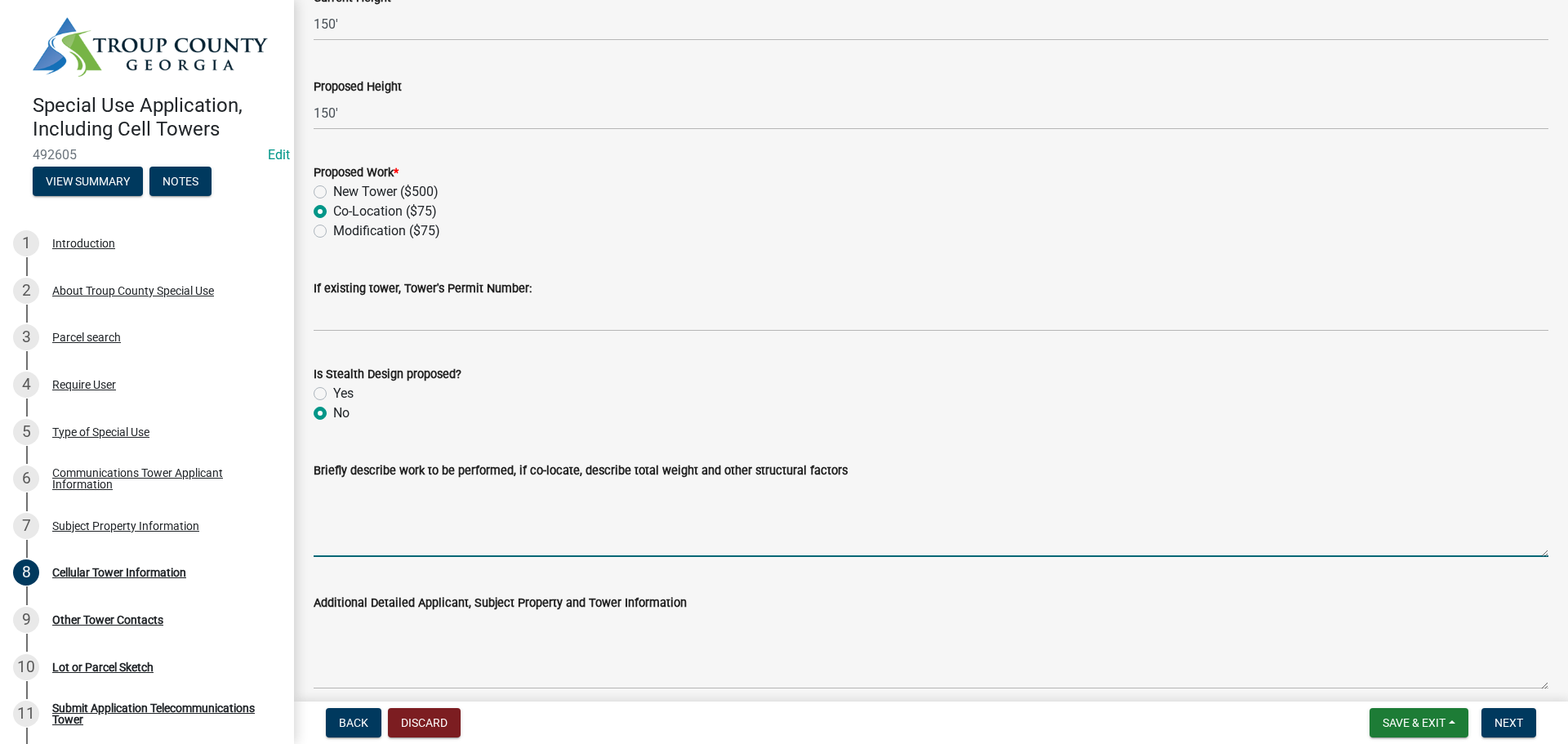
click at [432, 517] on textarea "Briefly describe work to be performed, if co-locate, describe total weight and …" at bounding box center [931, 519] width 1235 height 77
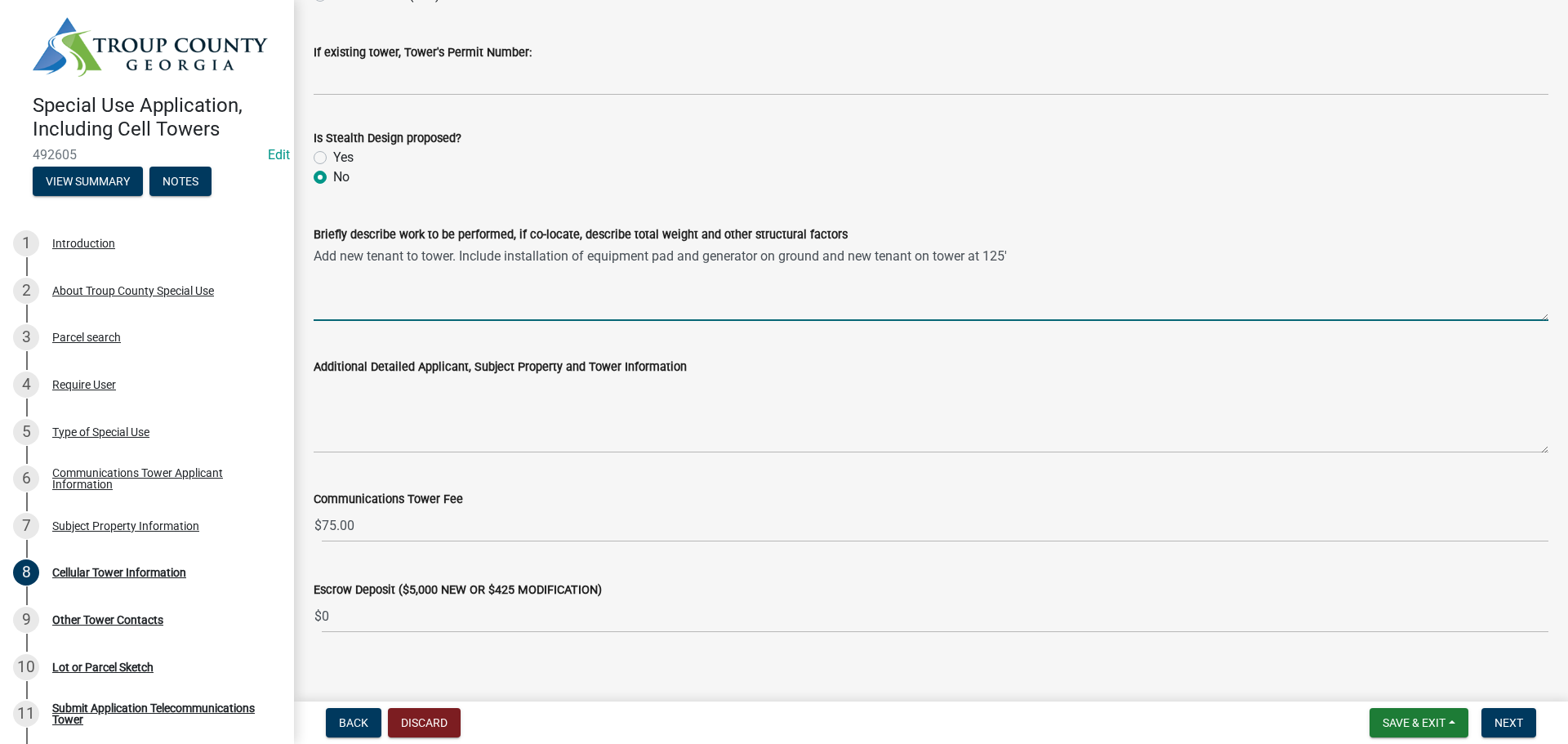
scroll to position [2099, 0]
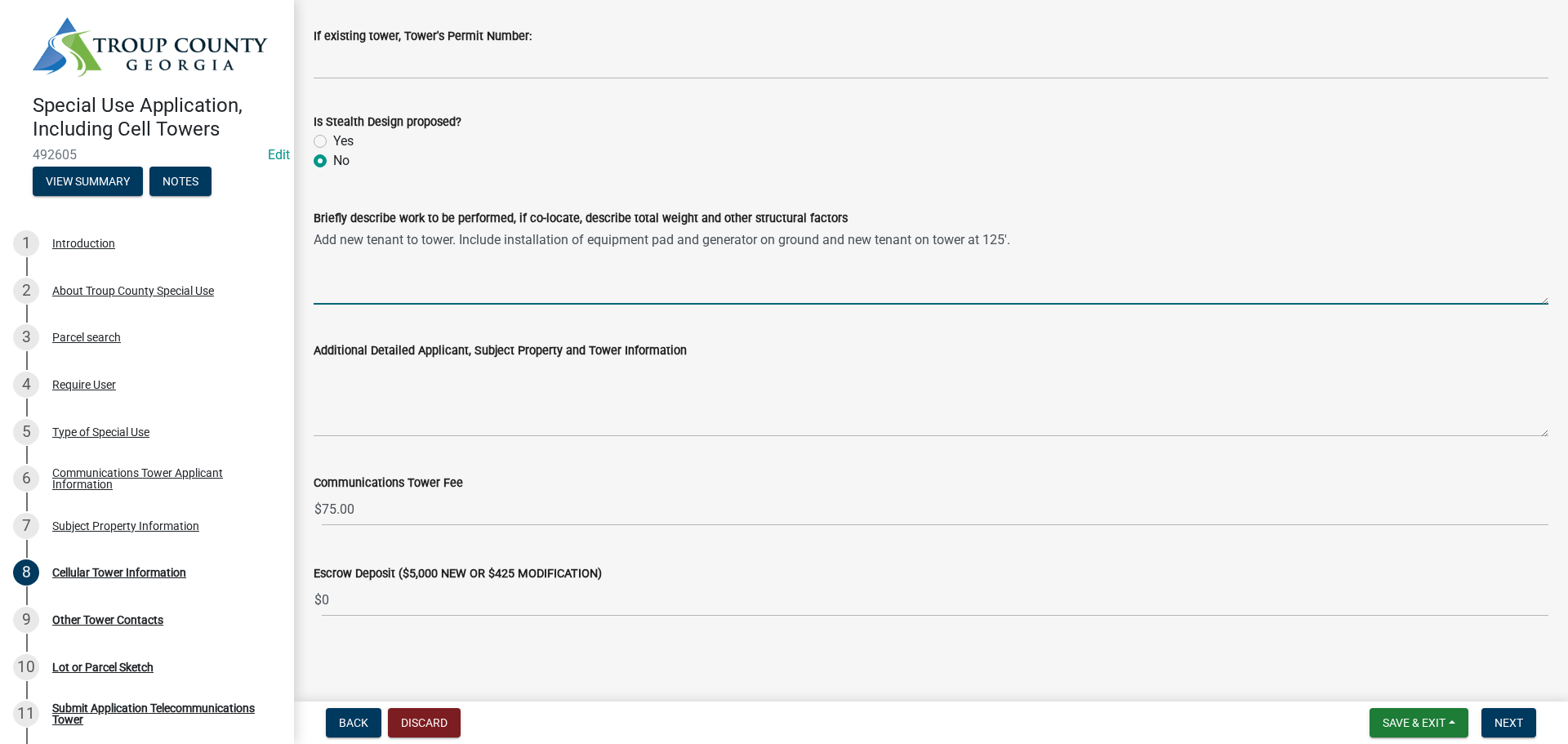
type textarea "Add new tenant to tower. Include installation of equipment pad and generator on…"
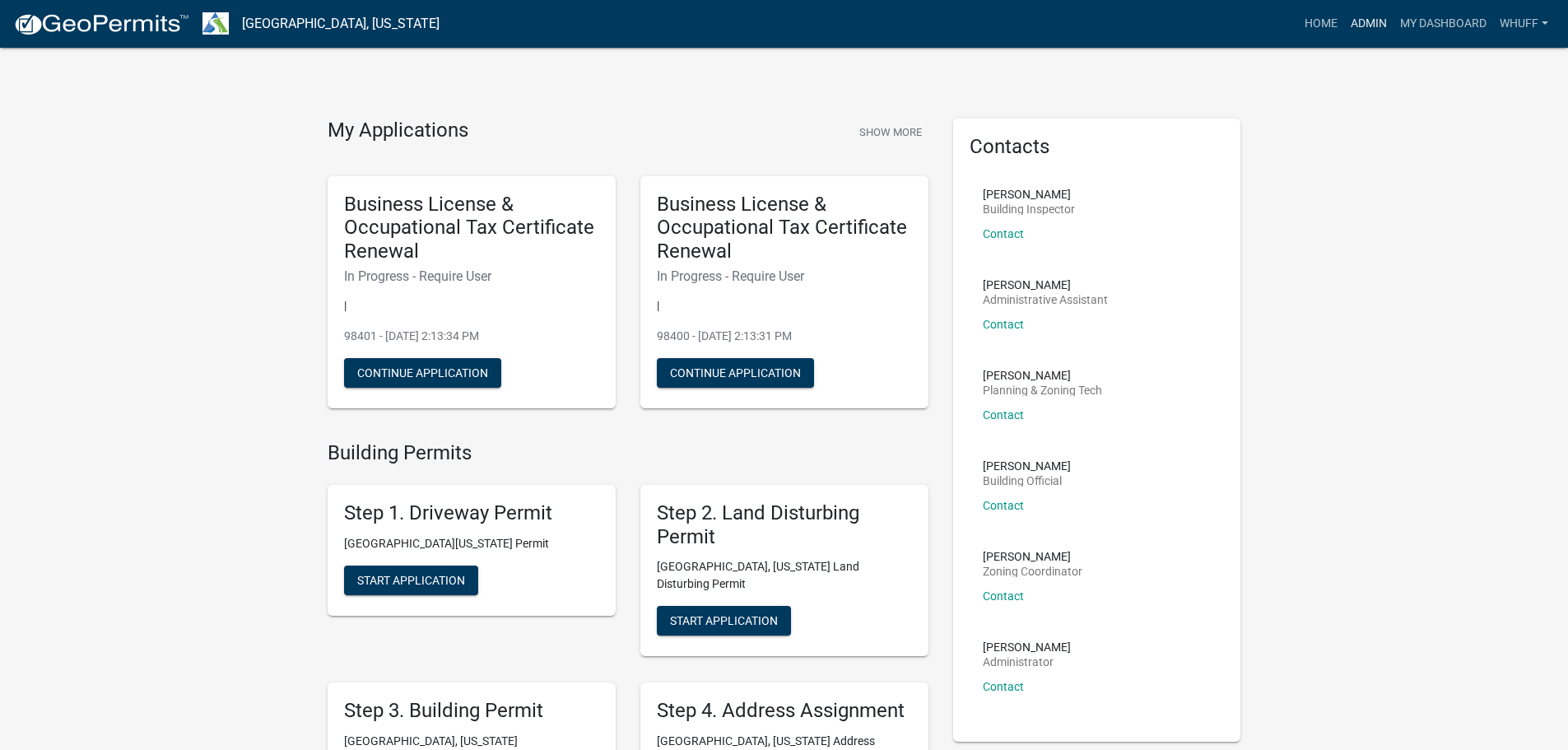
click at [1352, 27] on link "Admin" at bounding box center [1369, 23] width 49 height 31
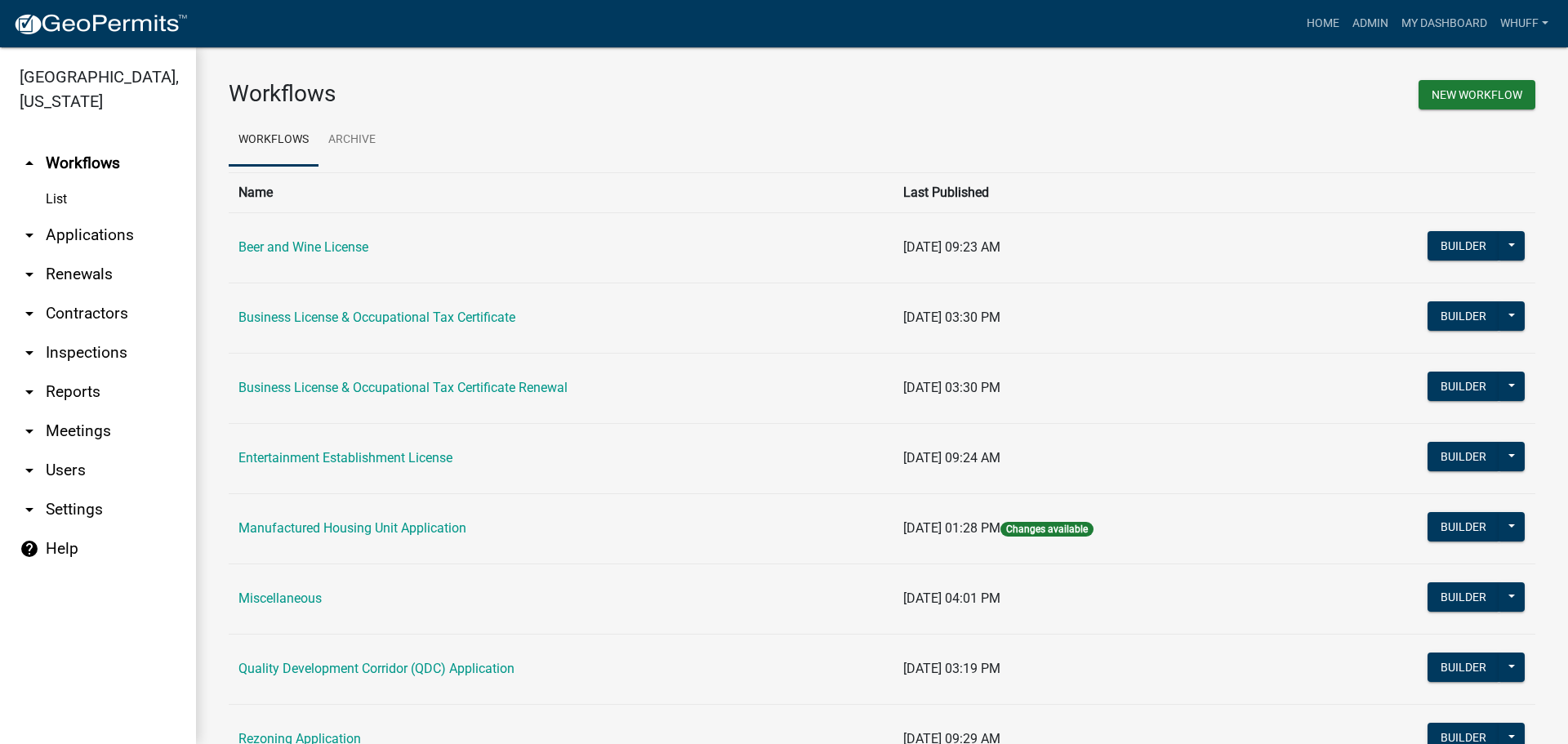
click at [121, 216] on link "arrow_drop_down Applications" at bounding box center [98, 235] width 196 height 39
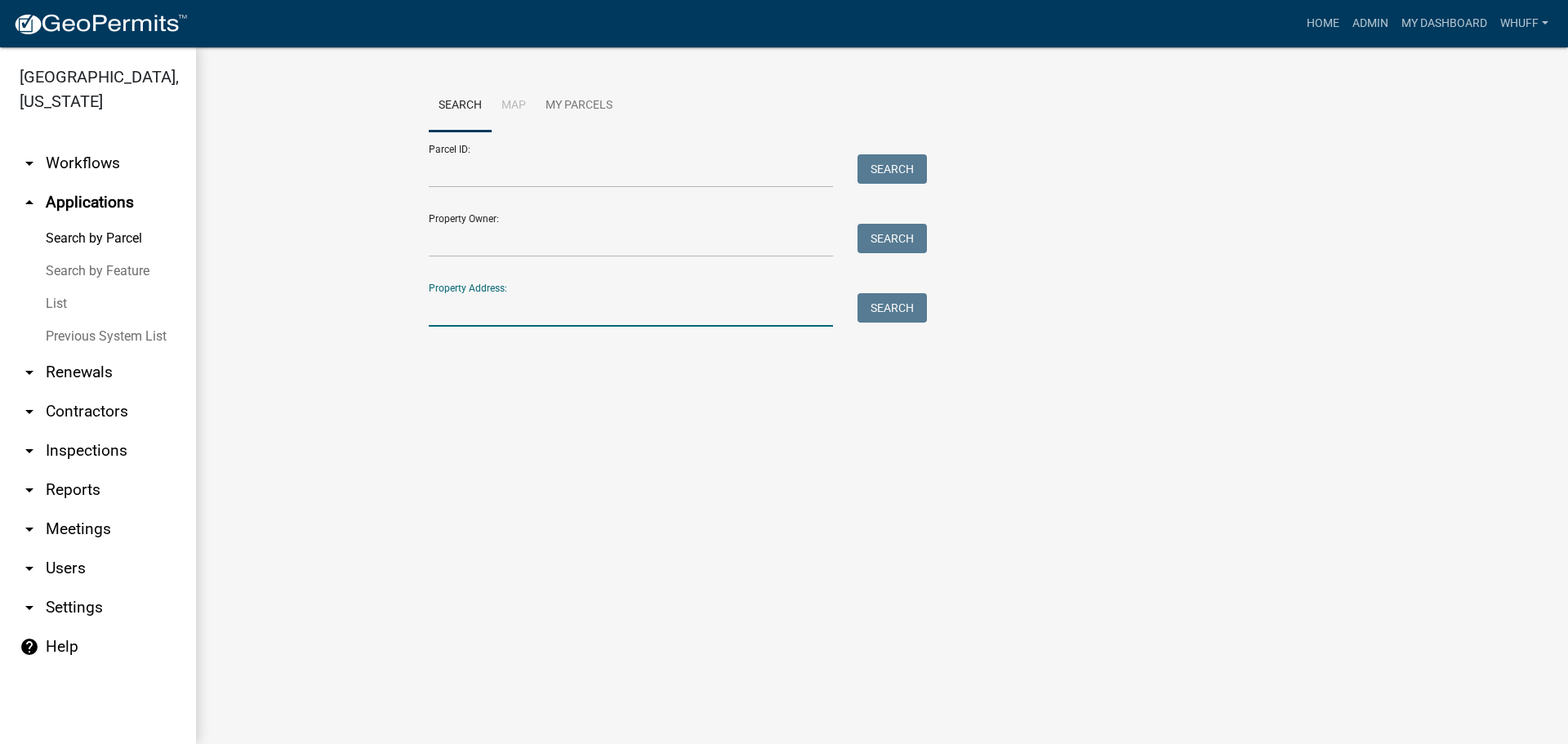
click at [514, 312] on input "Property Address:" at bounding box center [630, 310] width 404 height 33
type input "1398 Glass Bridge"
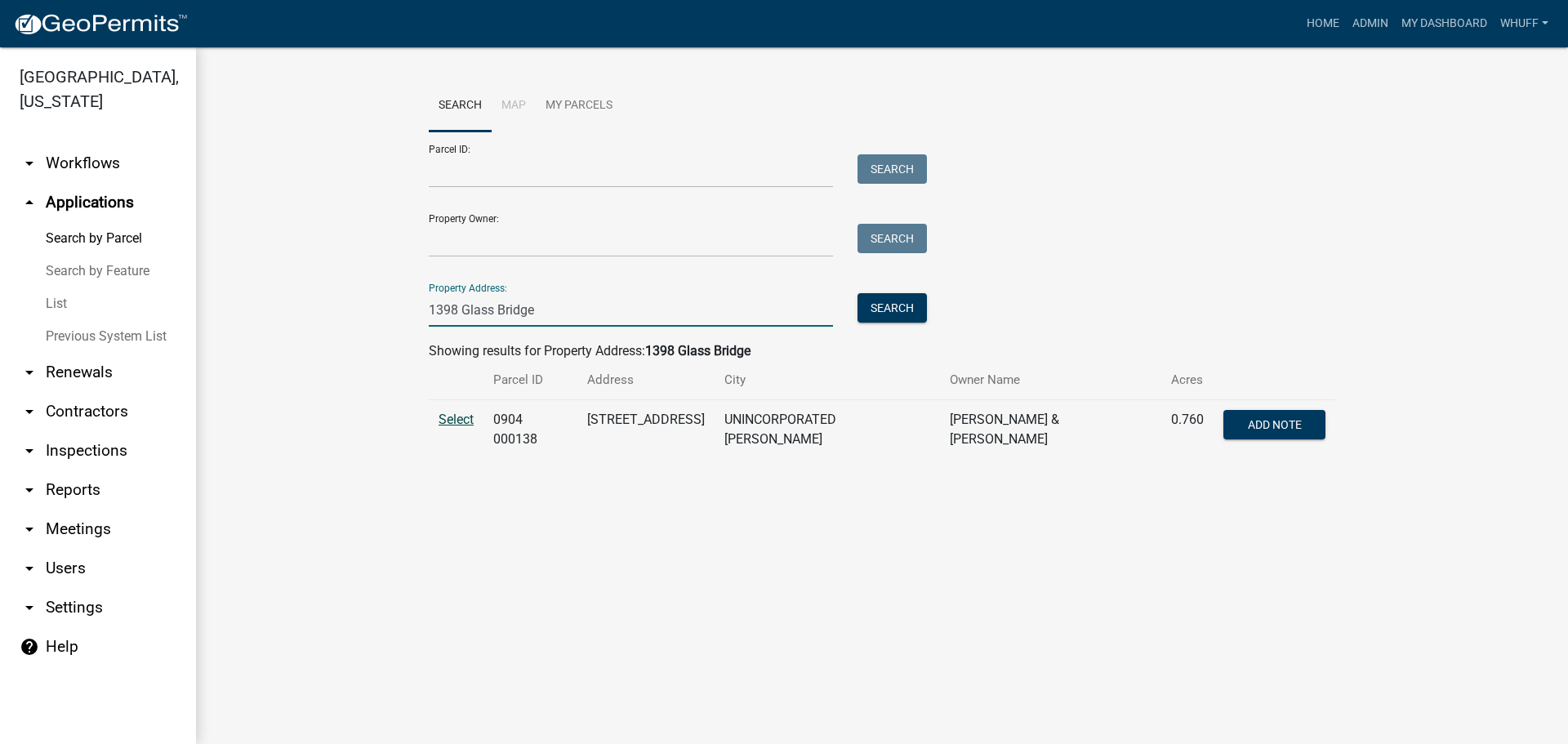
click at [465, 416] on span "Select" at bounding box center [456, 420] width 35 height 16
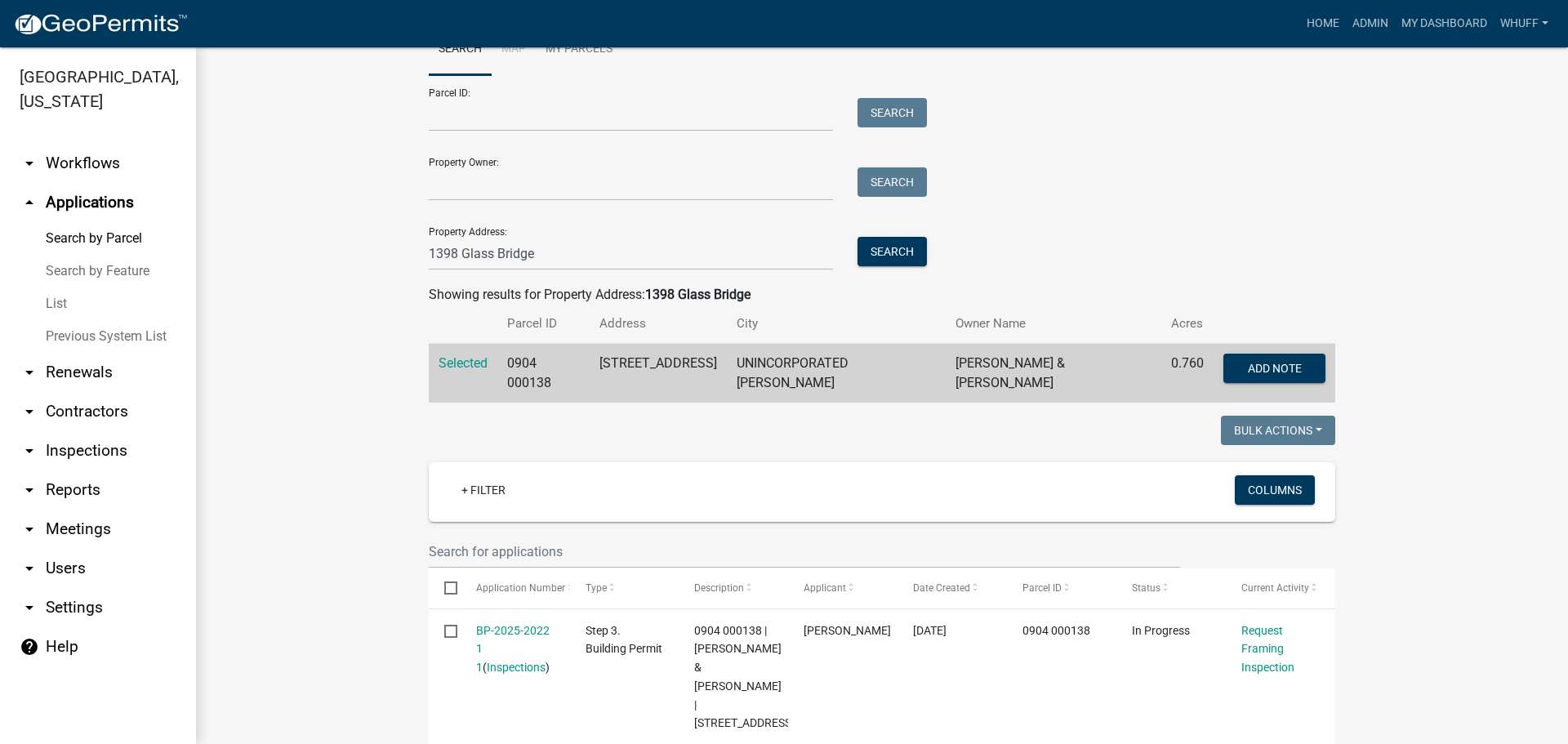
scroll to position [163, 0]
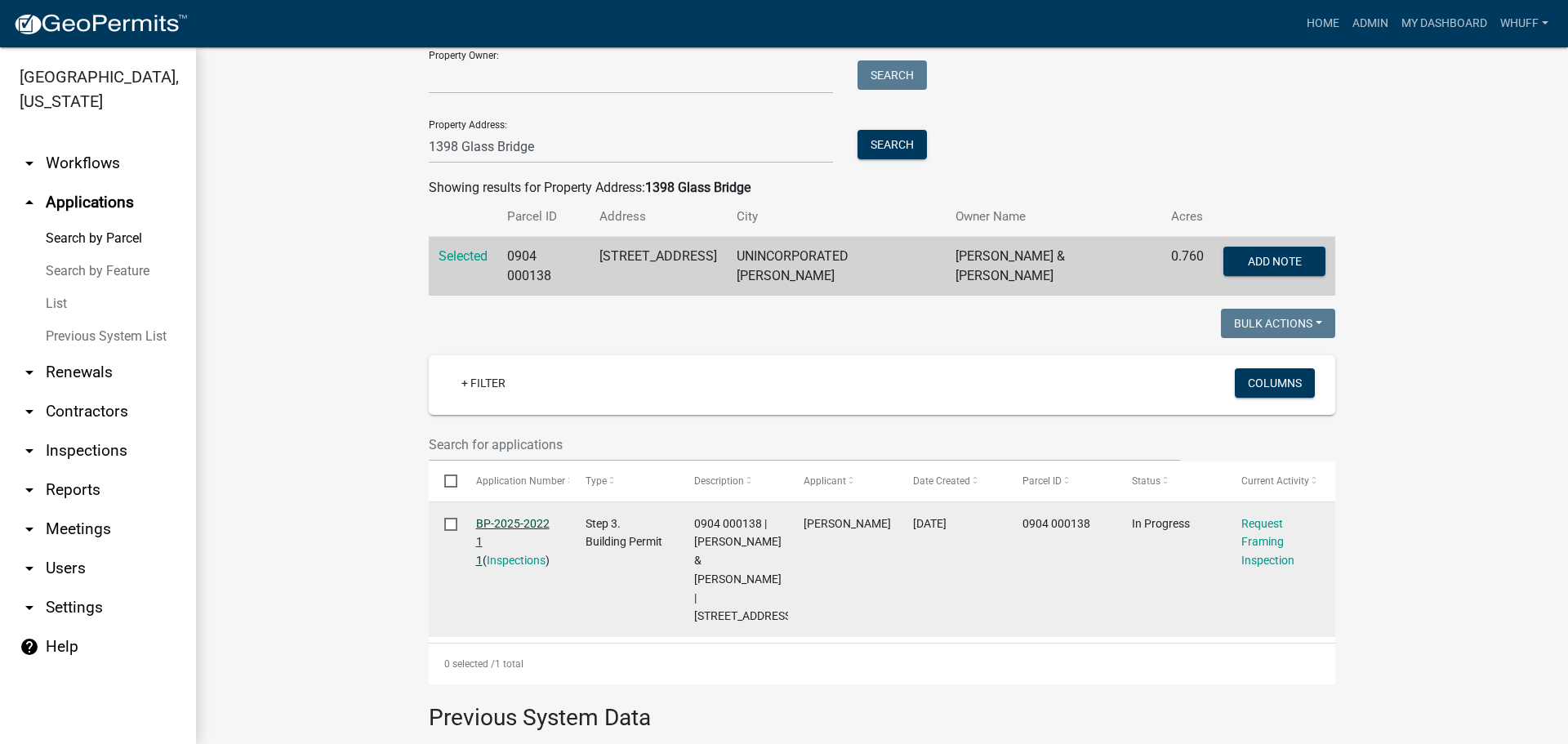
click at [522, 517] on link "BP-2025-2022 1 1" at bounding box center [513, 542] width 74 height 51
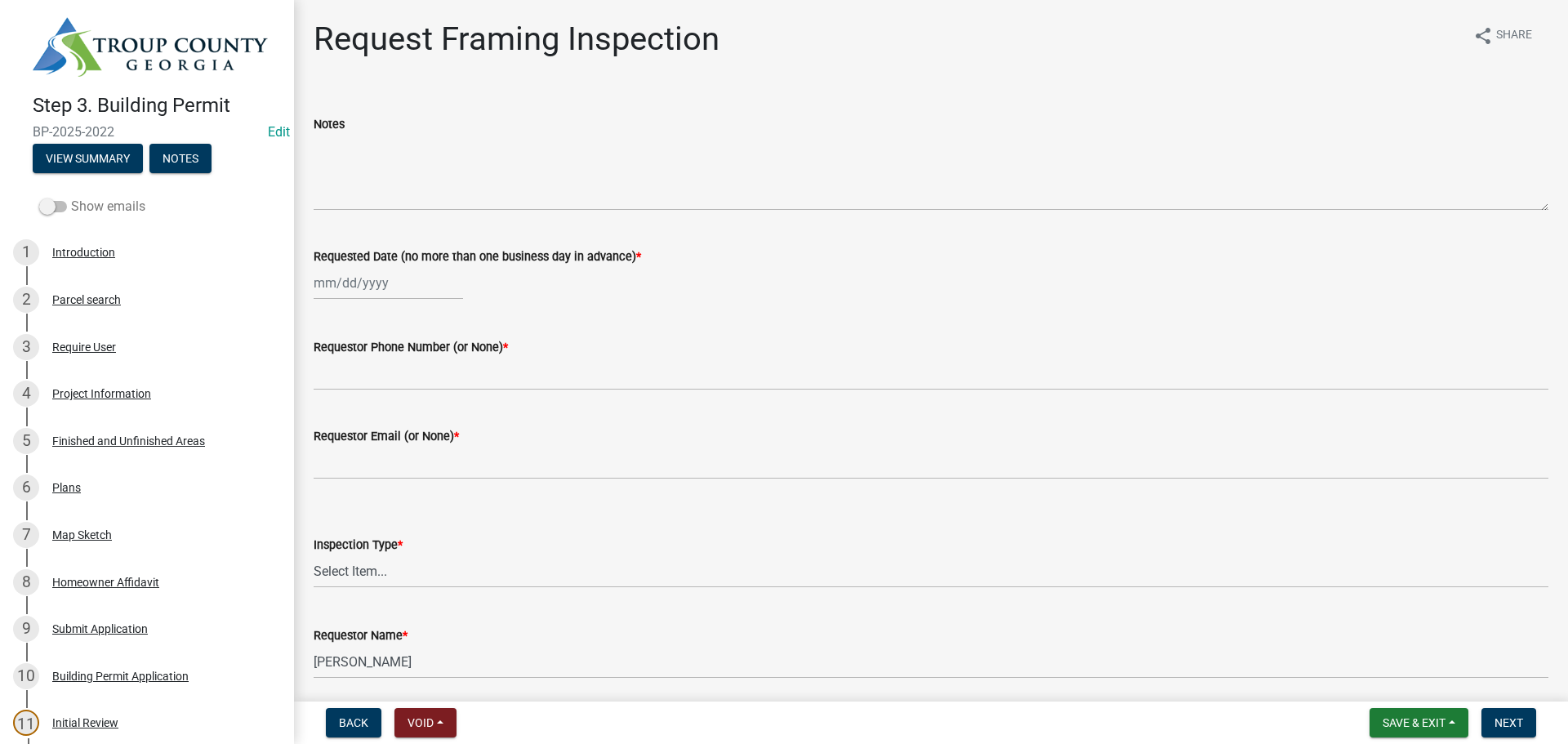
click at [60, 204] on span at bounding box center [53, 206] width 28 height 11
click at [71, 197] on input "Show emails" at bounding box center [71, 197] width 0 height 0
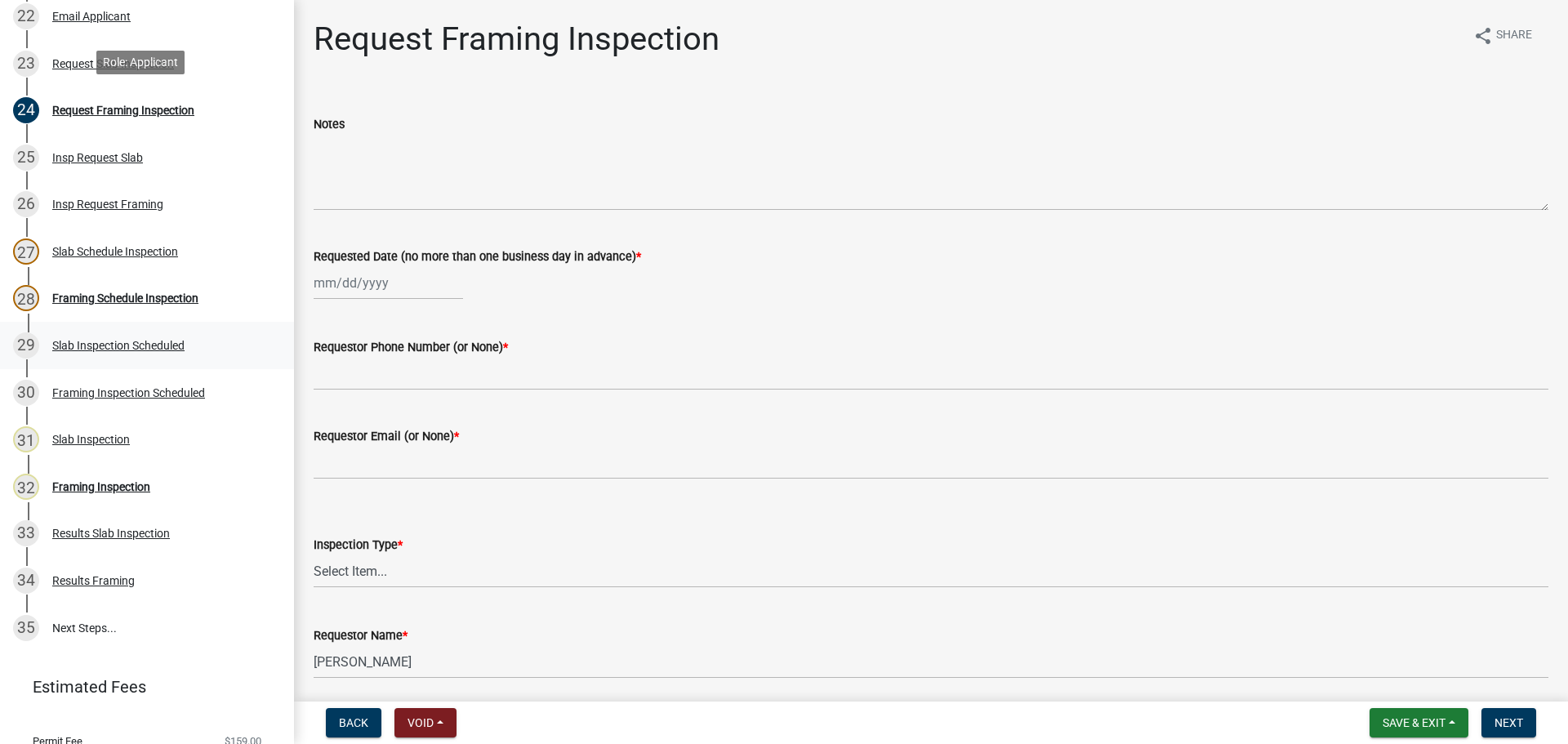
scroll to position [1225, 0]
click at [108, 520] on div "33 Results Slab Inspection" at bounding box center [140, 533] width 255 height 26
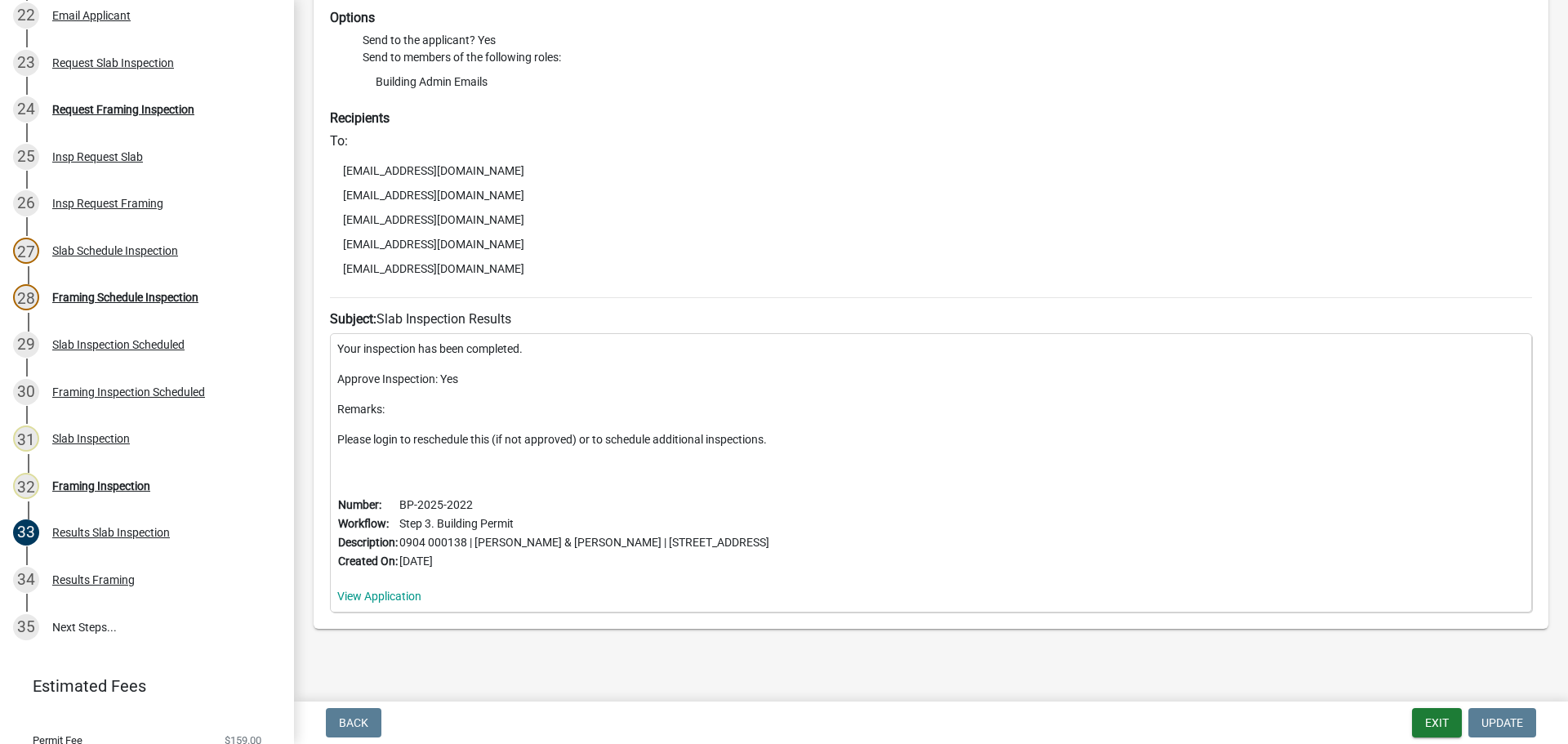
scroll to position [200, 0]
